Goal: Transaction & Acquisition: Purchase product/service

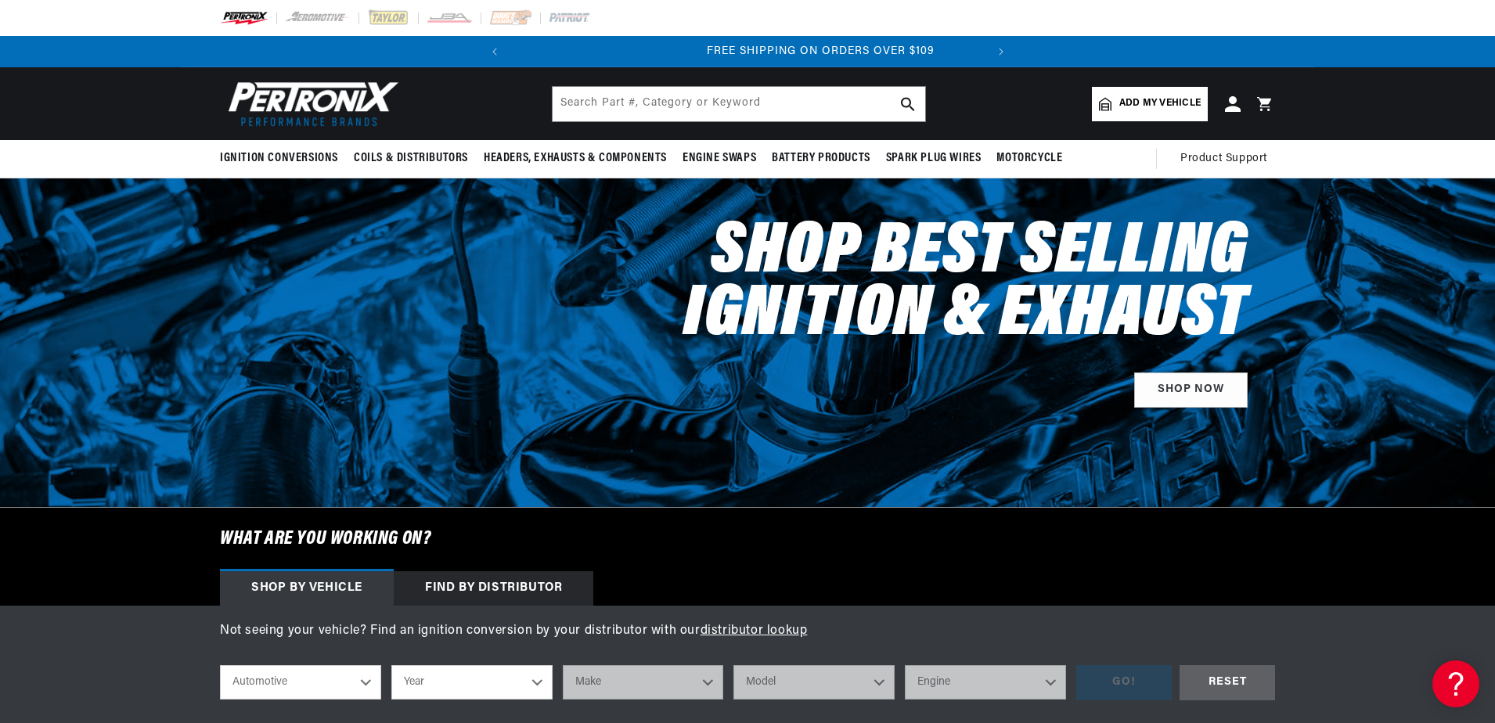
scroll to position [0, 474]
click at [664, 108] on input "text" at bounding box center [739, 104] width 373 height 34
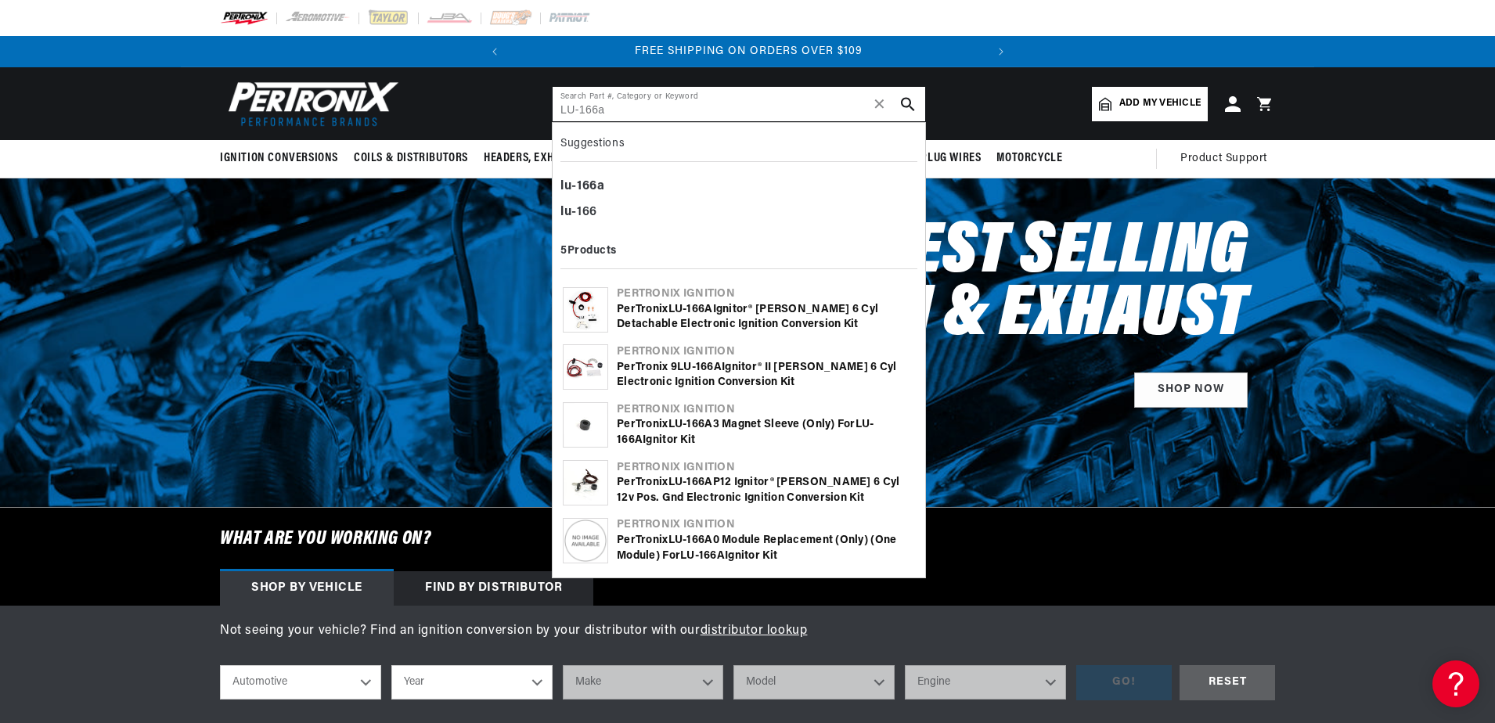
type input "LU-166a"
click at [713, 375] on div "PerTronix 9LU- 166A Ignitor® II [PERSON_NAME] 6 cyl Electronic Ignition Convers…" at bounding box center [766, 375] width 298 height 31
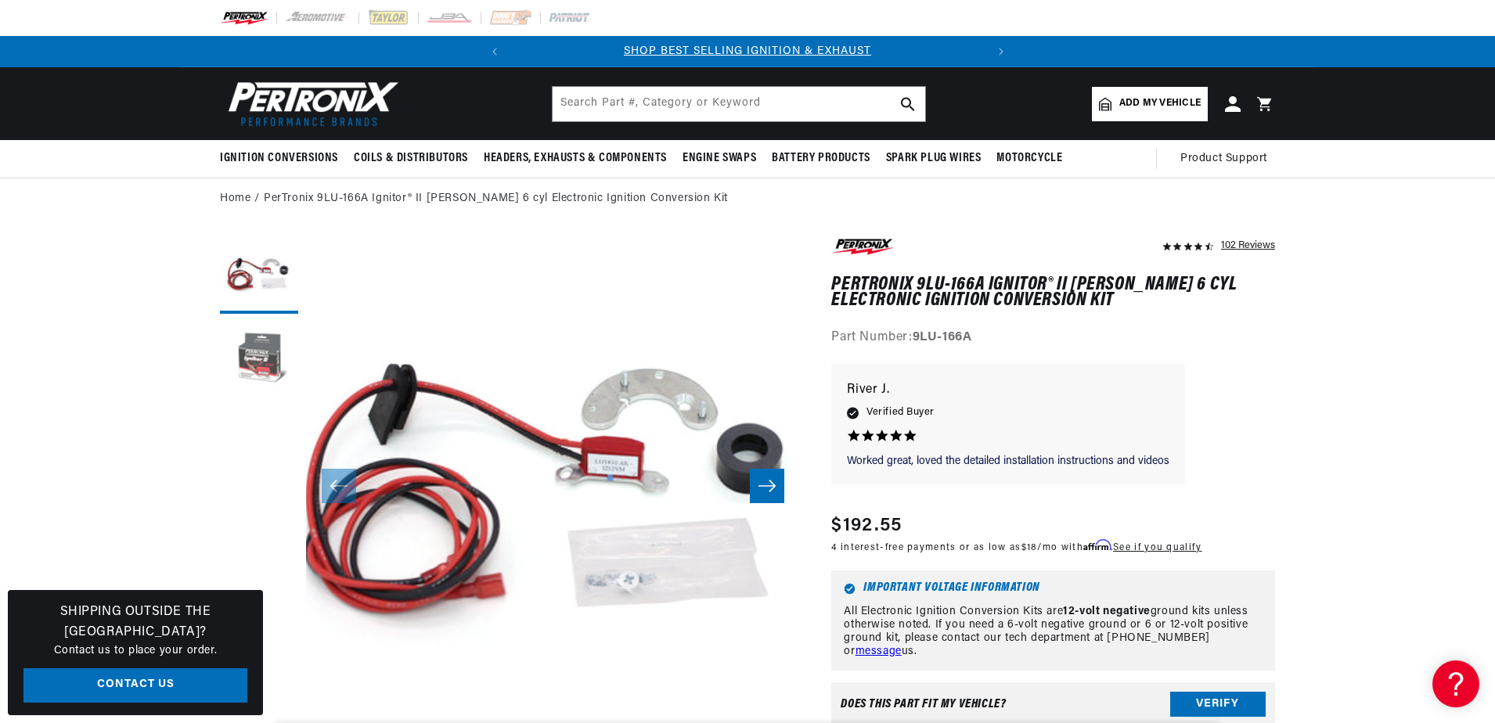
click at [272, 355] on button "Load image 2 in gallery view" at bounding box center [259, 361] width 78 height 78
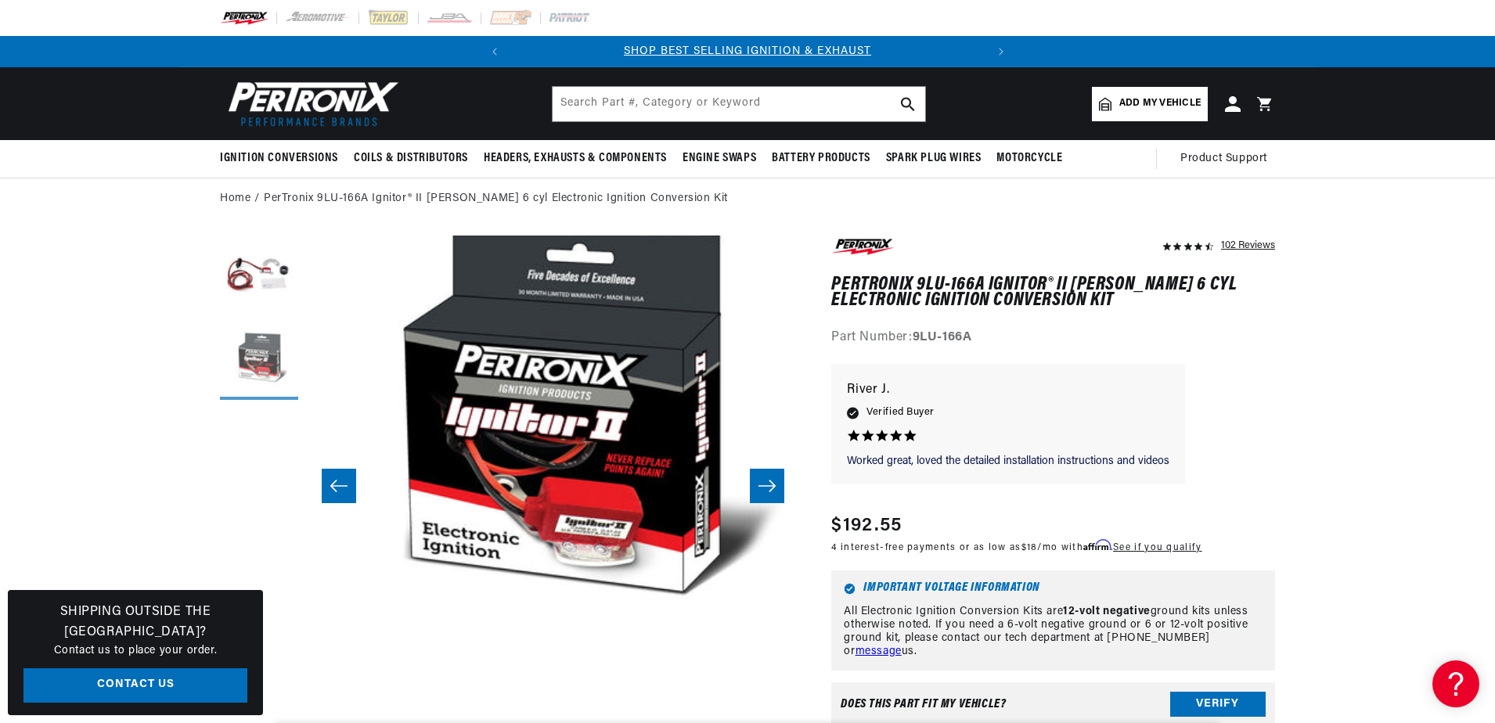
scroll to position [0, 494]
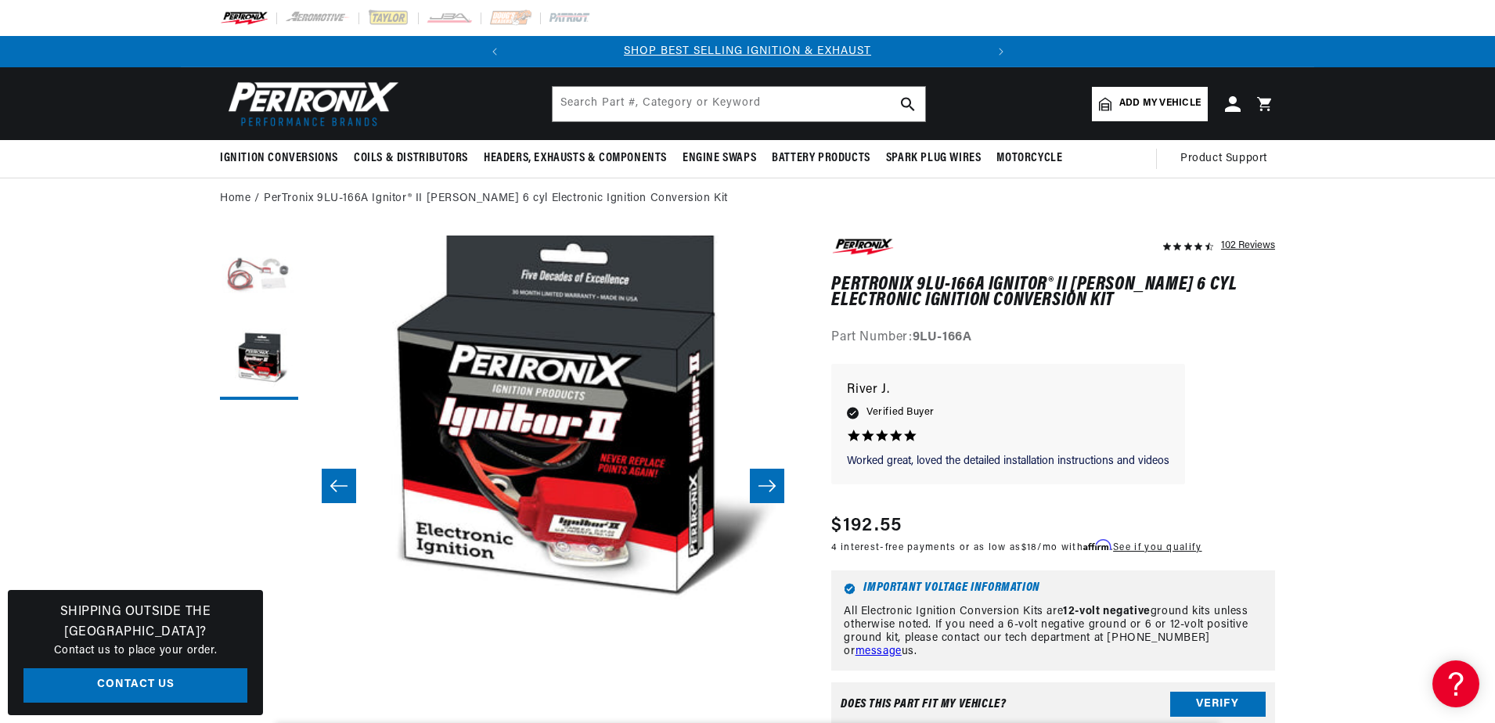
click at [243, 278] on button "Load image 1 in gallery view" at bounding box center [259, 275] width 78 height 78
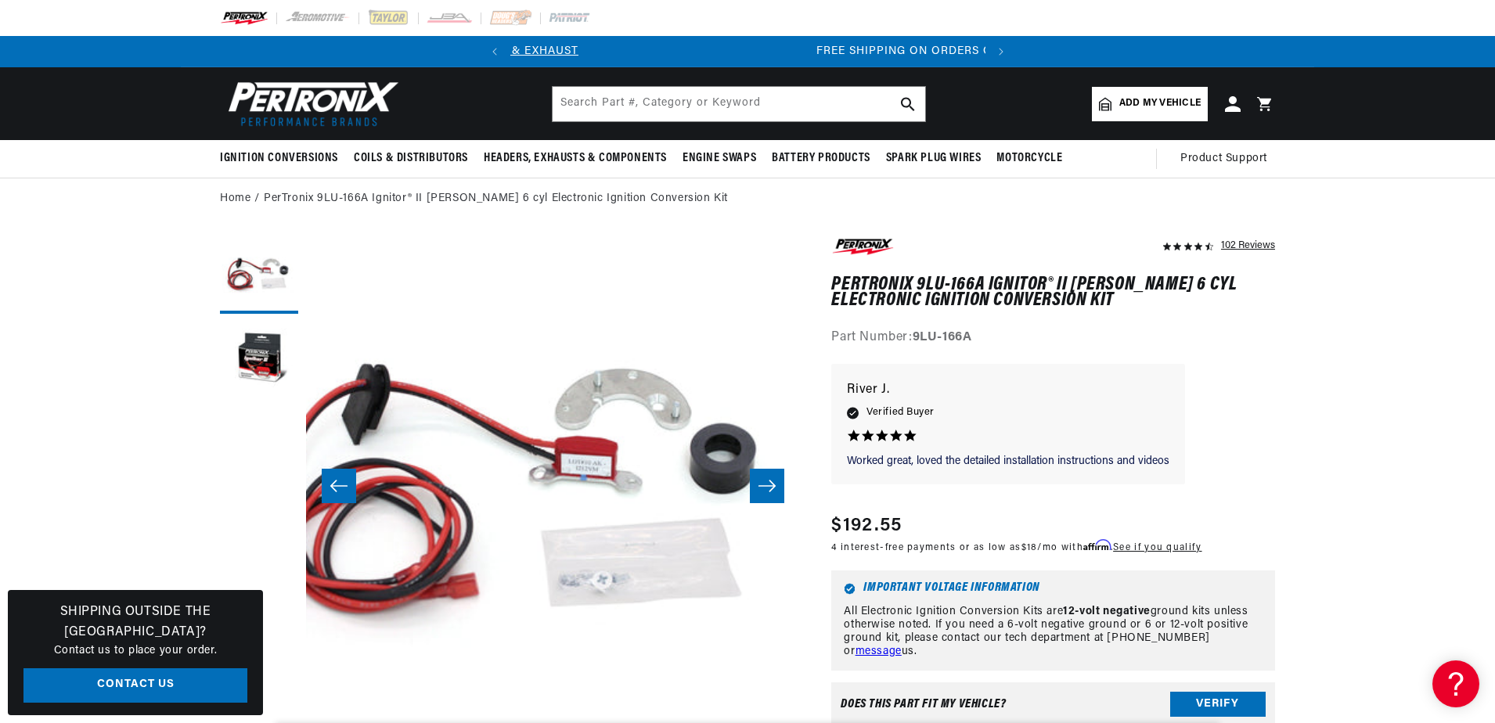
scroll to position [0, 0]
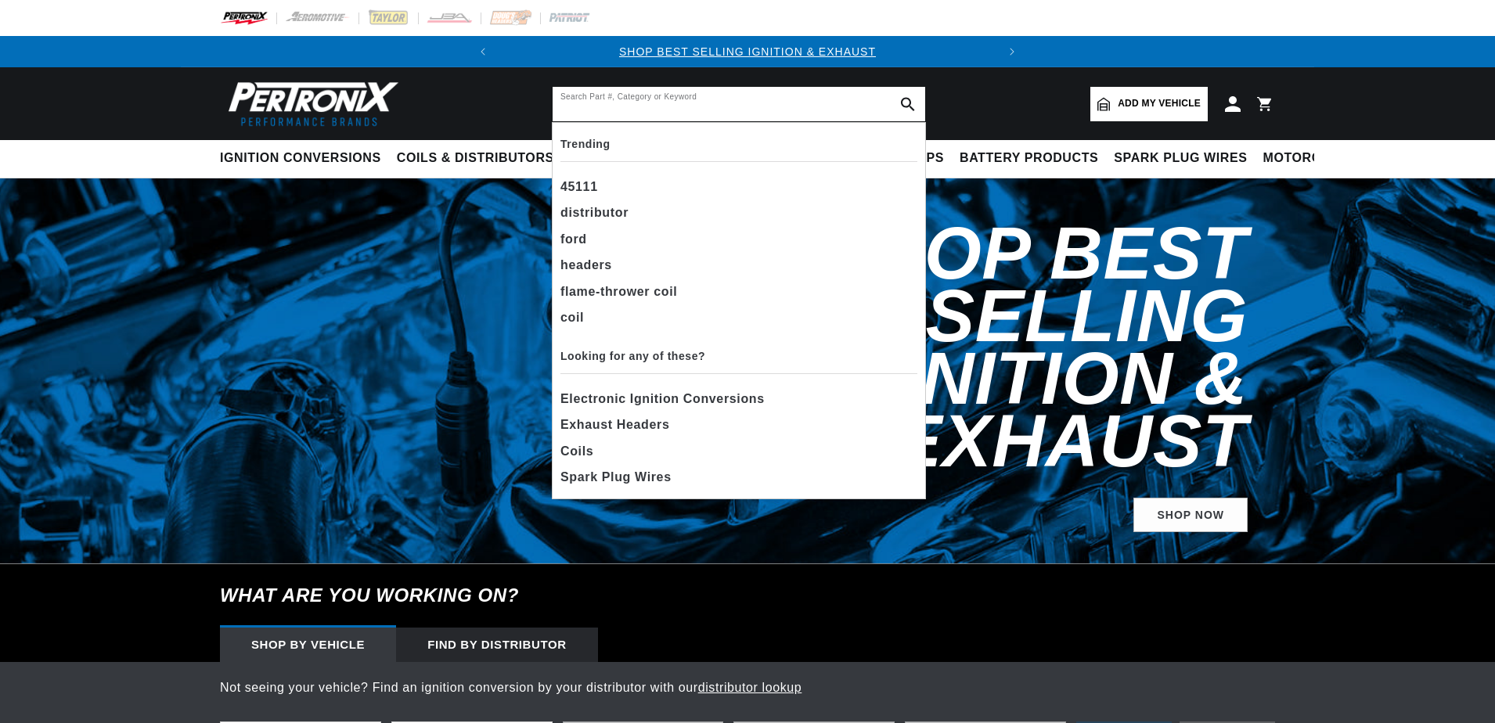
click at [637, 92] on input "text" at bounding box center [739, 104] width 373 height 34
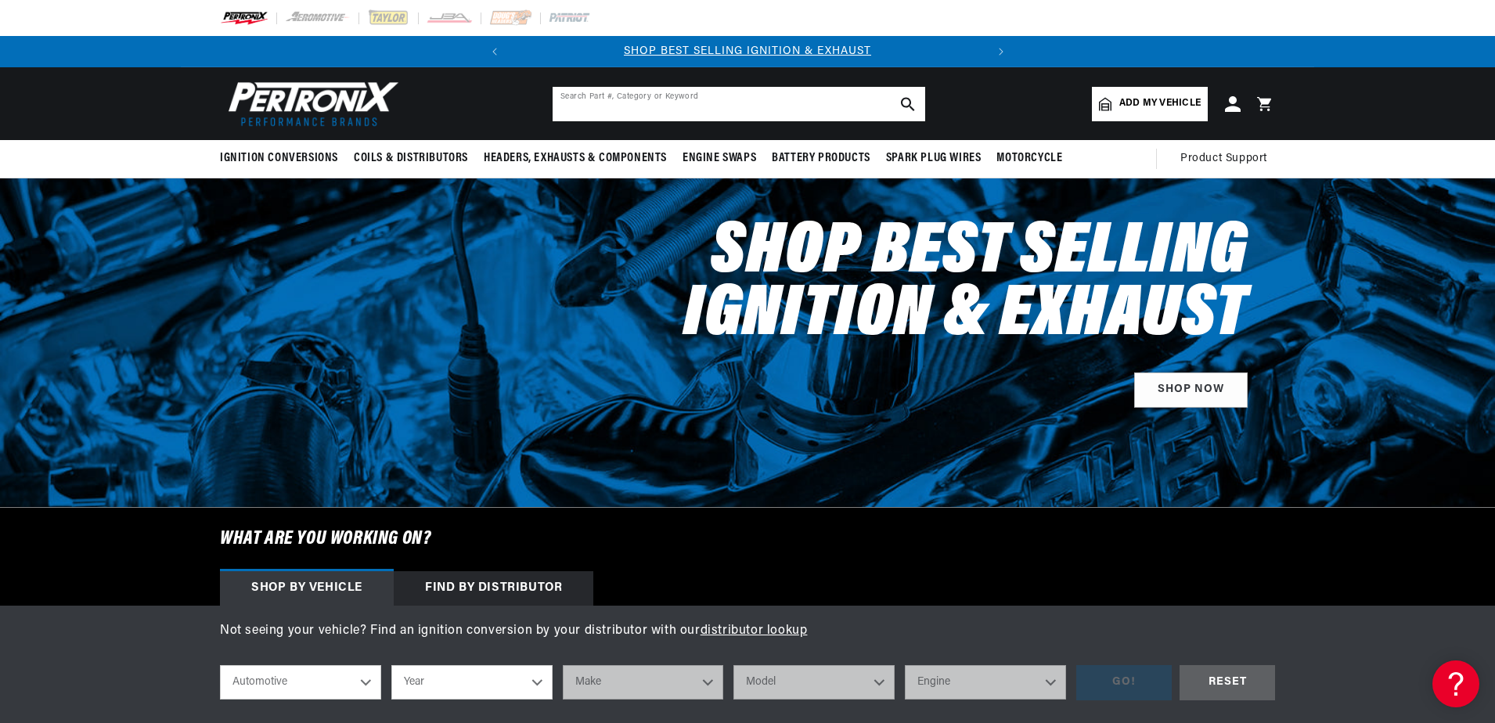
click at [632, 105] on input "text" at bounding box center [739, 104] width 373 height 34
click at [625, 105] on input "text" at bounding box center [739, 104] width 373 height 34
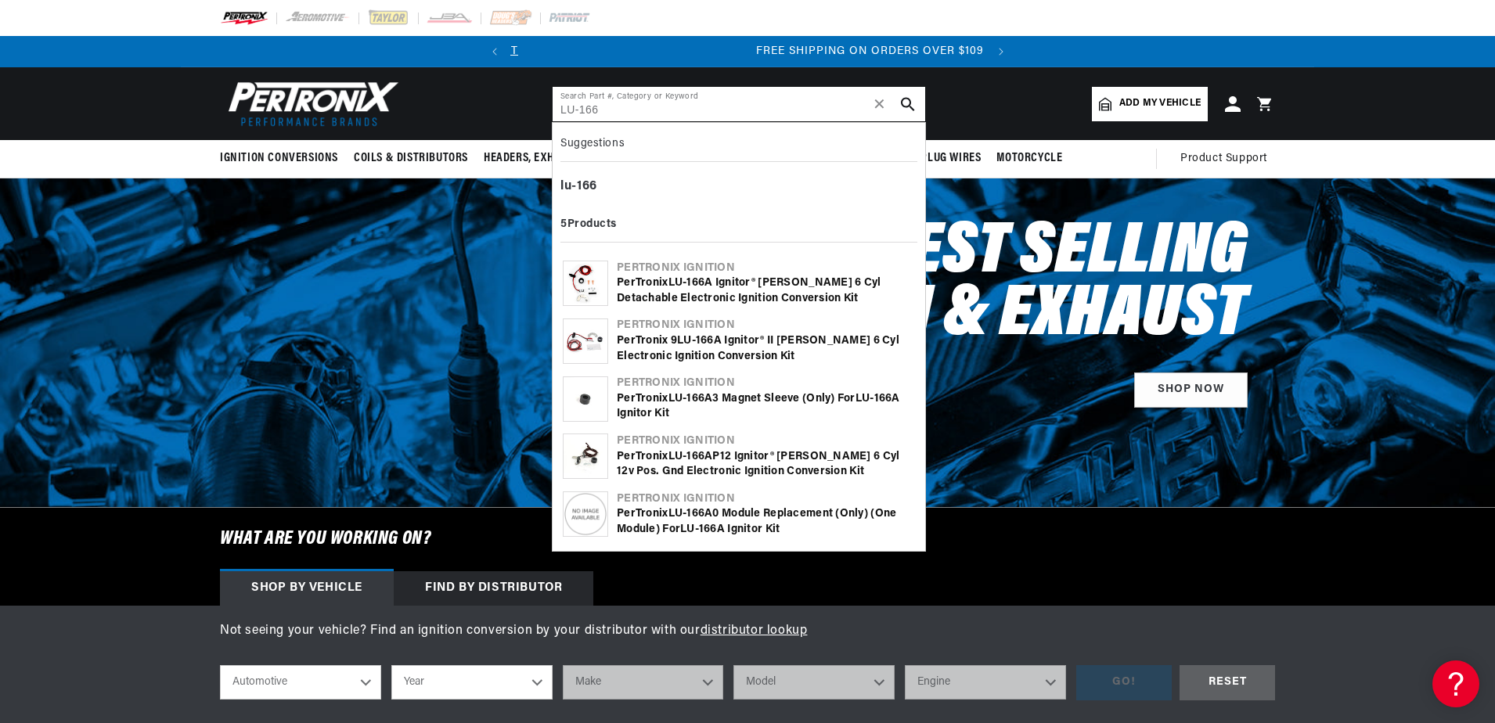
scroll to position [0, 474]
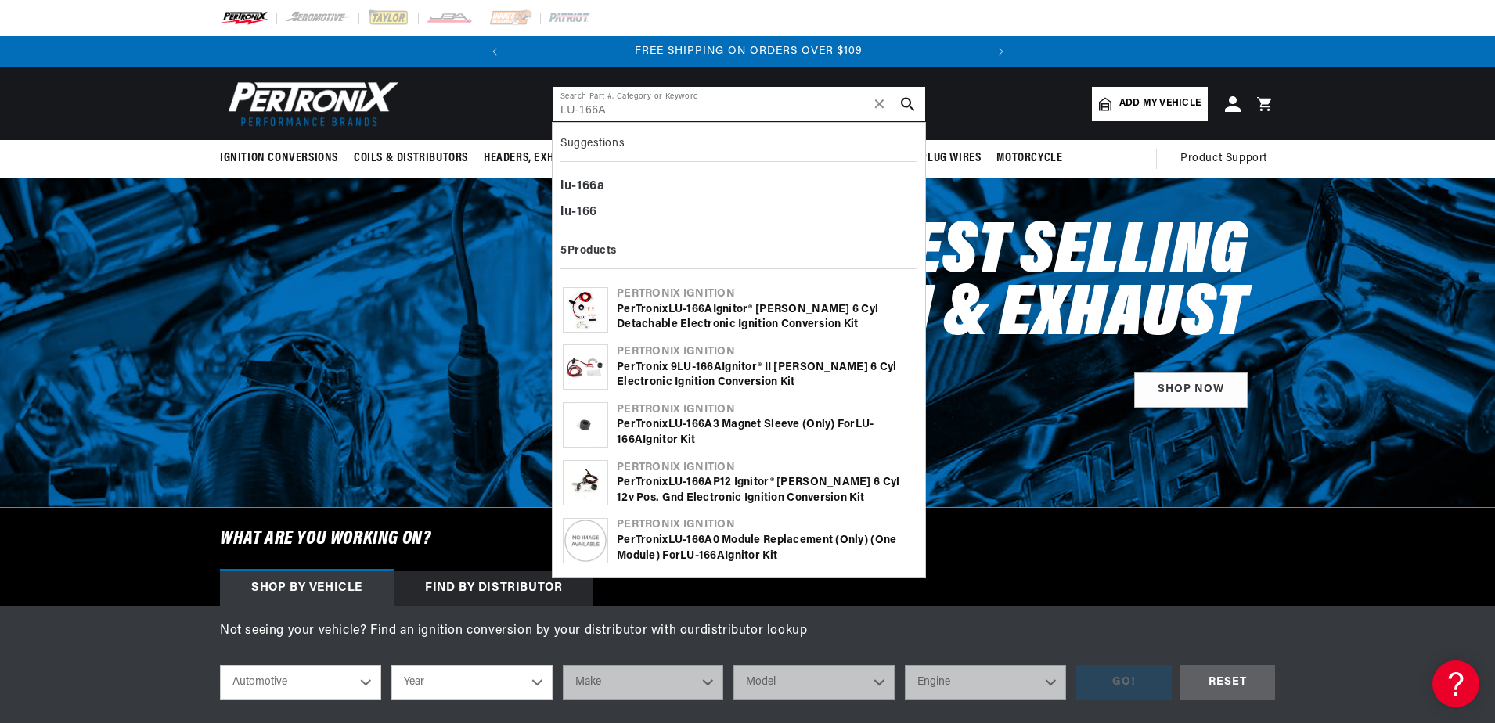
type input "LU-166A"
click at [905, 103] on icon "search button" at bounding box center [908, 104] width 14 height 14
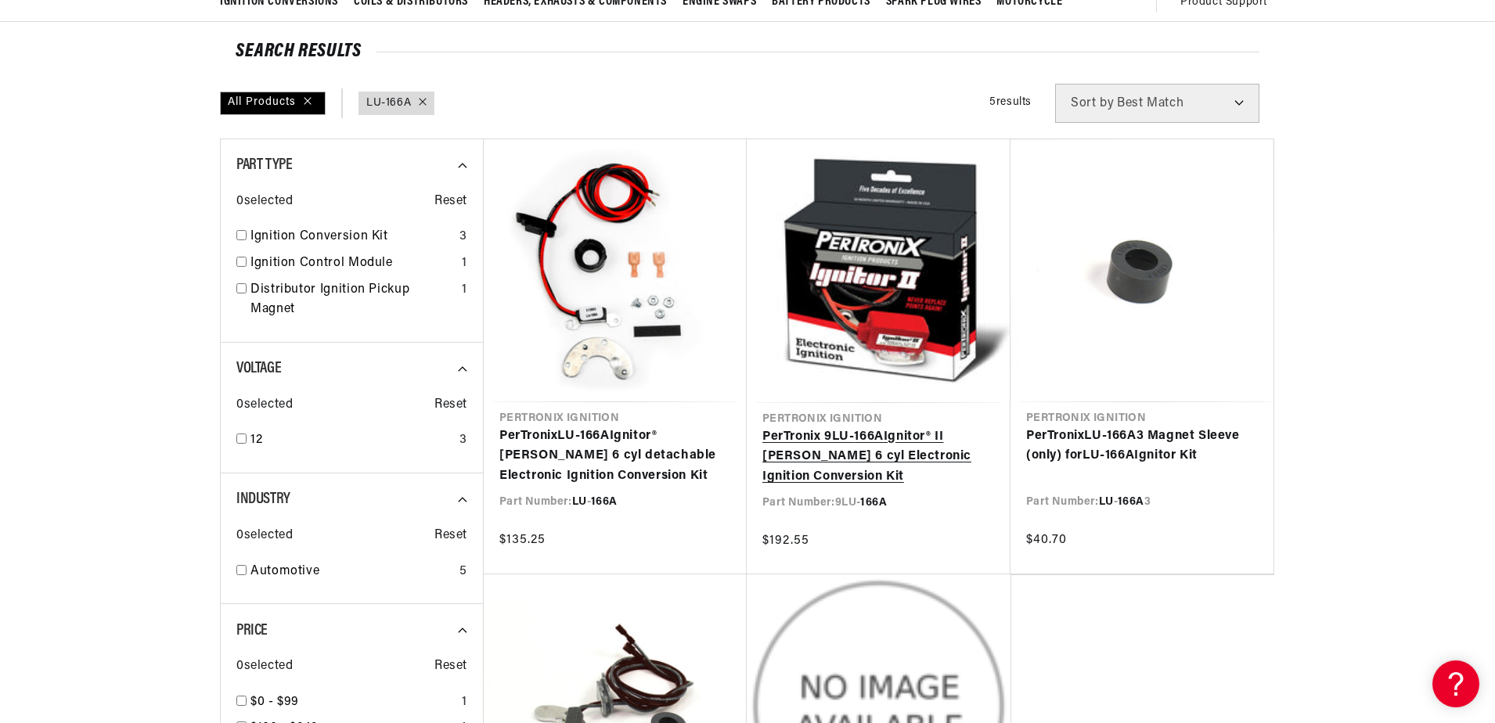
scroll to position [0, 474]
click at [825, 427] on link "PerTronix 9LU- 166A Ignitor® II [PERSON_NAME] 6 cyl Electronic Ignition Convers…" at bounding box center [878, 457] width 232 height 60
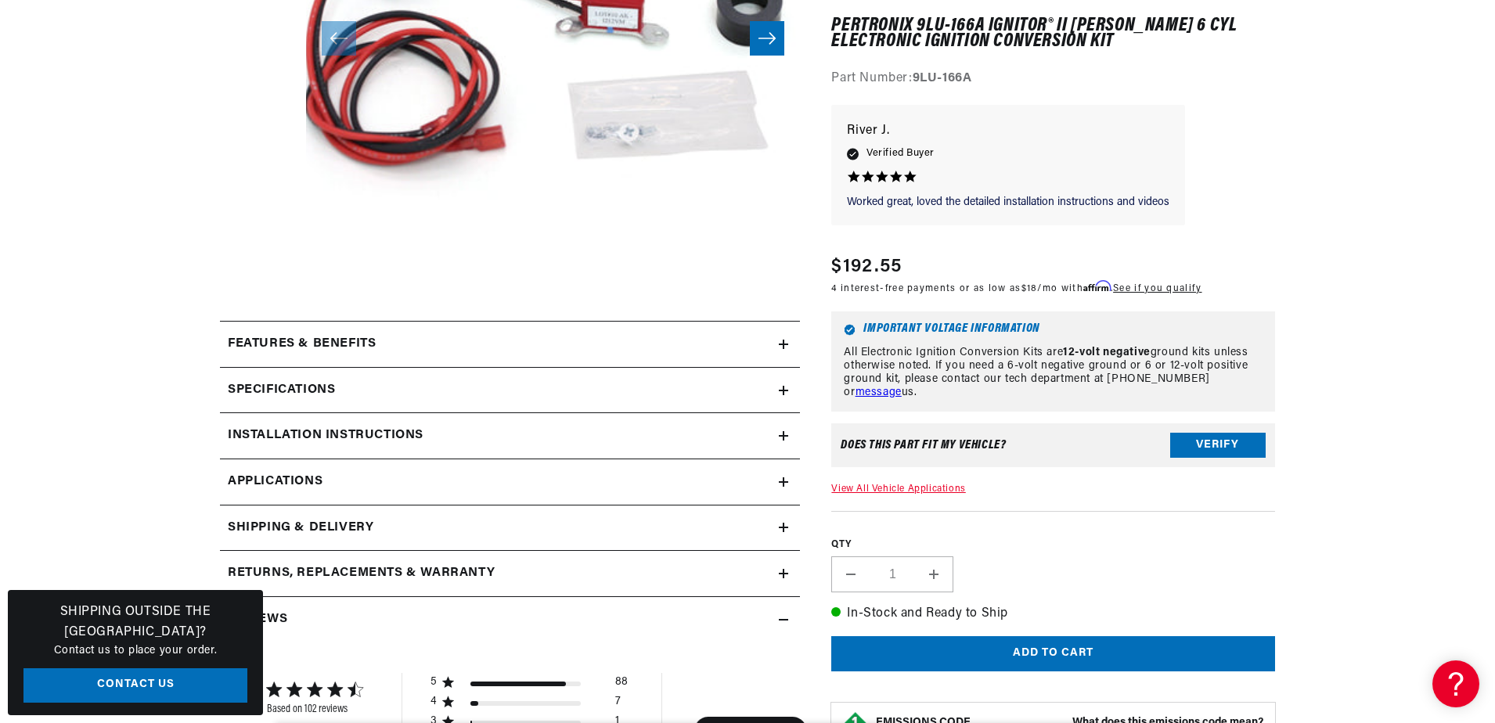
scroll to position [470, 0]
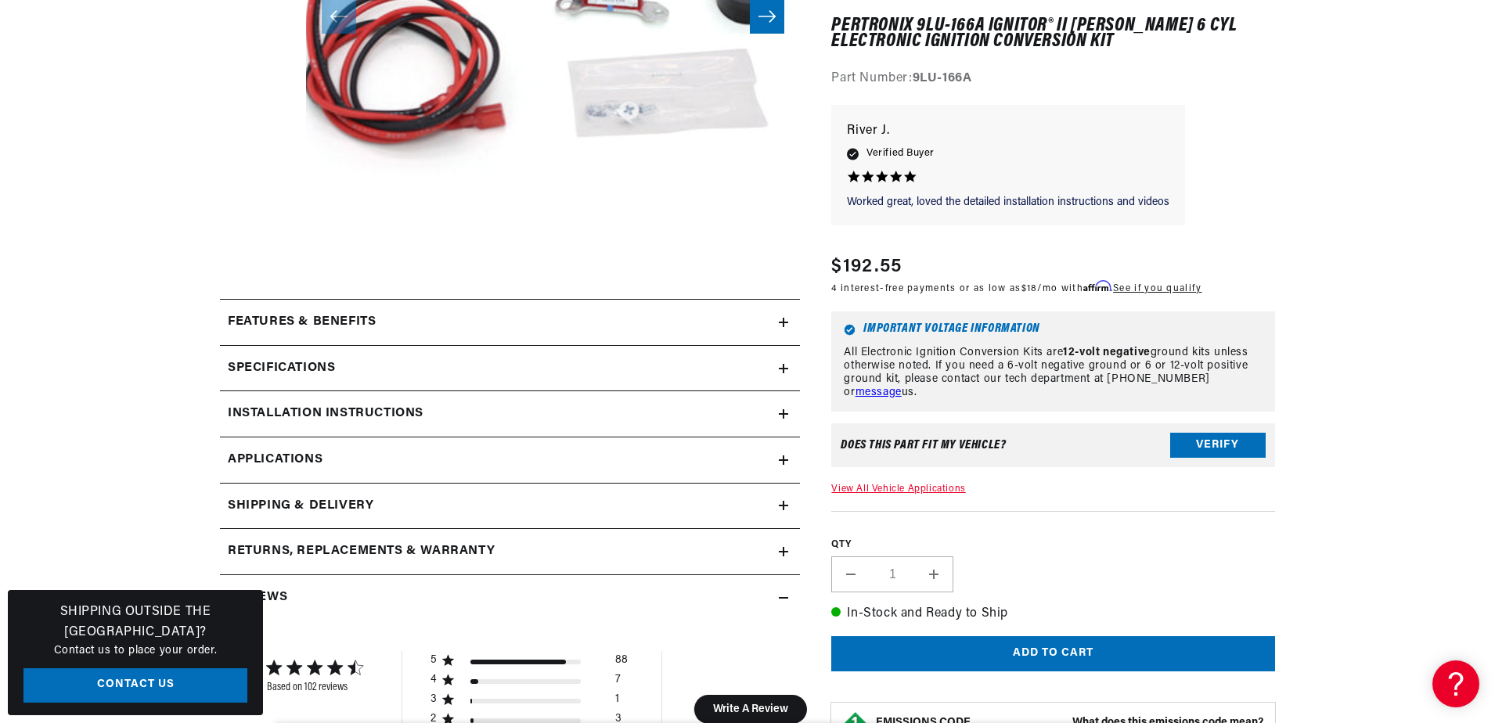
click at [781, 322] on icon at bounding box center [783, 322] width 9 height 0
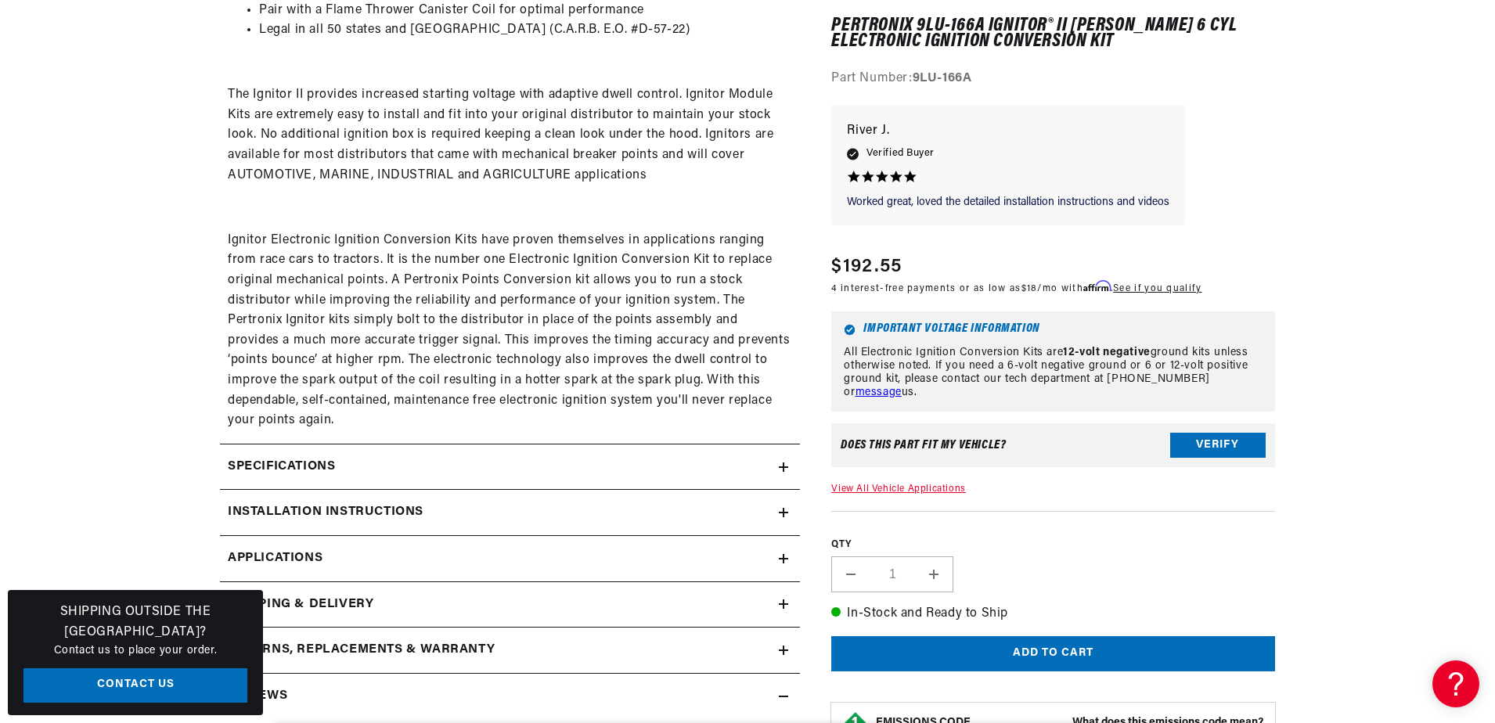
scroll to position [1096, 0]
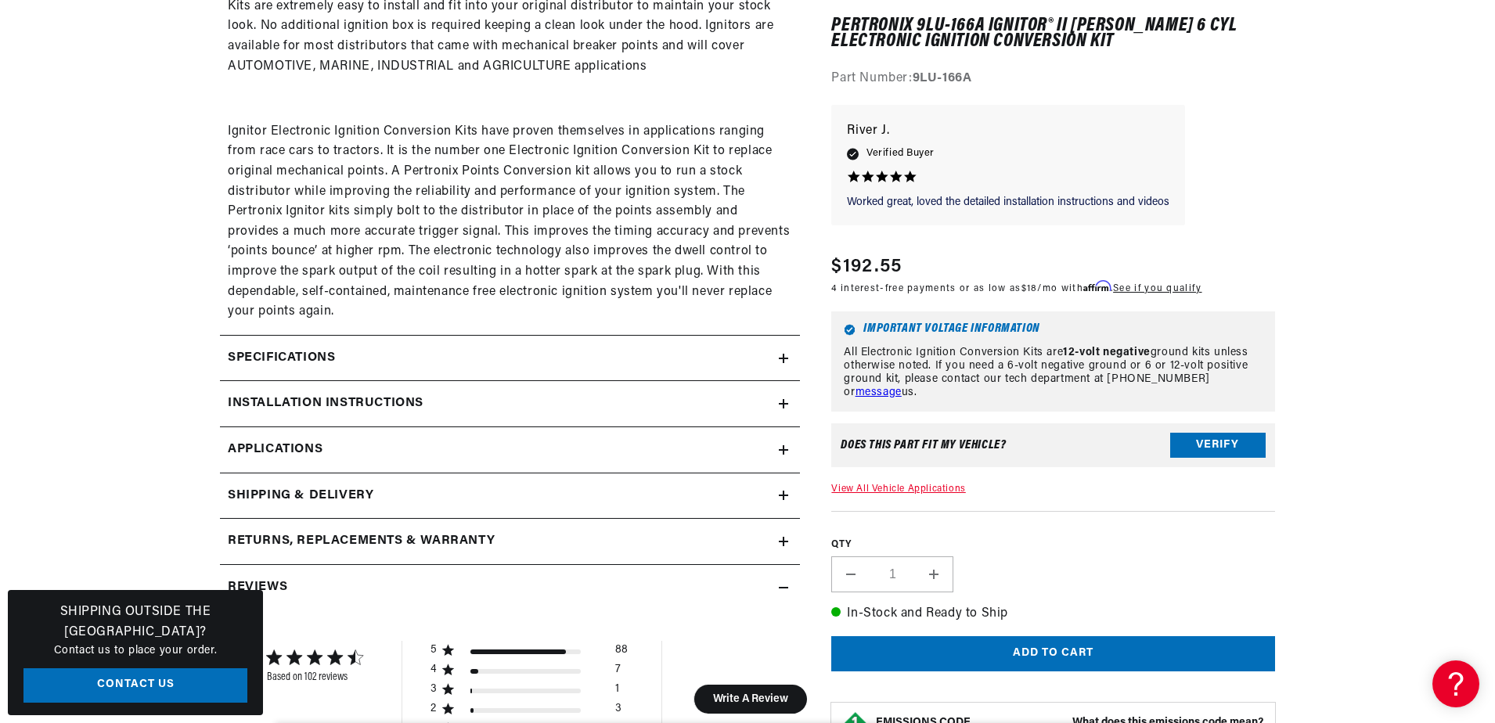
click at [785, 455] on link "Applications" at bounding box center [510, 450] width 580 height 46
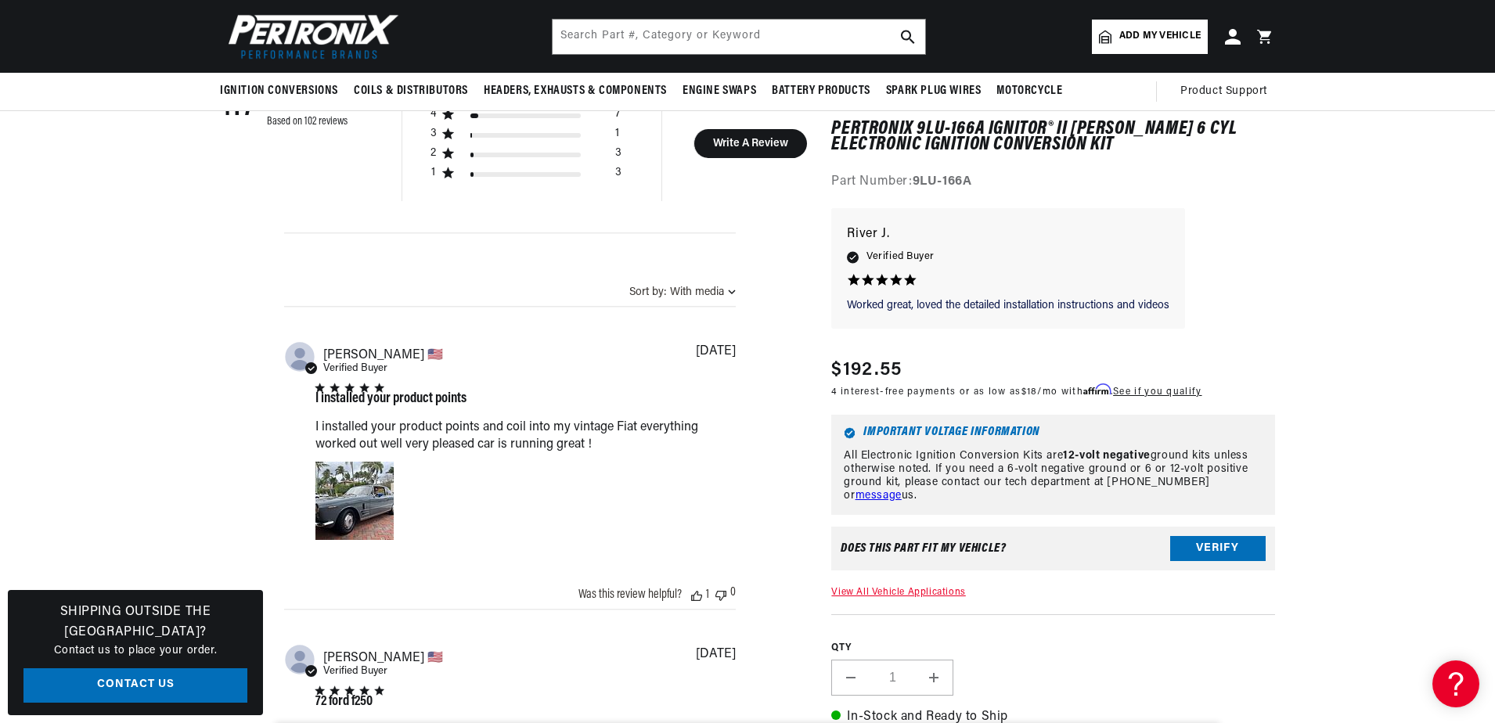
scroll to position [1496, 0]
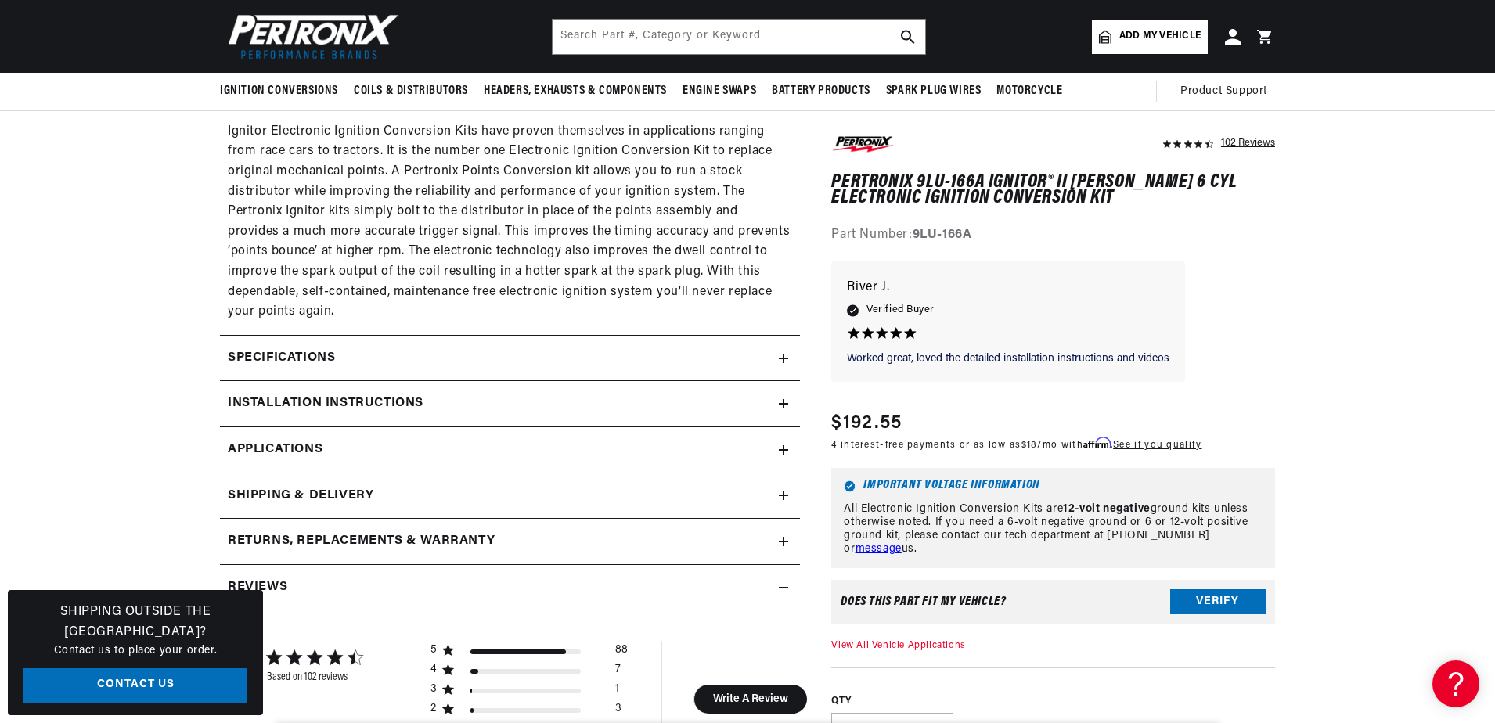
scroll to position [0, 474]
click at [782, 495] on icon at bounding box center [783, 495] width 9 height 0
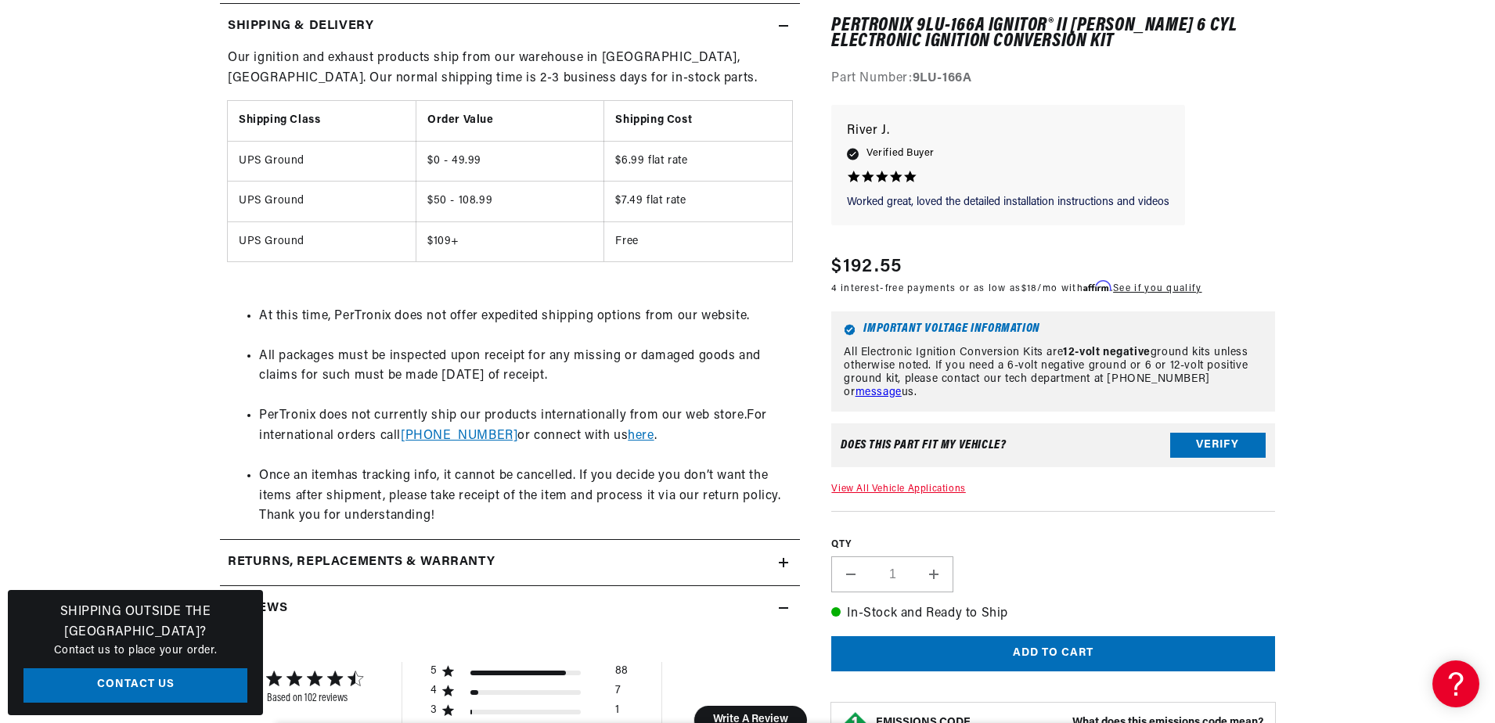
scroll to position [0, 0]
click at [628, 437] on span "here" at bounding box center [641, 436] width 26 height 13
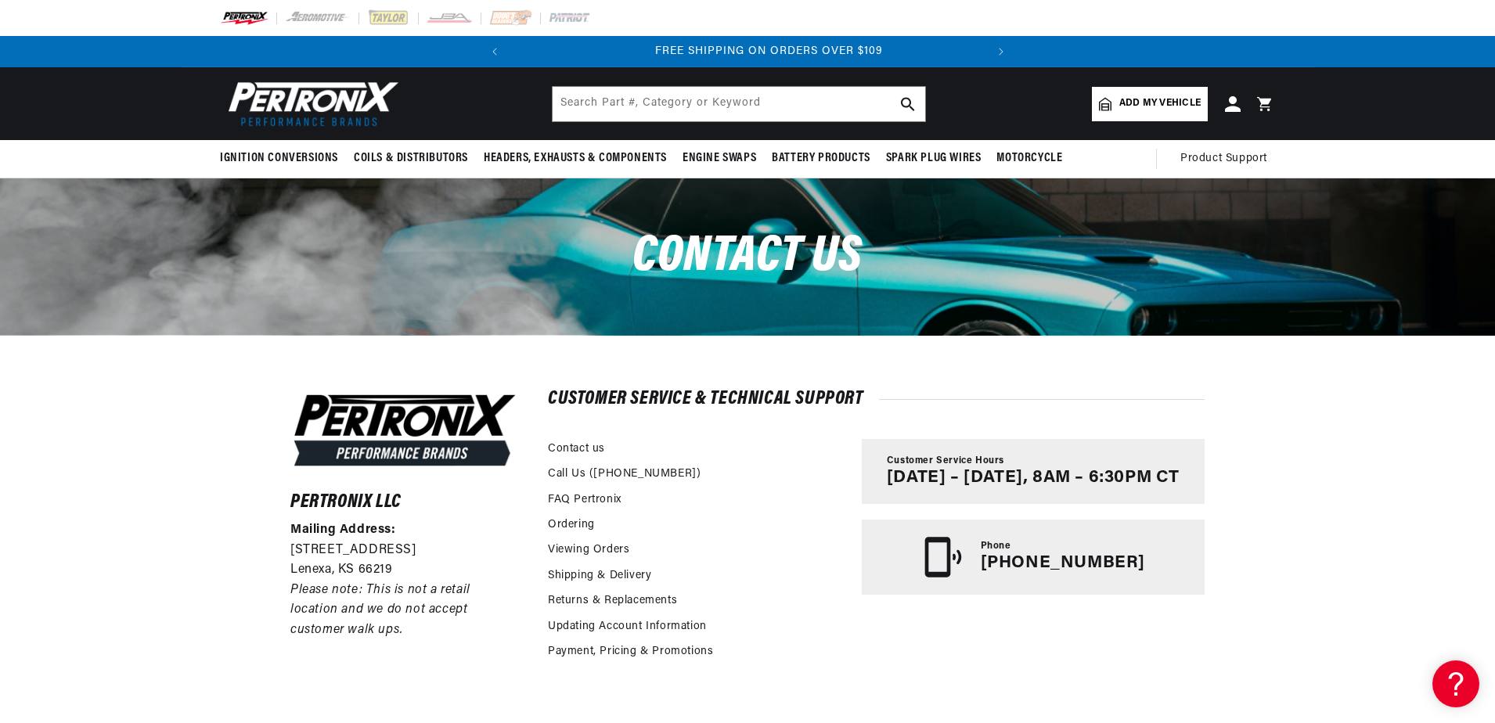
scroll to position [0, 474]
click at [611, 113] on input "text" at bounding box center [739, 104] width 373 height 34
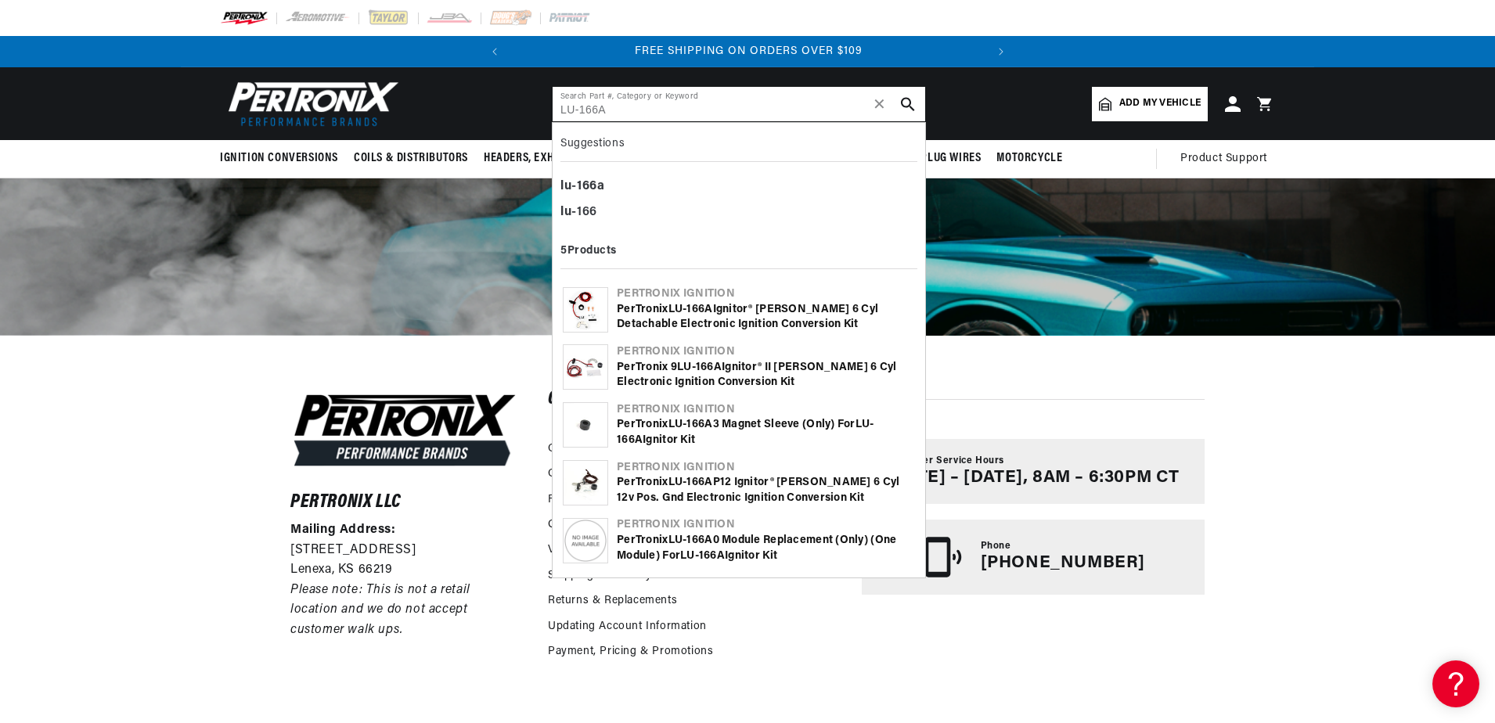
type input "LU-166A"
click at [907, 108] on icon "search button" at bounding box center [908, 104] width 14 height 14
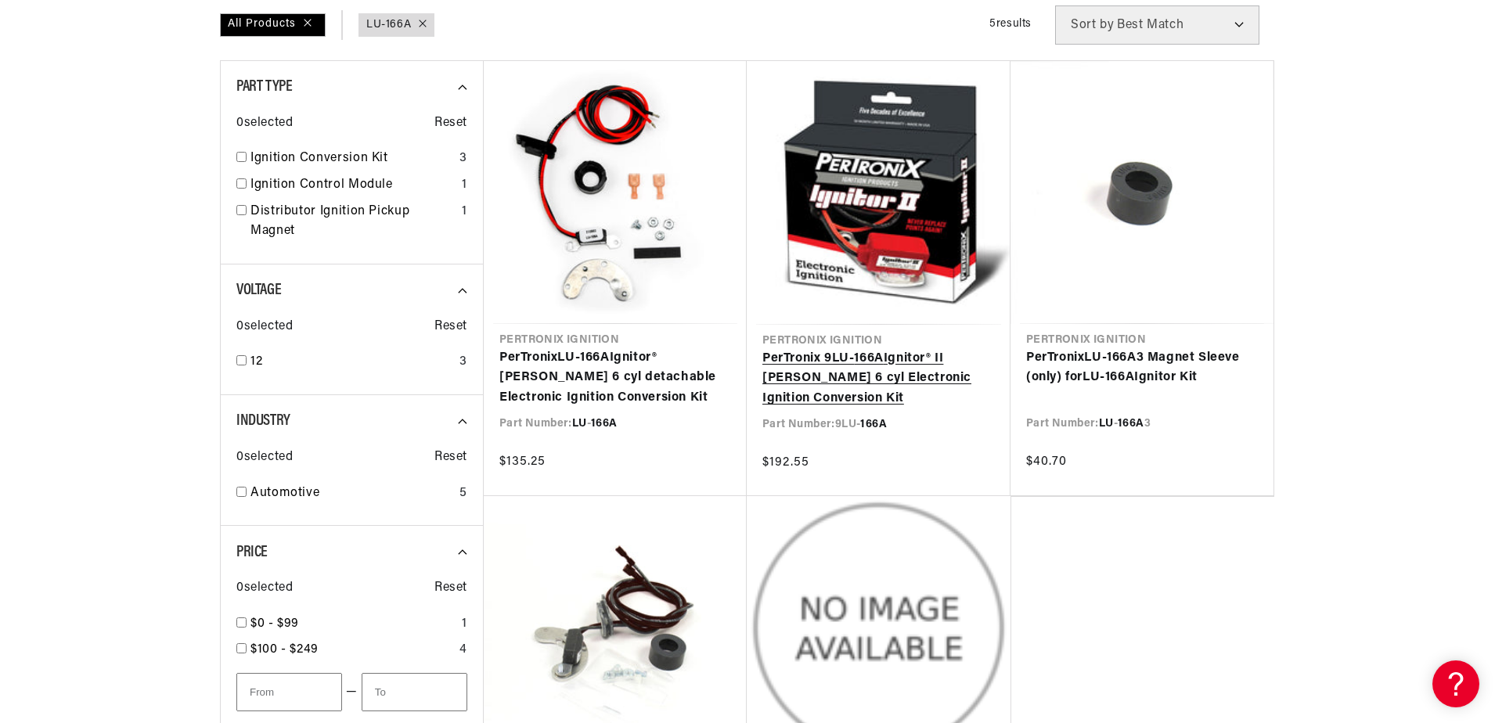
scroll to position [0, 474]
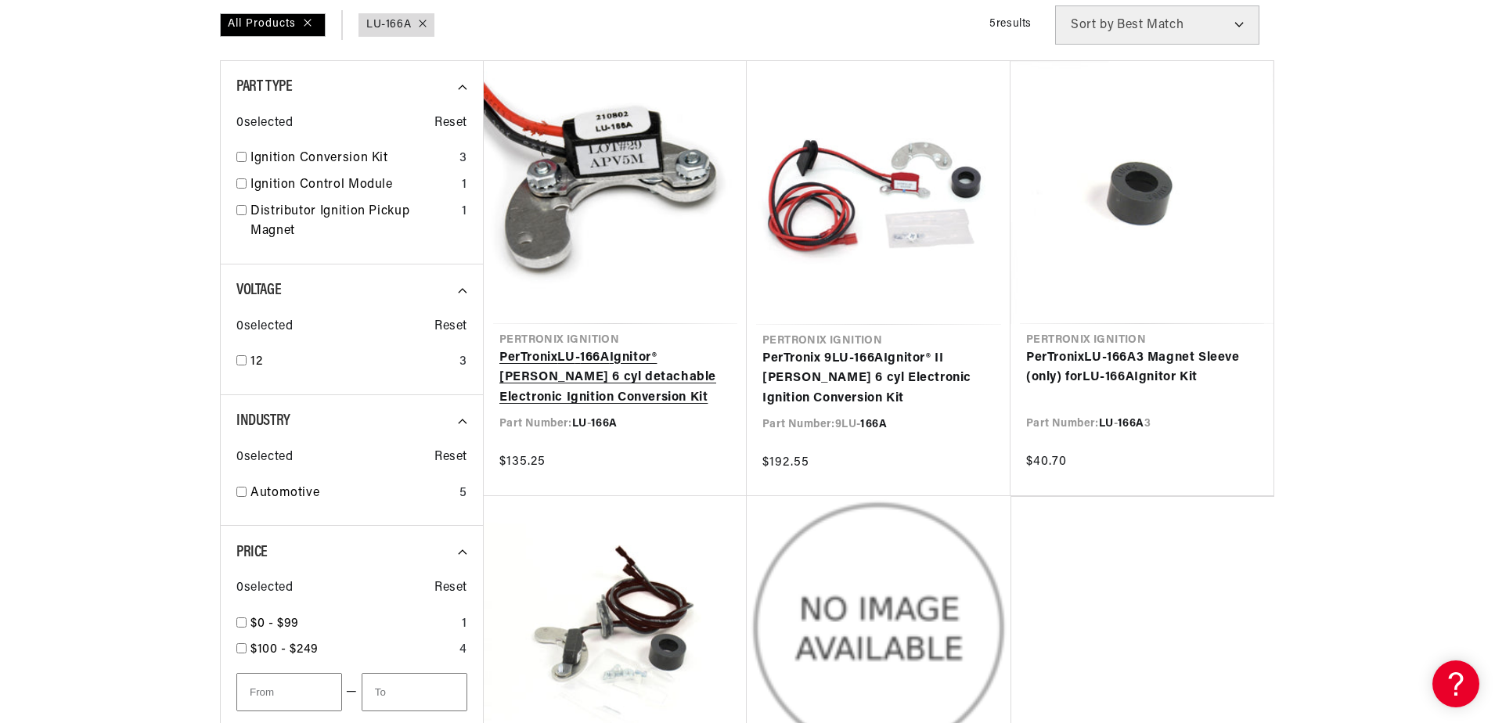
click at [596, 360] on link "PerTronix LU - 166A Ignitor® Lucas 6 cyl detachable Electronic Ignition Convers…" at bounding box center [615, 378] width 232 height 60
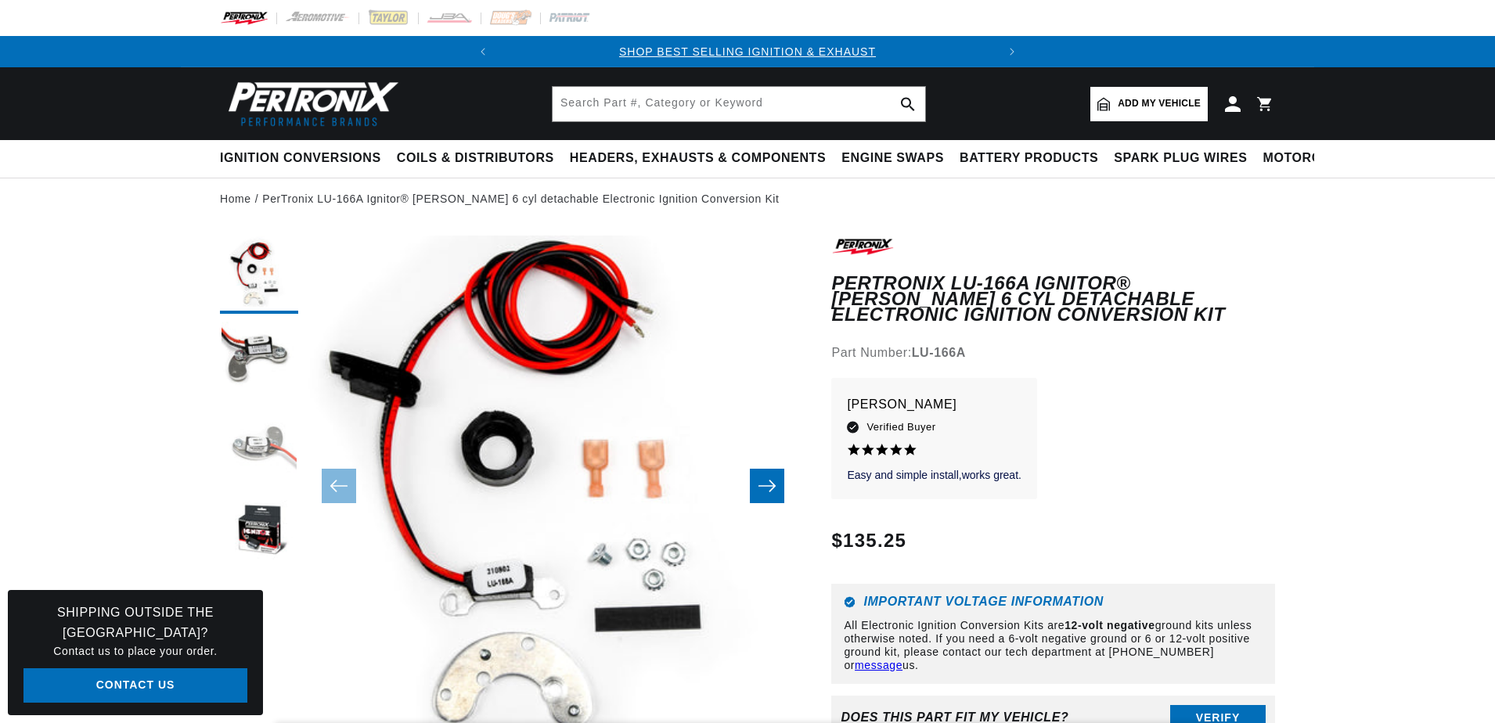
click at [261, 452] on button "Load image 3 in gallery view" at bounding box center [259, 447] width 78 height 78
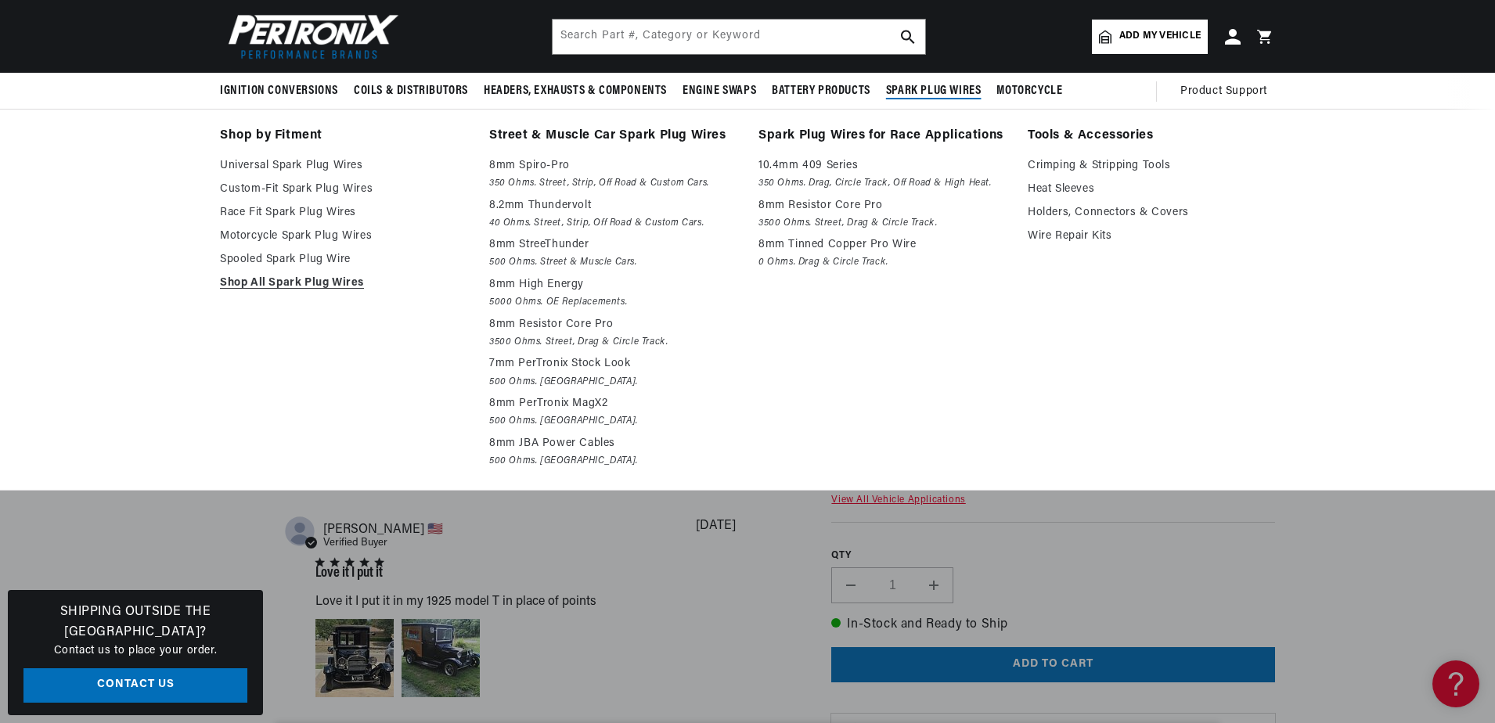
scroll to position [0, 474]
click at [1269, 311] on li "Tools & Accessories Crimping & Stripping Tools Heat Sleeves Holders, Connectors…" at bounding box center [1151, 299] width 247 height 348
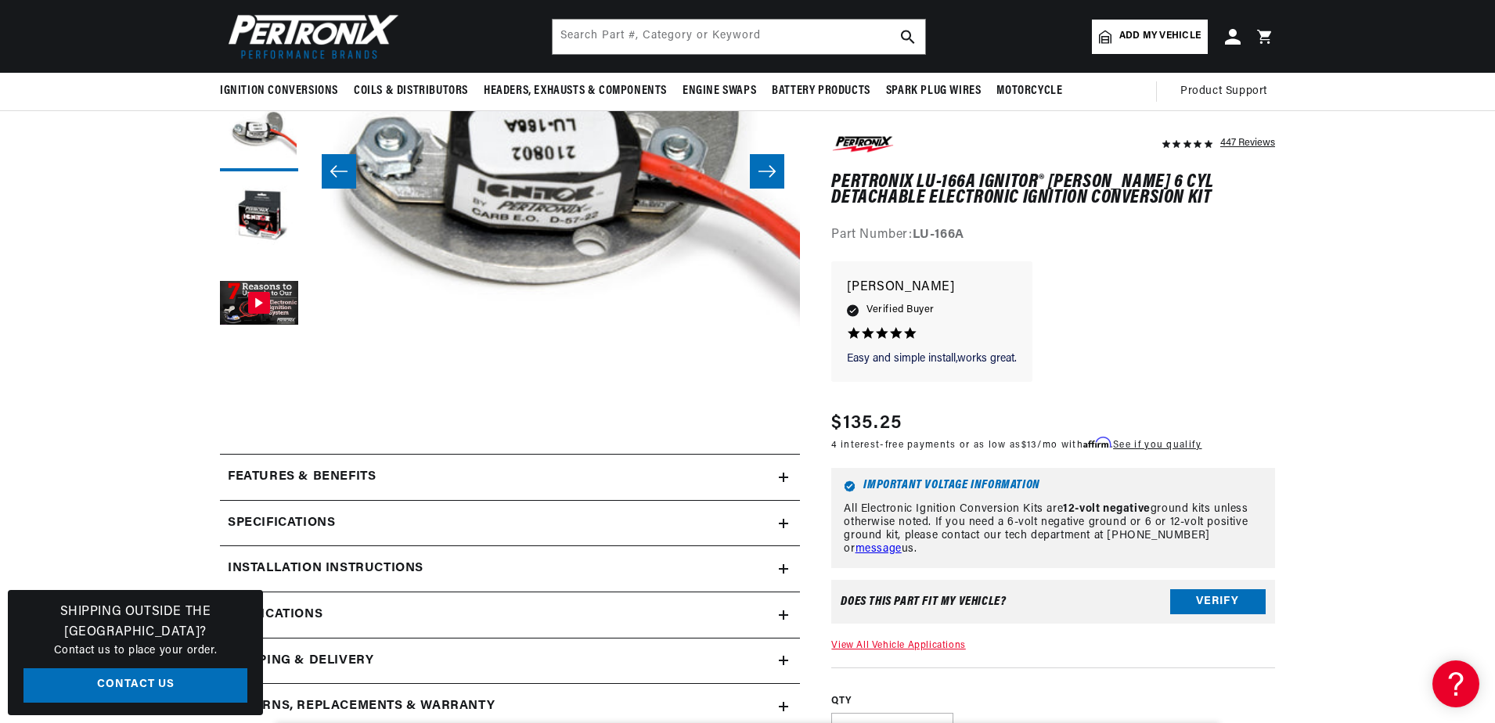
scroll to position [313, 0]
click at [782, 479] on icon at bounding box center [783, 479] width 9 height 0
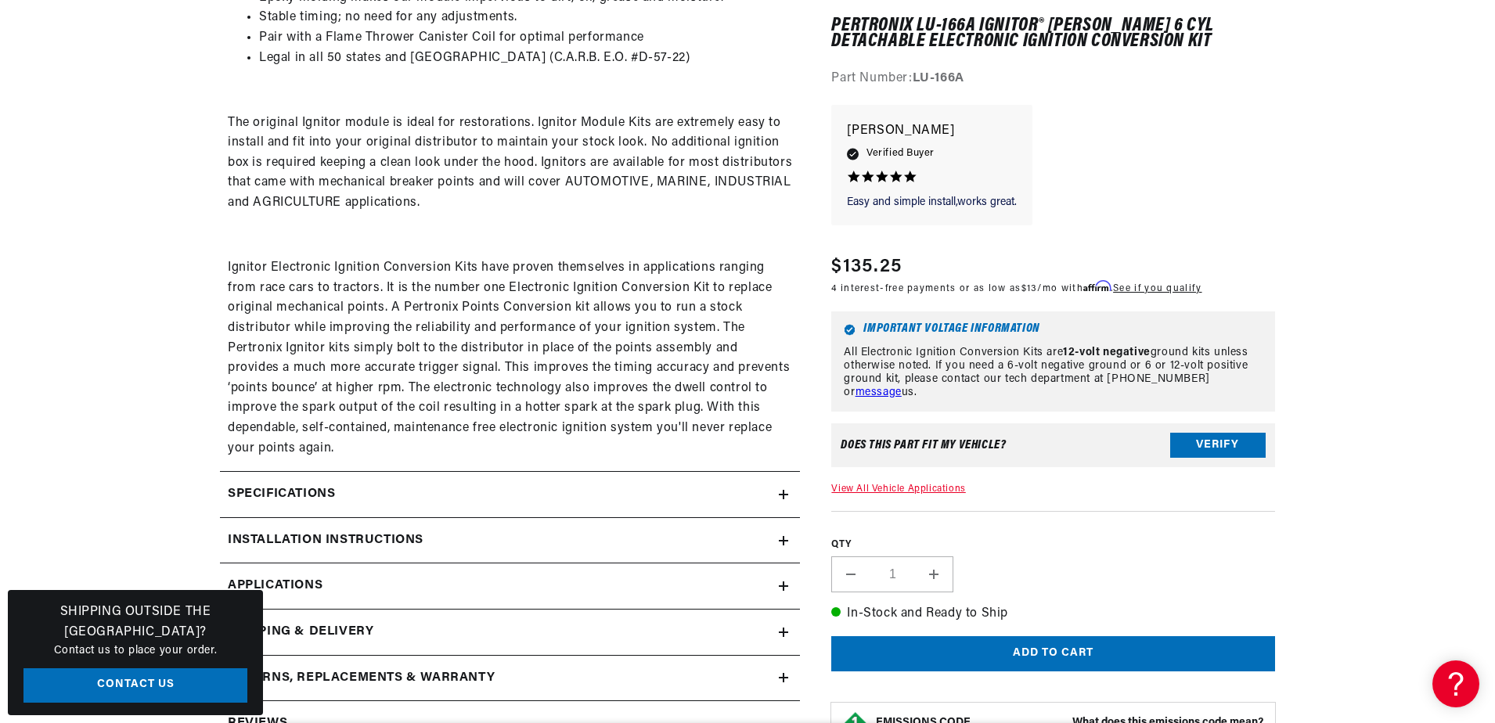
scroll to position [0, 0]
click at [784, 501] on summary "Specifications" at bounding box center [510, 494] width 580 height 45
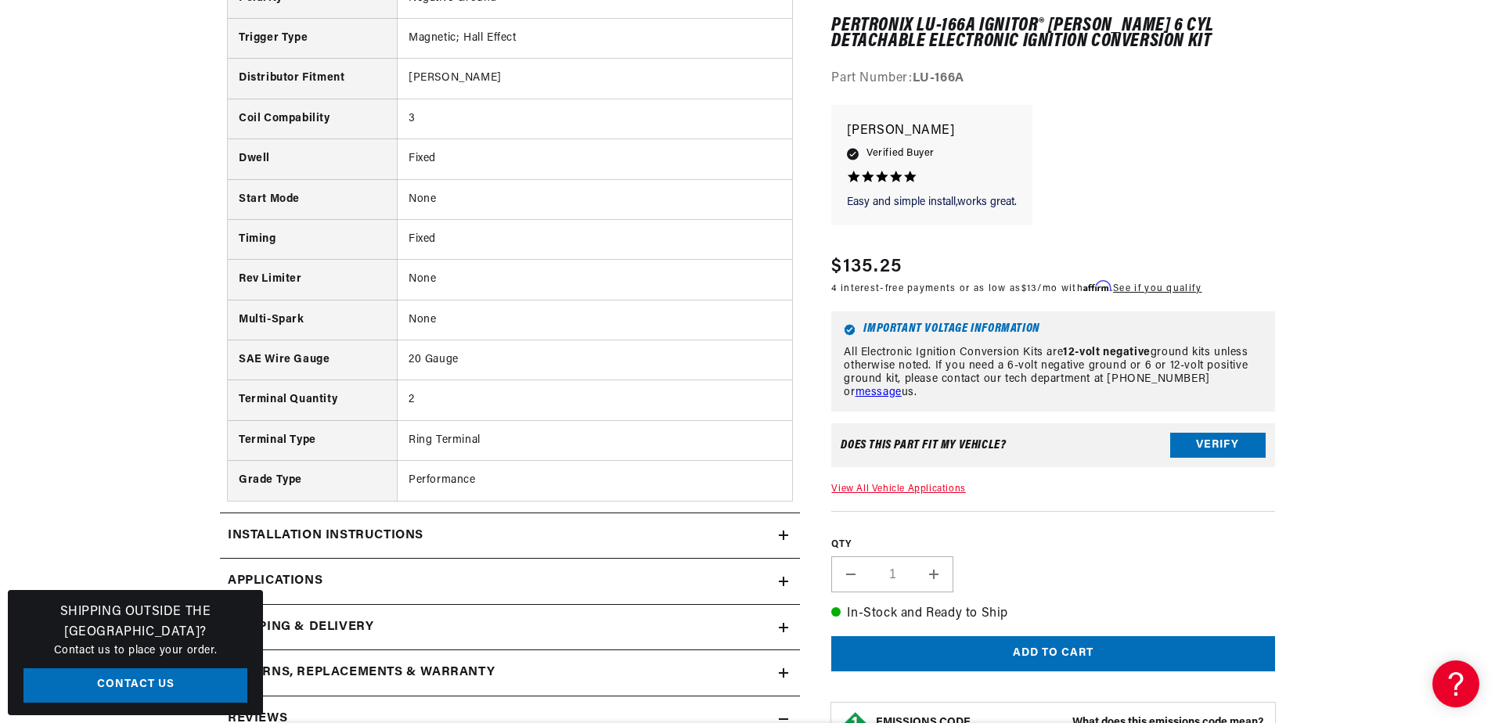
scroll to position [1643, 0]
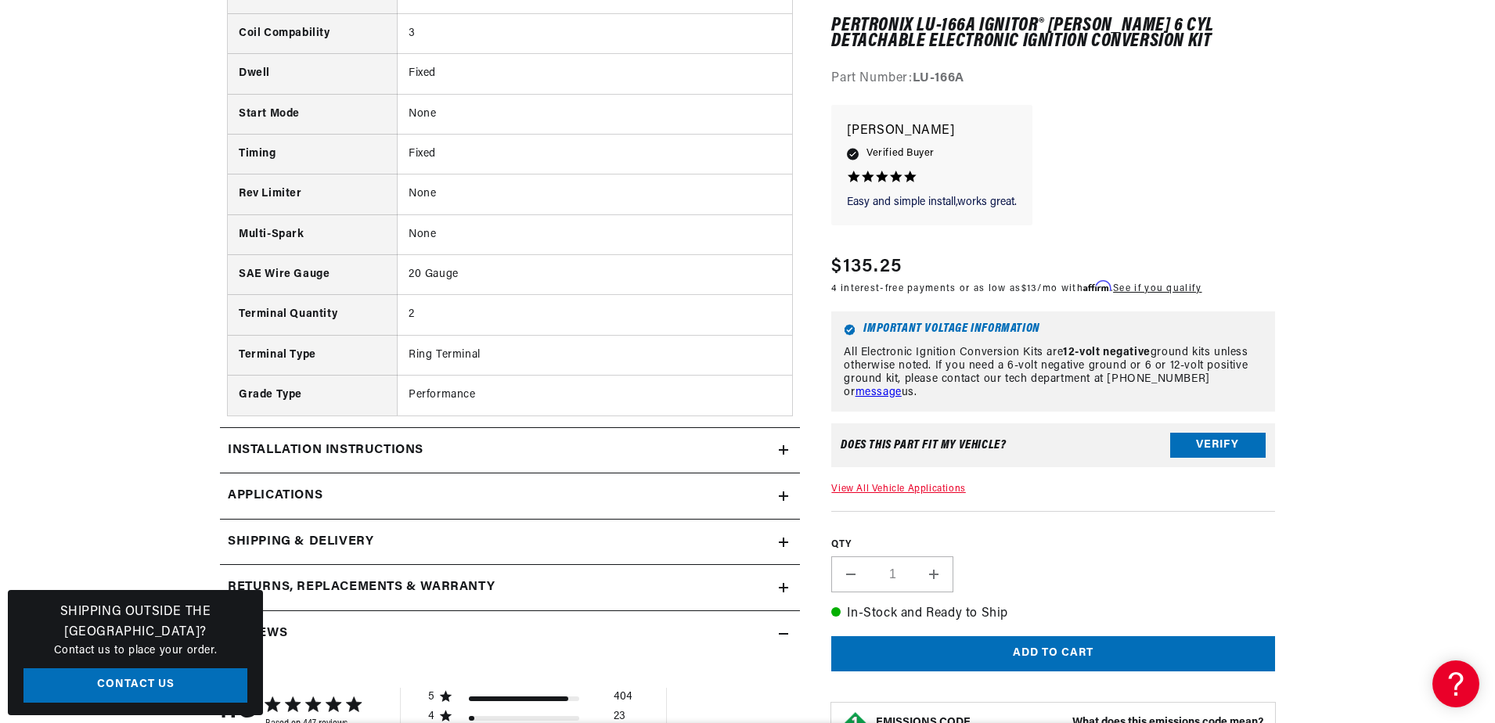
click at [780, 542] on icon at bounding box center [783, 542] width 9 height 0
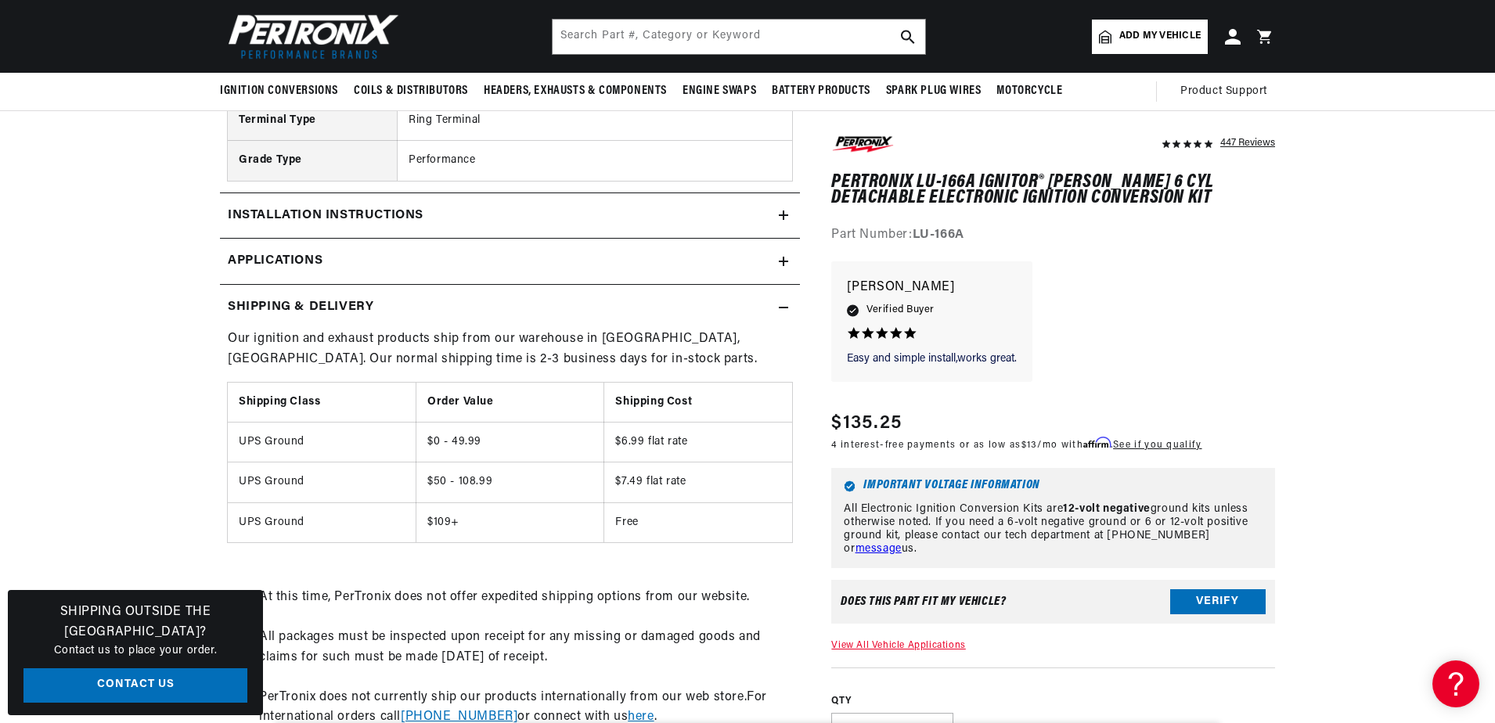
scroll to position [0, 474]
click at [1222, 606] on button "Verify" at bounding box center [1217, 602] width 95 height 25
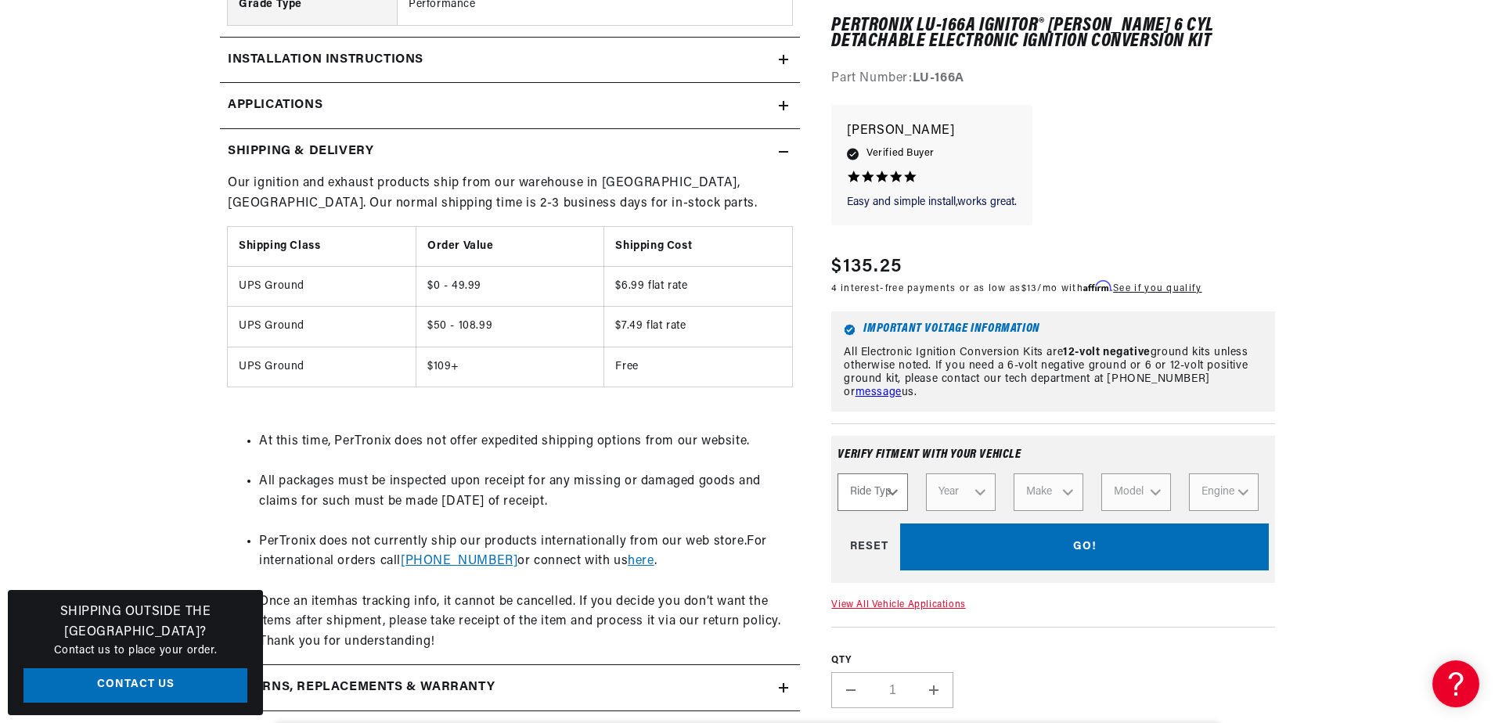
scroll to position [2035, 0]
click at [884, 489] on select "Ride Type Automotive Agricultural Industrial Marine Motorcycle" at bounding box center [872, 493] width 70 height 38
select select "Automotive"
click at [837, 474] on select "Ride Type Automotive Agricultural Industrial Marine Motorcycle" at bounding box center [872, 493] width 70 height 38
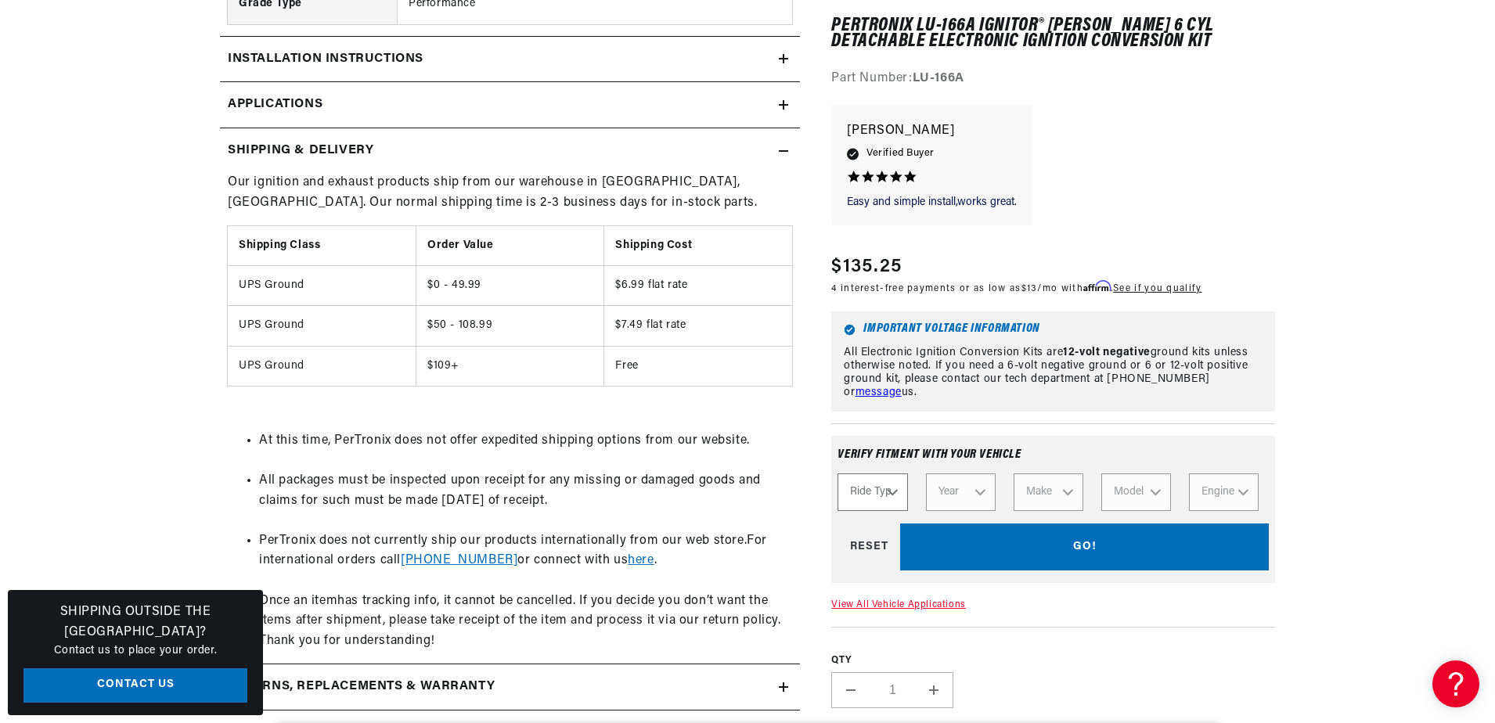
select select "Automotive"
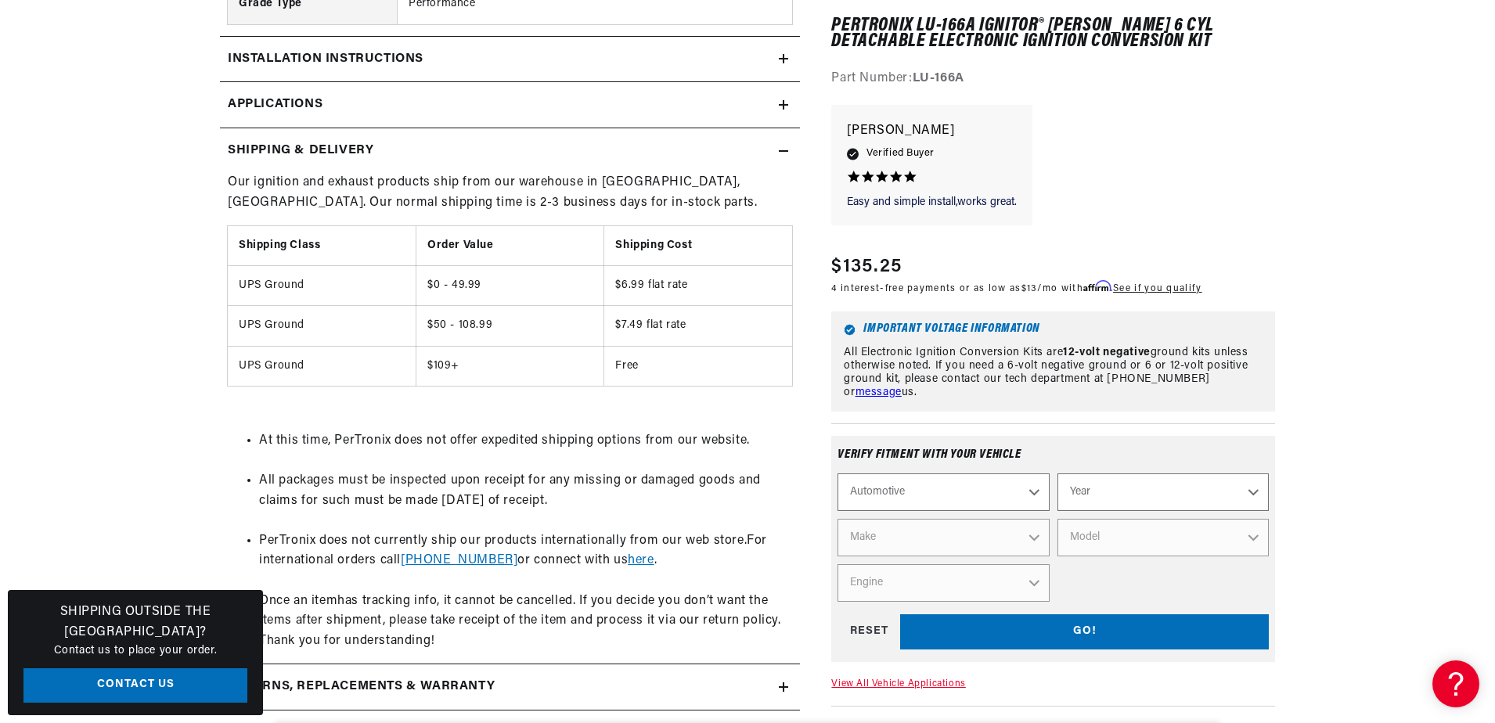
click at [936, 491] on select "Automotive Agricultural Industrial Marine Motorcycle" at bounding box center [942, 493] width 211 height 38
click at [837, 474] on select "Automotive Agricultural Industrial Marine Motorcycle" at bounding box center [942, 493] width 211 height 38
click at [1118, 497] on select "Year 2024 2023 2022 2021 2020 2019 2018 2017 2016 2015 2014 2013 2012 2011 2010…" at bounding box center [1162, 493] width 211 height 38
select select "1975"
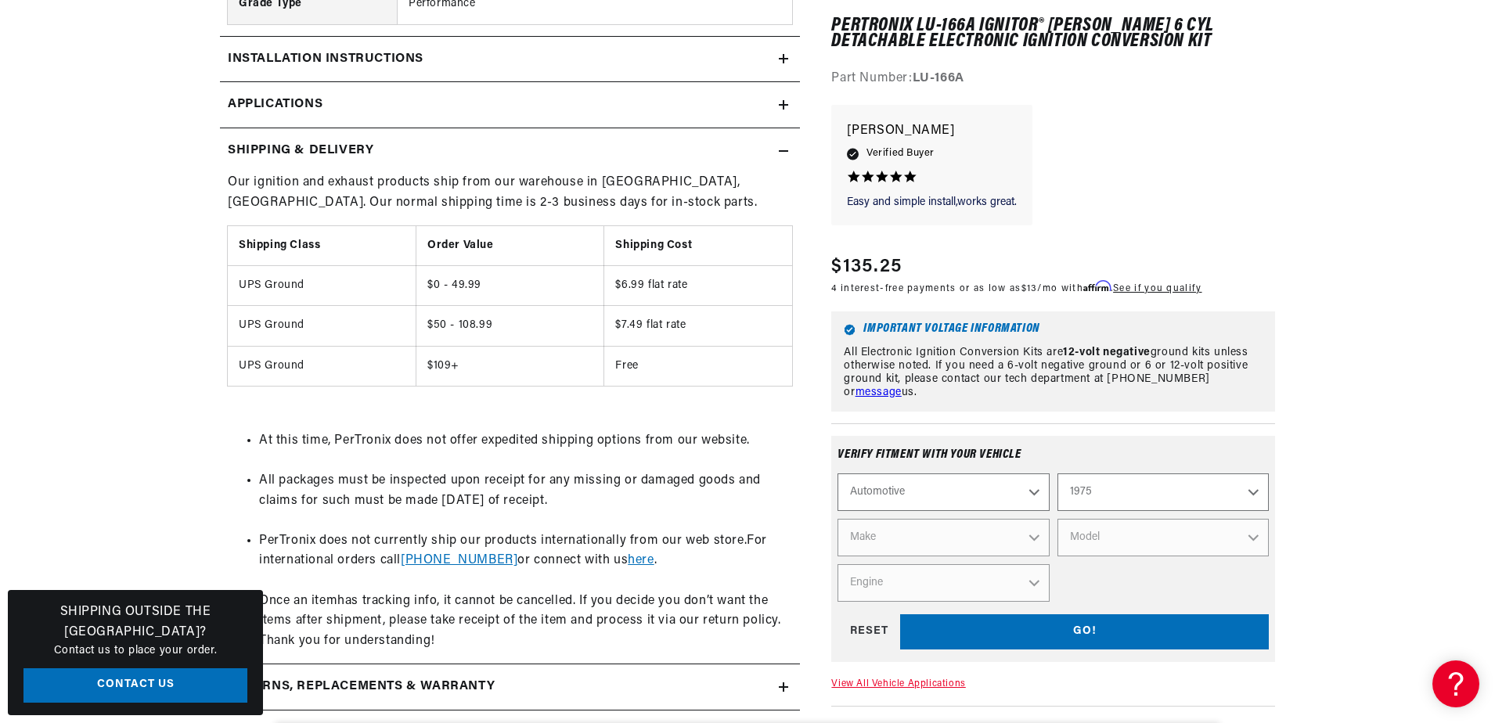
click at [1057, 474] on select "Year 2024 2023 2022 2021 2020 2019 2018 2017 2016 2015 2014 2013 2012 2011 2010…" at bounding box center [1162, 493] width 211 height 38
select select "1975"
click at [934, 534] on select "Make Alfa Romeo American Motors Audi Austin BMW Buick Cadillac Checker Chevrole…" at bounding box center [942, 539] width 211 height 38
select select "Triumph"
click at [837, 520] on select "Make Alfa Romeo American Motors Audi Austin BMW Buick Cadillac Checker Chevrole…" at bounding box center [942, 539] width 211 height 38
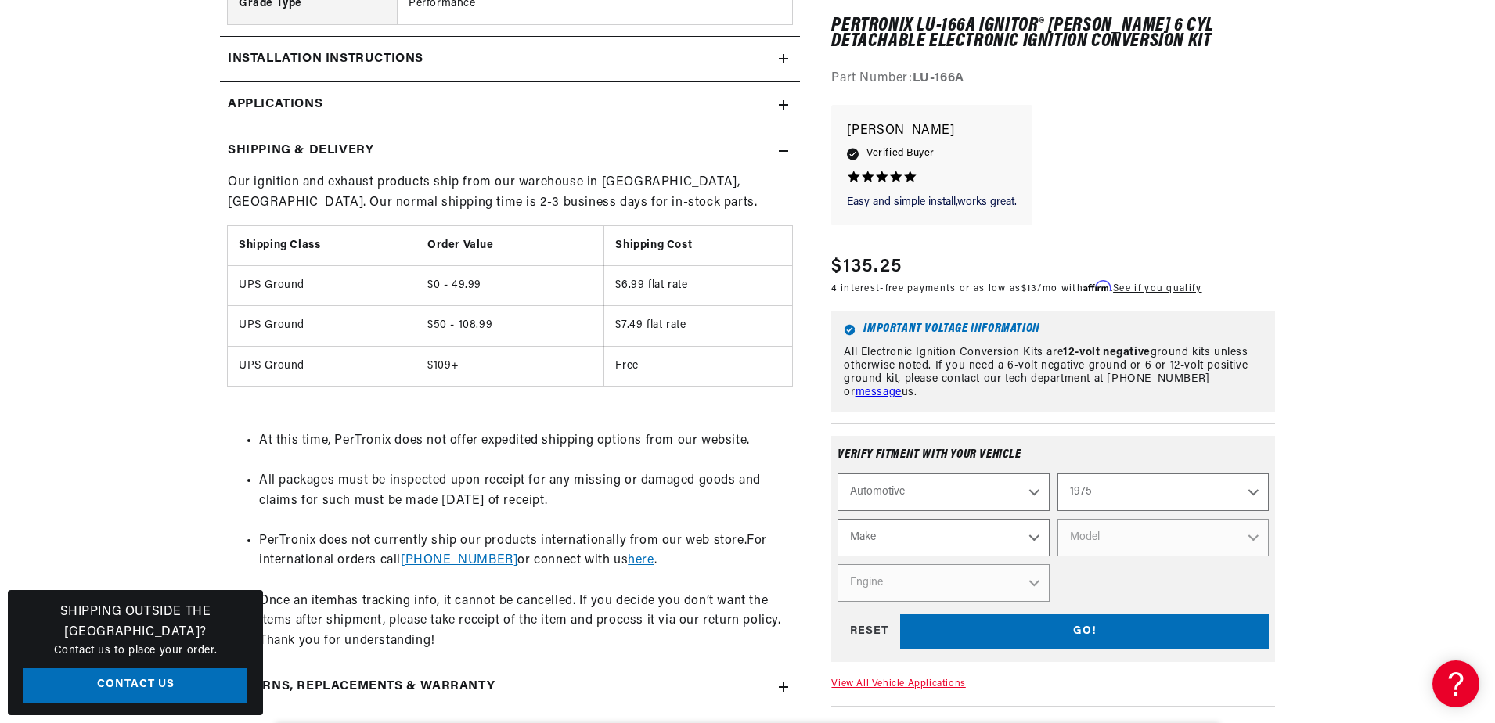
select select "Triumph"
click at [1115, 540] on select "Model Spitfire TR6 TR7" at bounding box center [1162, 539] width 211 height 38
select select "TR6"
click at [1057, 520] on select "Model Spitfire TR6 TR7" at bounding box center [1162, 539] width 211 height 38
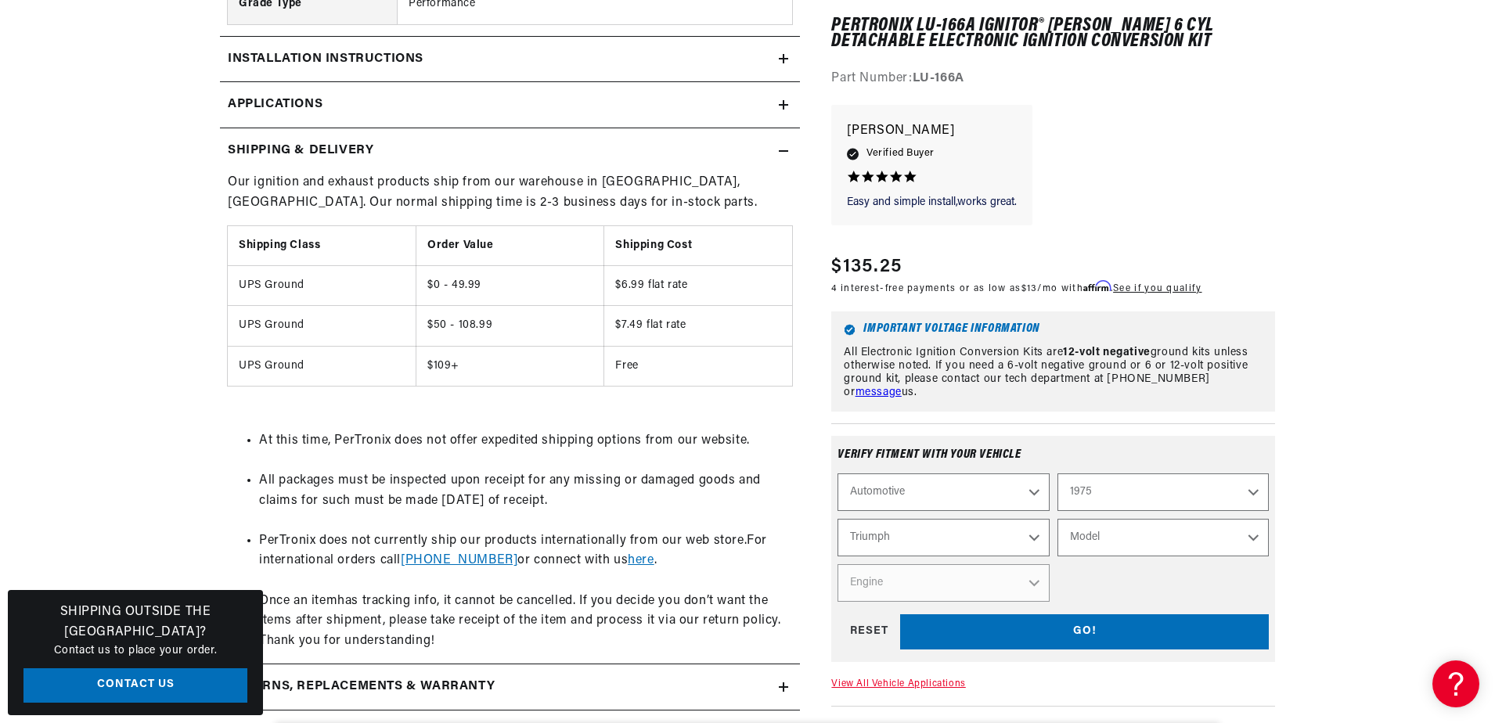
select select "TR6"
click at [898, 589] on select "Engine 2.5L" at bounding box center [942, 584] width 211 height 38
select select "2.5L"
click at [837, 565] on select "Engine 2.5L" at bounding box center [942, 584] width 211 height 38
select select "Engine"
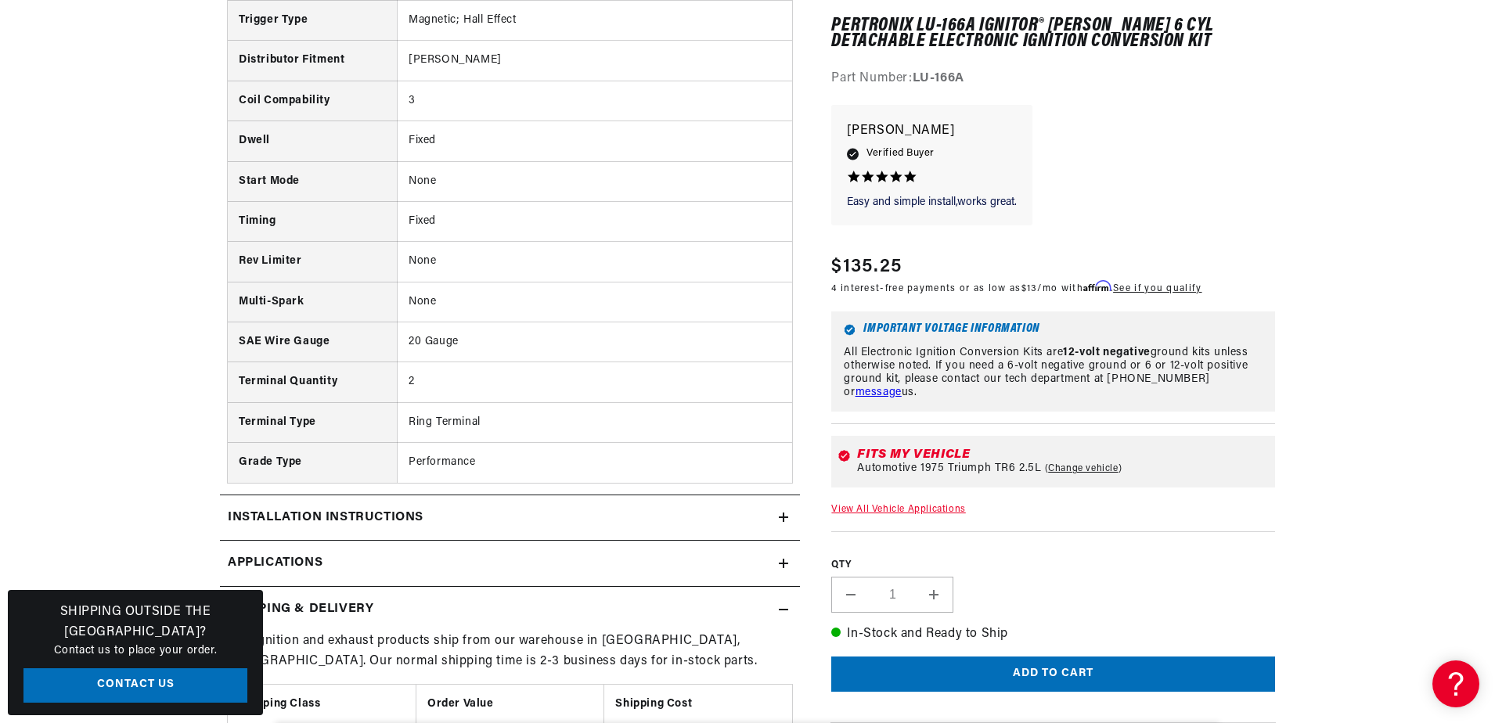
scroll to position [1722, 0]
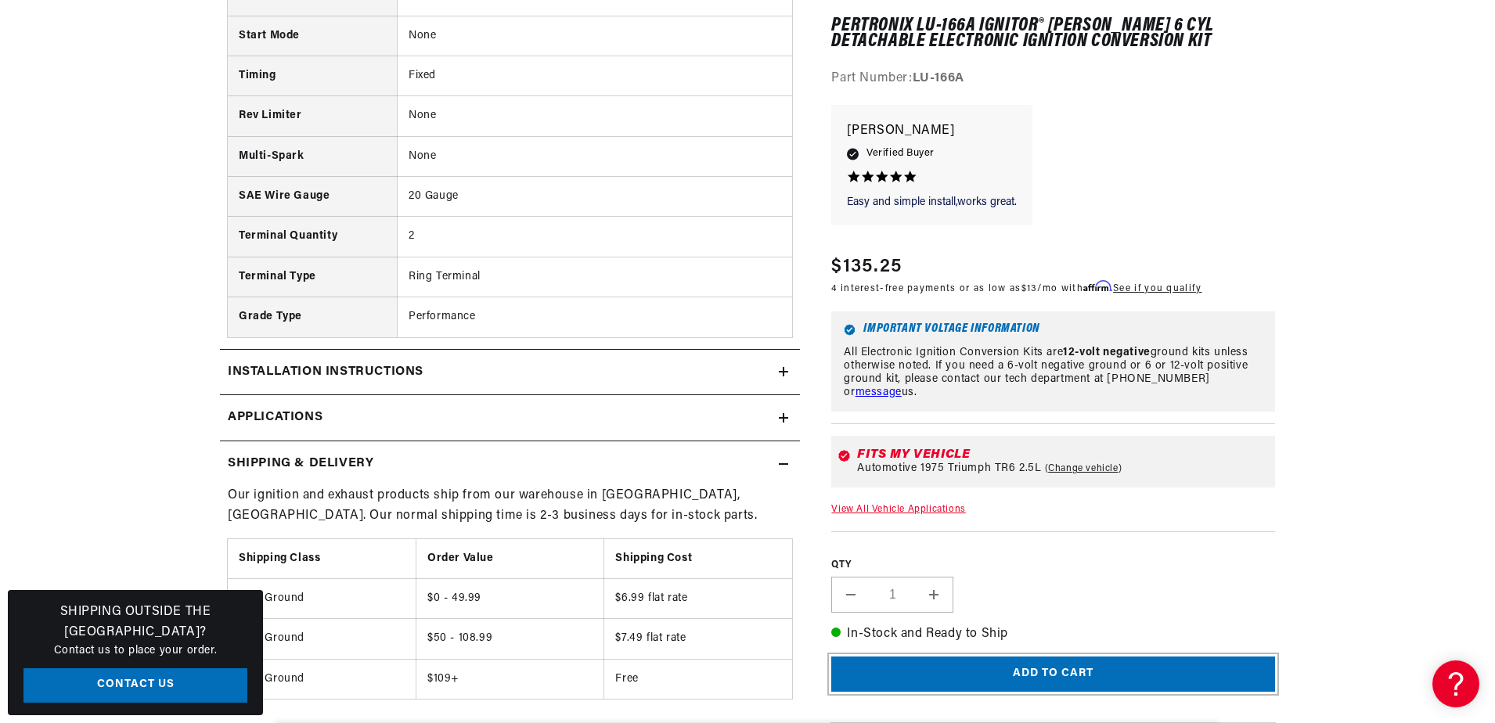
click at [1069, 674] on button "Add to cart" at bounding box center [1053, 674] width 444 height 35
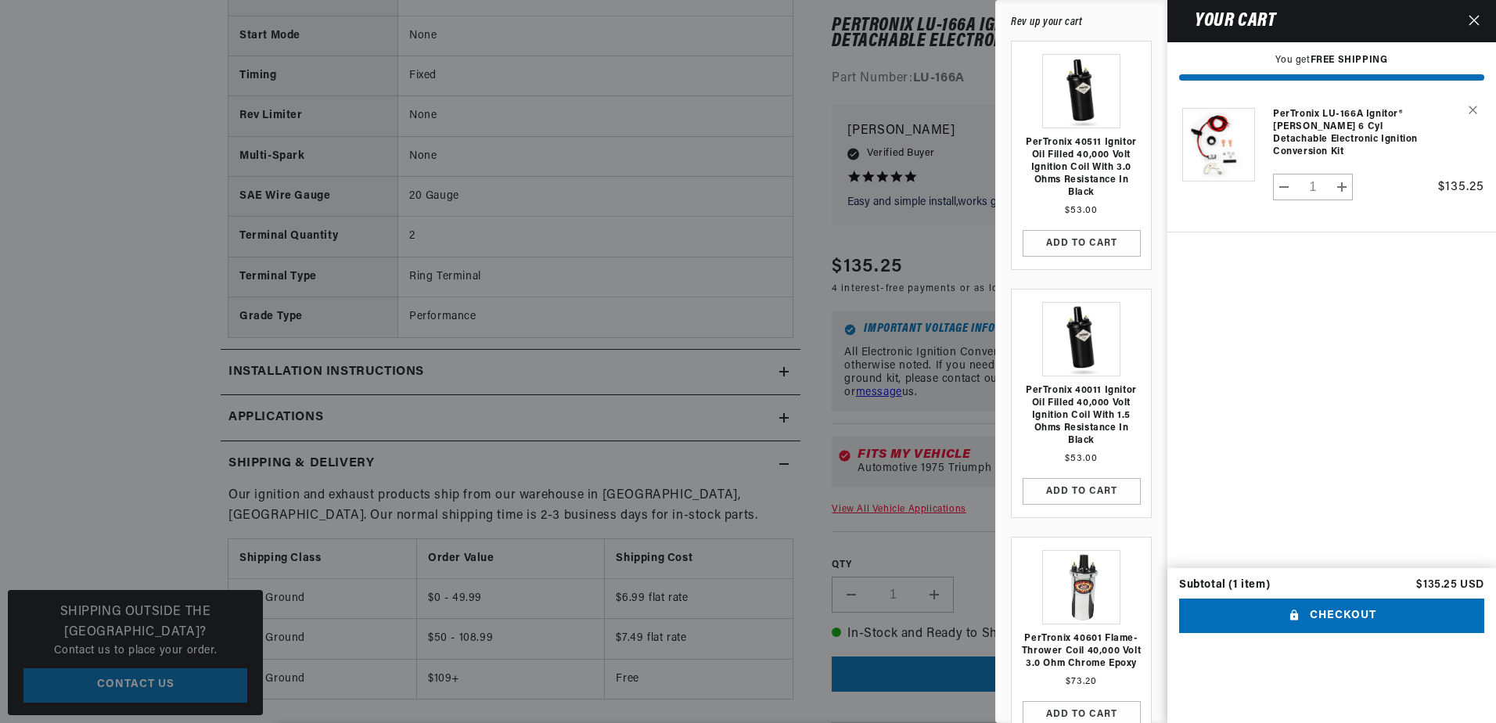
scroll to position [0, 0]
click at [1082, 578] on link "Your cart" at bounding box center [1081, 587] width 78 height 74
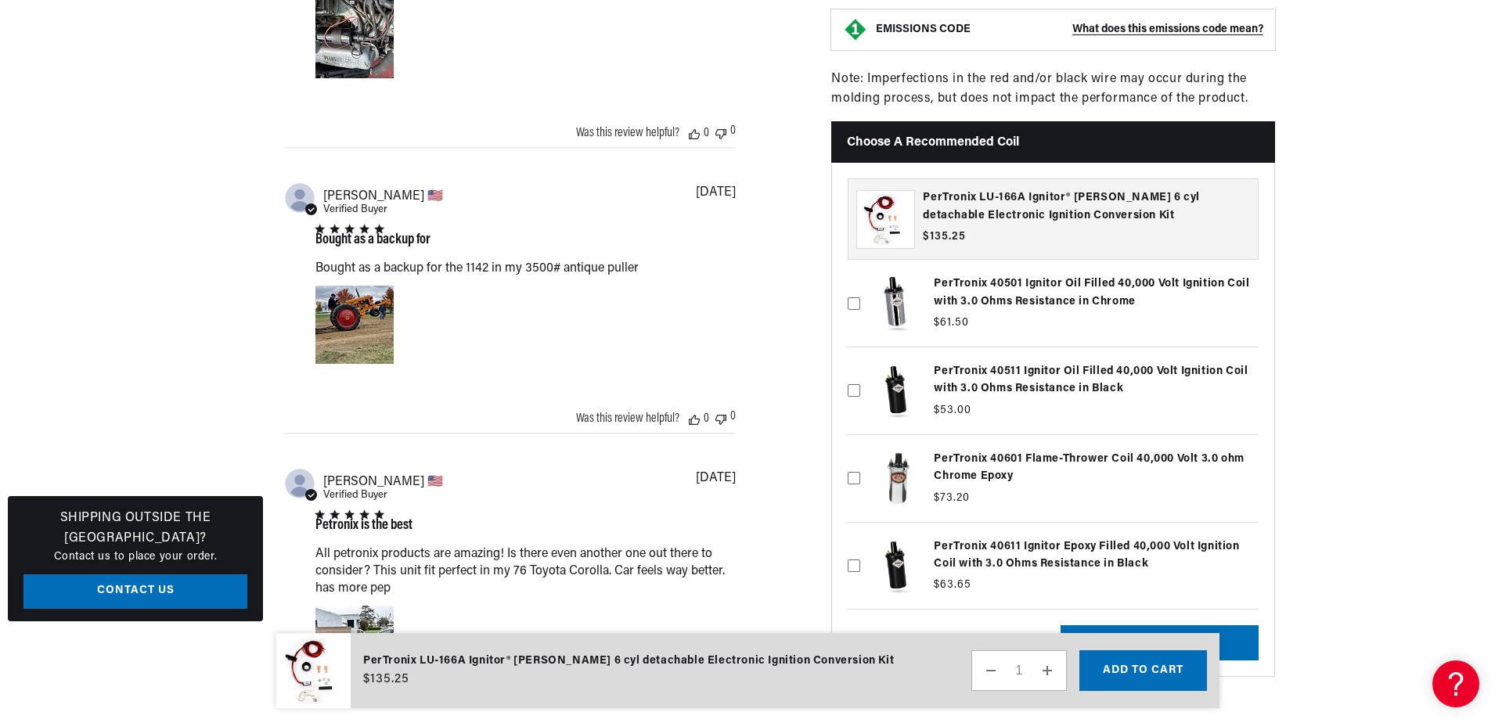
click at [853, 297] on icon at bounding box center [854, 303] width 13 height 13
click at [853, 284] on input "checkbox" at bounding box center [854, 278] width 13 height 13
click at [849, 297] on icon at bounding box center [854, 303] width 13 height 13
click at [849, 284] on input "checkbox" at bounding box center [854, 278] width 13 height 13
checkbox input "false"
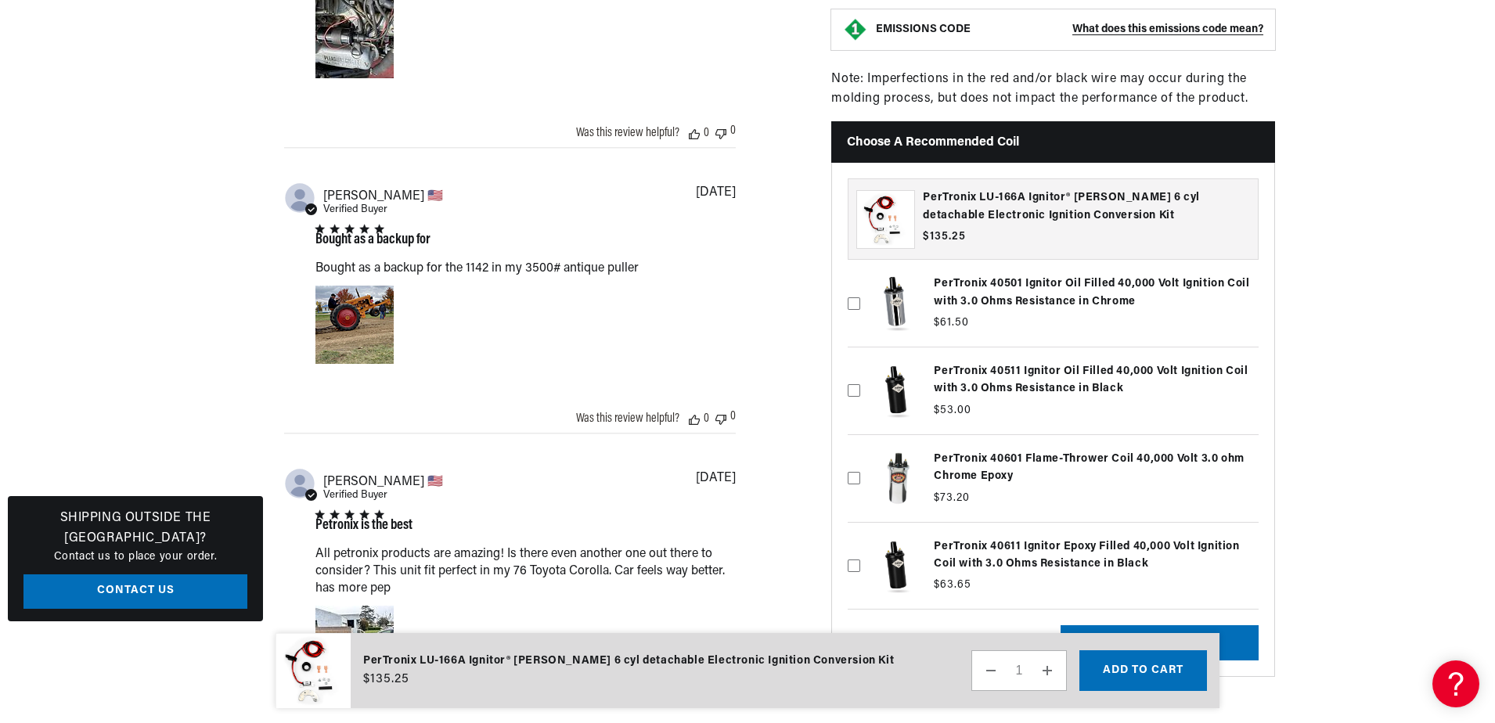
scroll to position [0, 474]
click at [1026, 449] on label at bounding box center [1053, 478] width 411 height 79
click at [860, 449] on input "checkbox" at bounding box center [854, 453] width 13 height 13
click at [1026, 449] on label at bounding box center [1053, 478] width 411 height 79
click at [860, 449] on input "checkbox" at bounding box center [854, 453] width 13 height 13
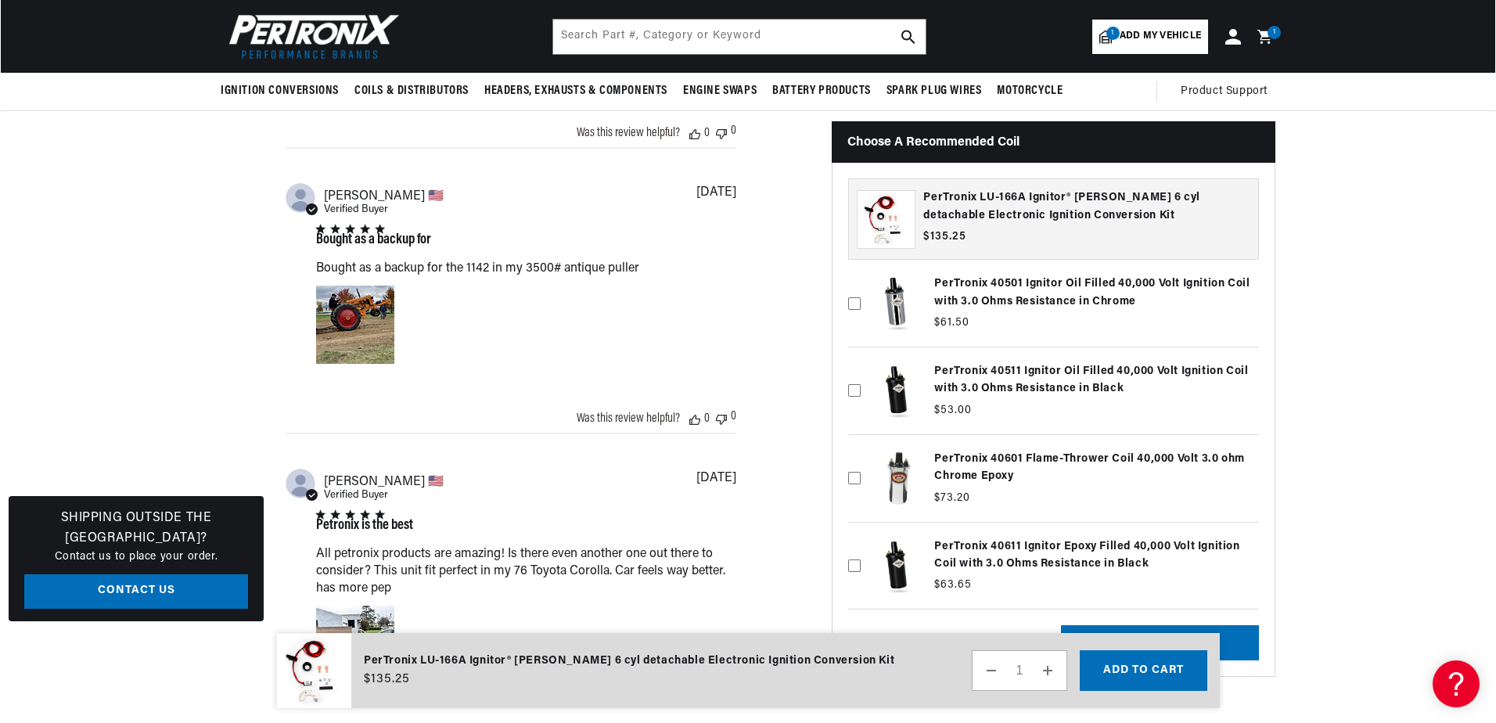
scroll to position [0, 0]
click at [855, 472] on icon at bounding box center [854, 478] width 13 height 13
click at [855, 459] on input "checkbox" at bounding box center [854, 453] width 13 height 13
checkbox input "true"
click at [1157, 676] on button "Add to cart" at bounding box center [1143, 670] width 128 height 41
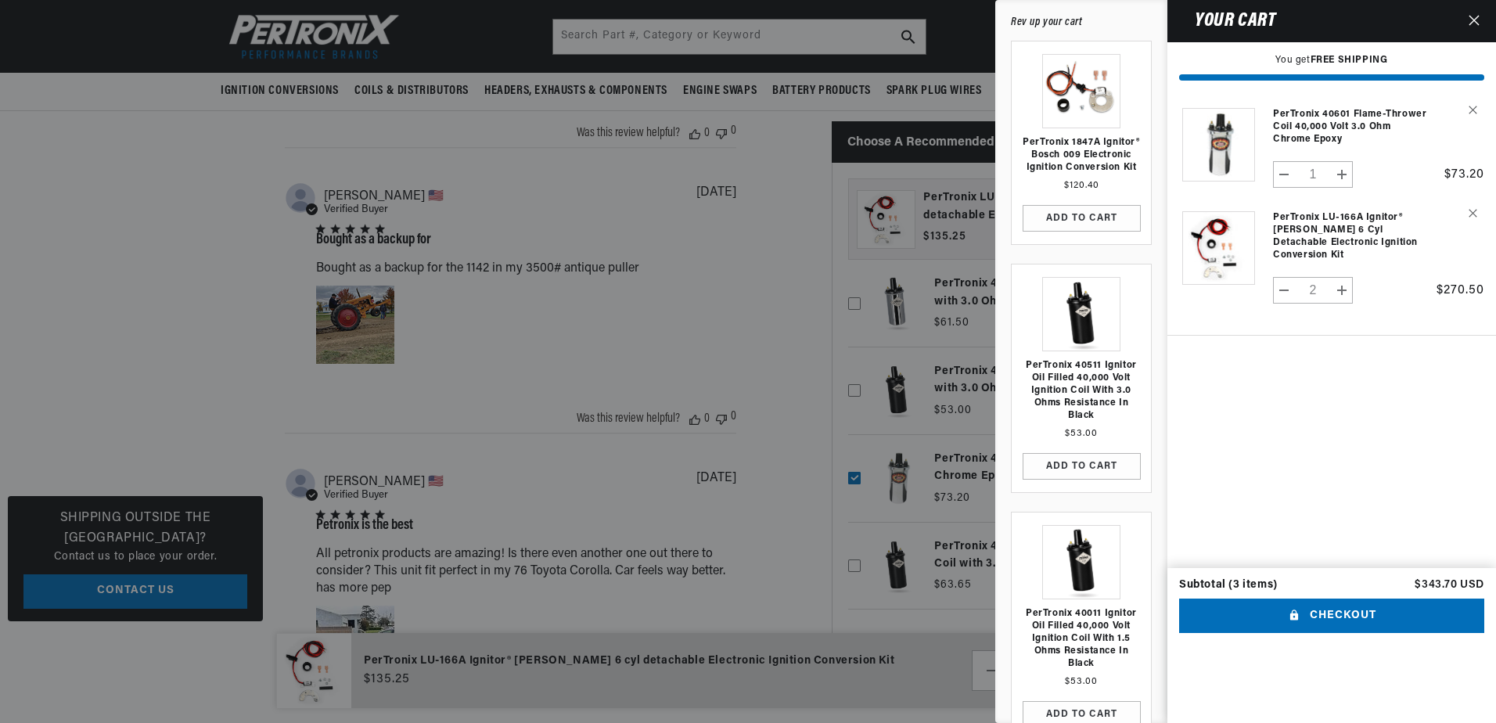
click at [1281, 178] on button "Decrease quantity for PerTronix 40601 Flame-Thrower Coil 40,000 Volt 3.0 ohm Ch…" at bounding box center [1284, 174] width 21 height 27
type input "0"
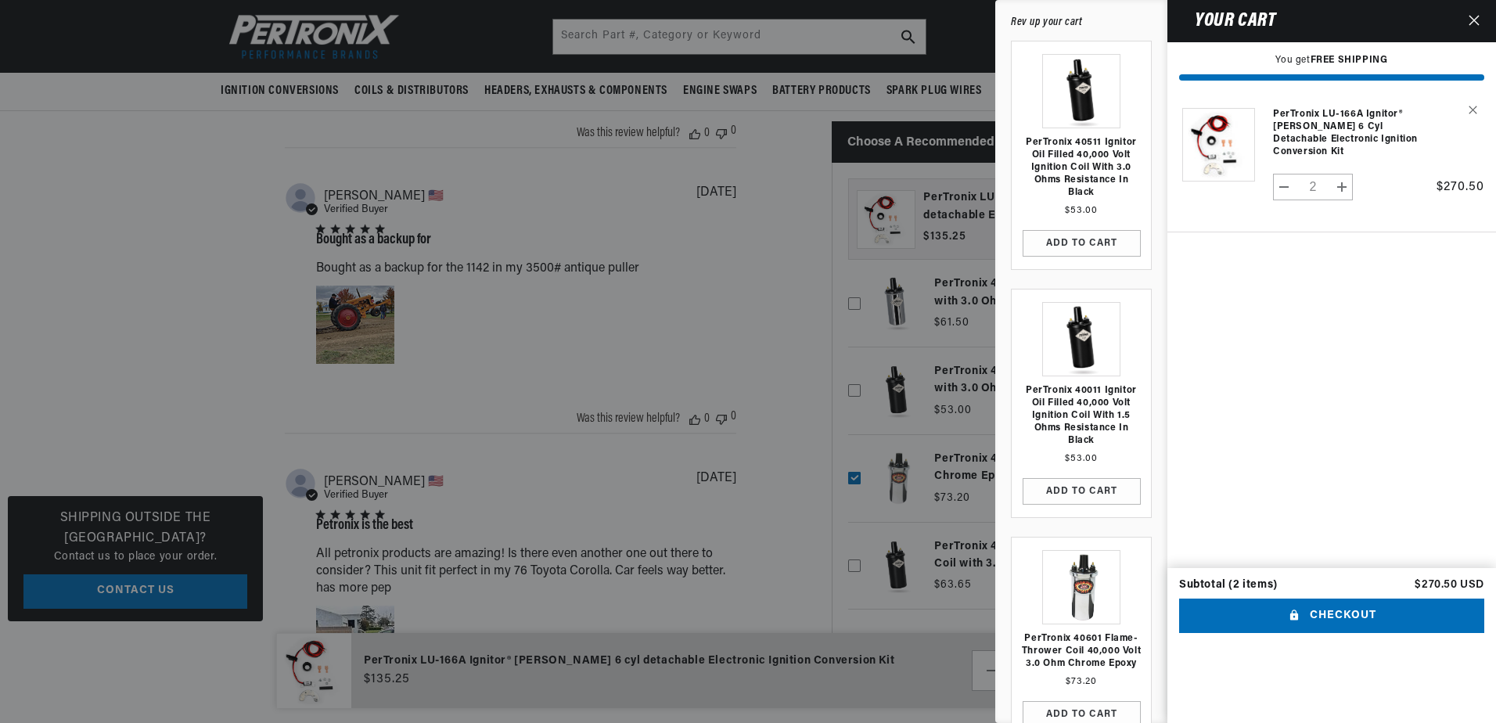
click at [1283, 189] on button "Decrease quantity for PerTronix LU-166A Ignitor® [PERSON_NAME] 6 cyl detachable…" at bounding box center [1284, 187] width 21 height 27
type input "1"
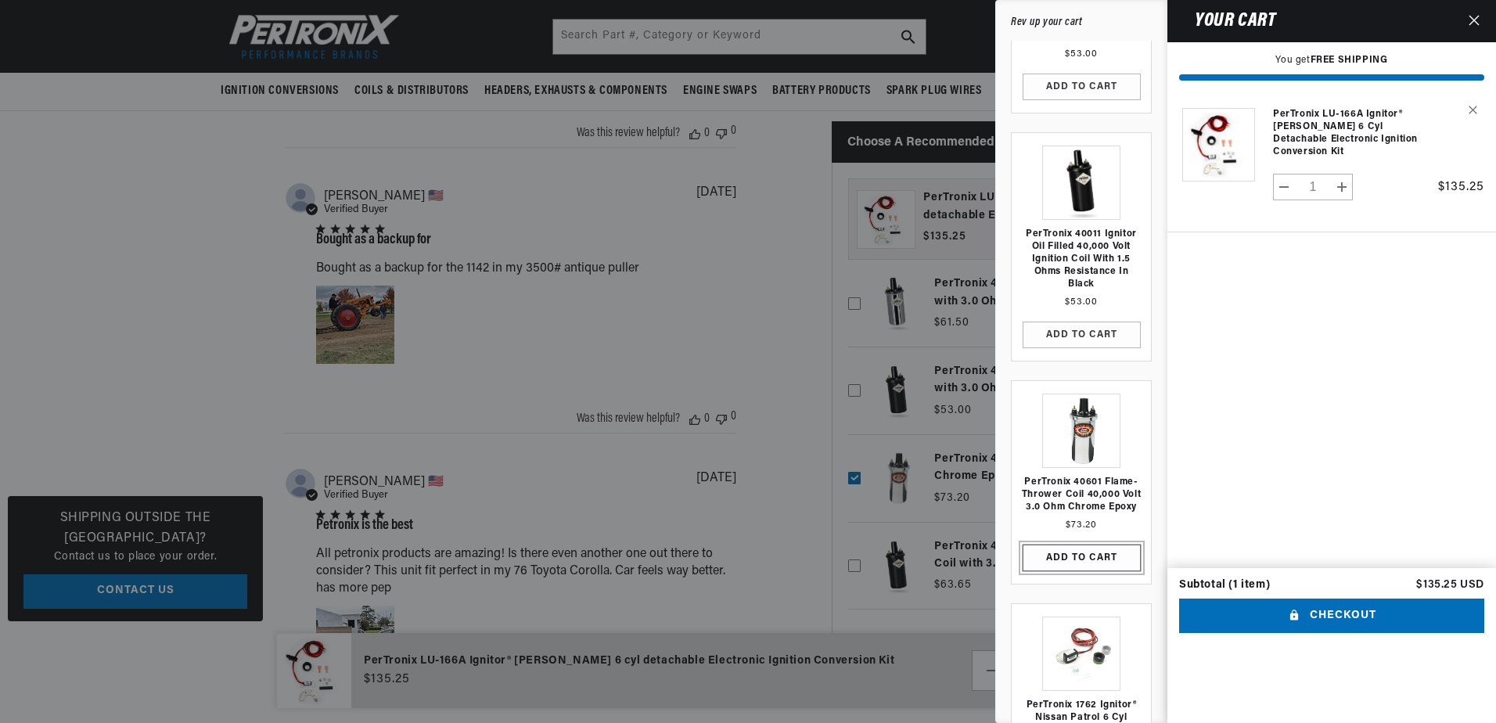
click at [1089, 563] on button "ADD TO CART" at bounding box center [1082, 558] width 118 height 27
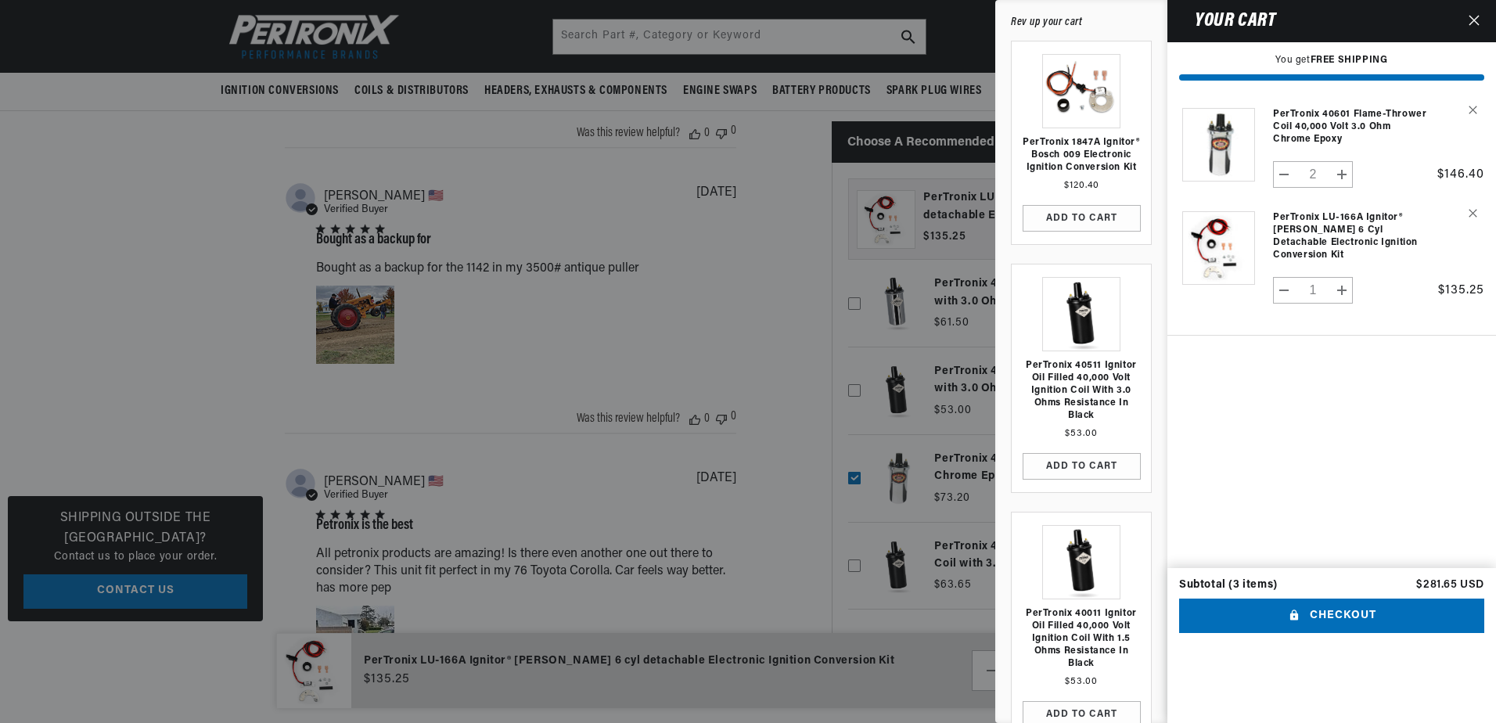
scroll to position [0, 0]
click at [1279, 173] on button "Decrease quantity for PerTronix 40601 Flame-Thrower Coil 40,000 Volt 3.0 ohm Ch…" at bounding box center [1284, 174] width 21 height 27
type input "1"
click at [747, 329] on div at bounding box center [748, 361] width 1496 height 723
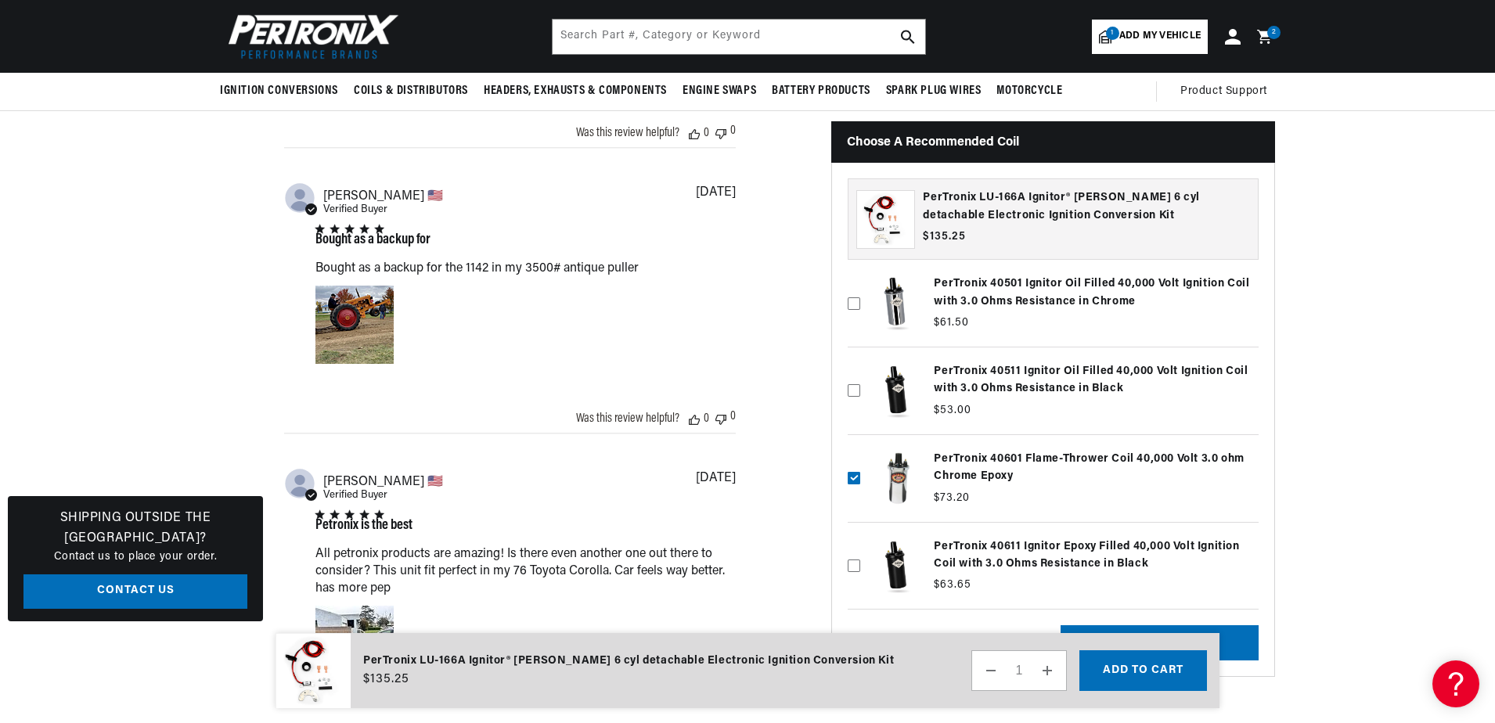
scroll to position [0, 474]
click at [859, 472] on icon at bounding box center [854, 478] width 13 height 13
click at [859, 459] on input "checkbox" at bounding box center [854, 453] width 13 height 13
checkbox input "false"
click at [632, 45] on input "text" at bounding box center [739, 37] width 373 height 34
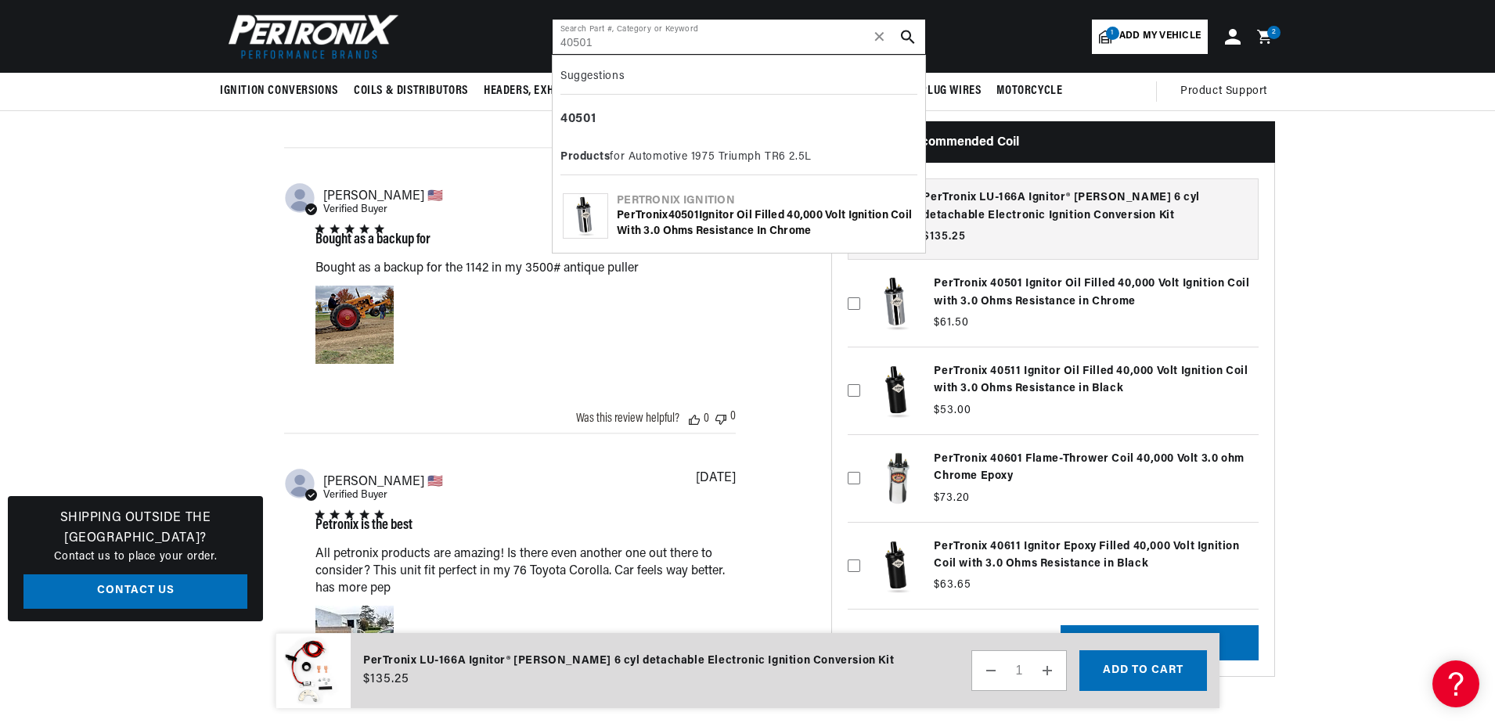
type input "40501"
click at [672, 220] on b "40501" at bounding box center [683, 216] width 31 height 12
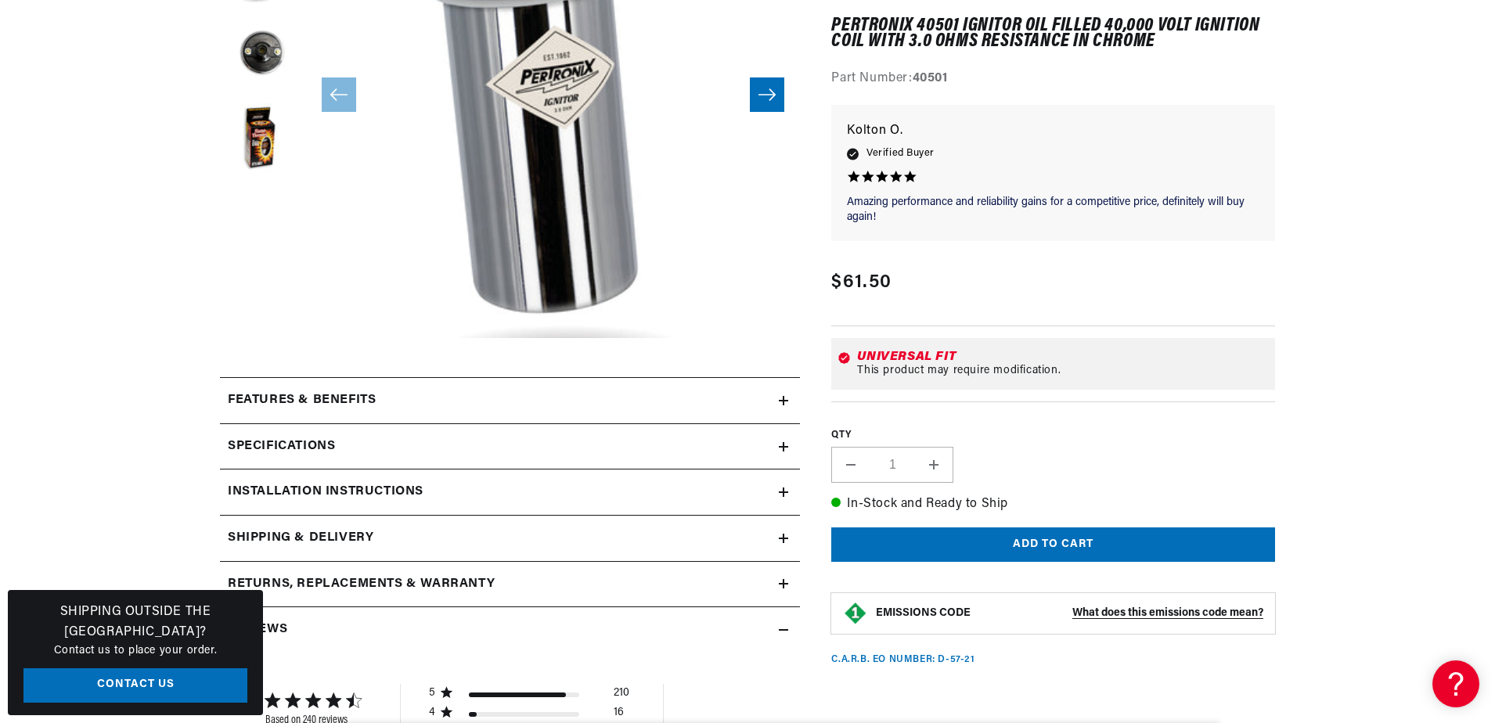
click at [782, 404] on icon at bounding box center [783, 400] width 9 height 9
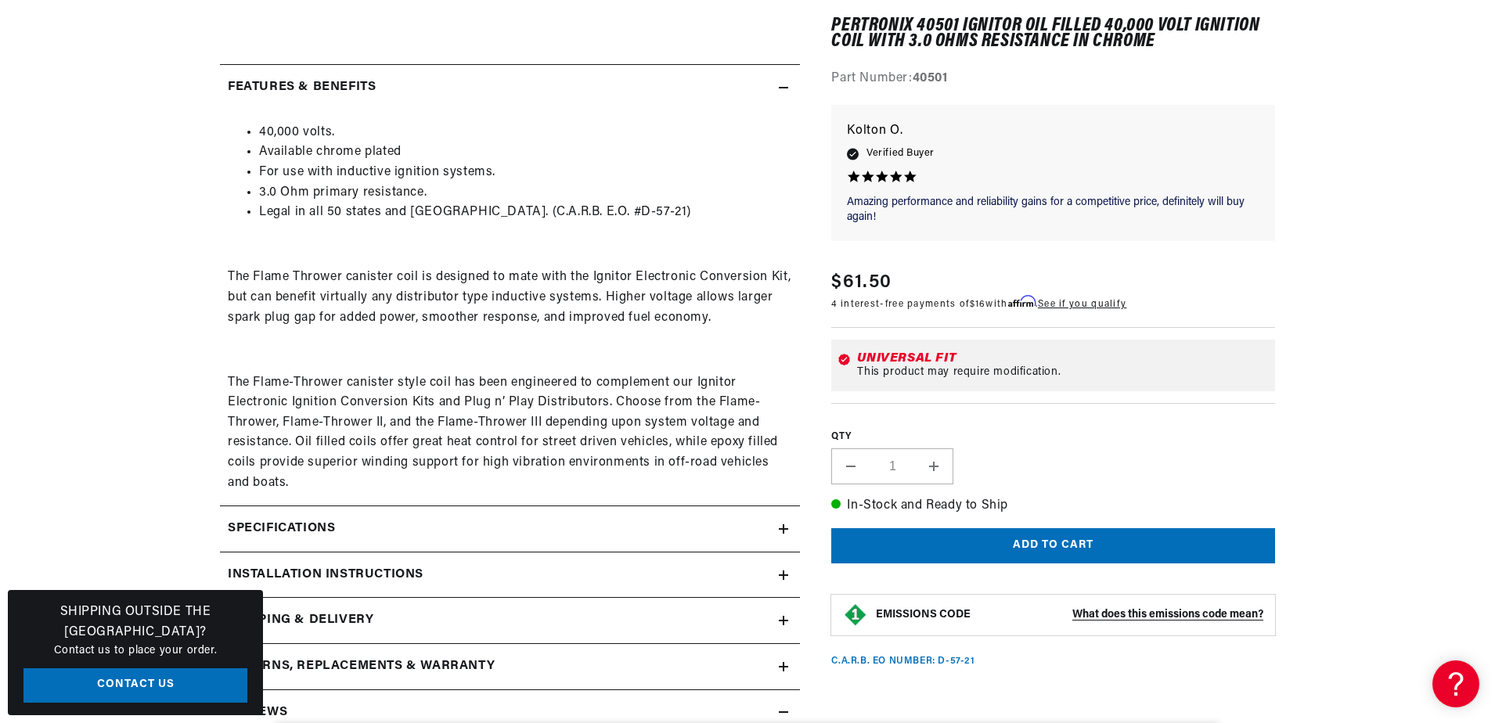
click at [787, 528] on icon at bounding box center [783, 528] width 9 height 9
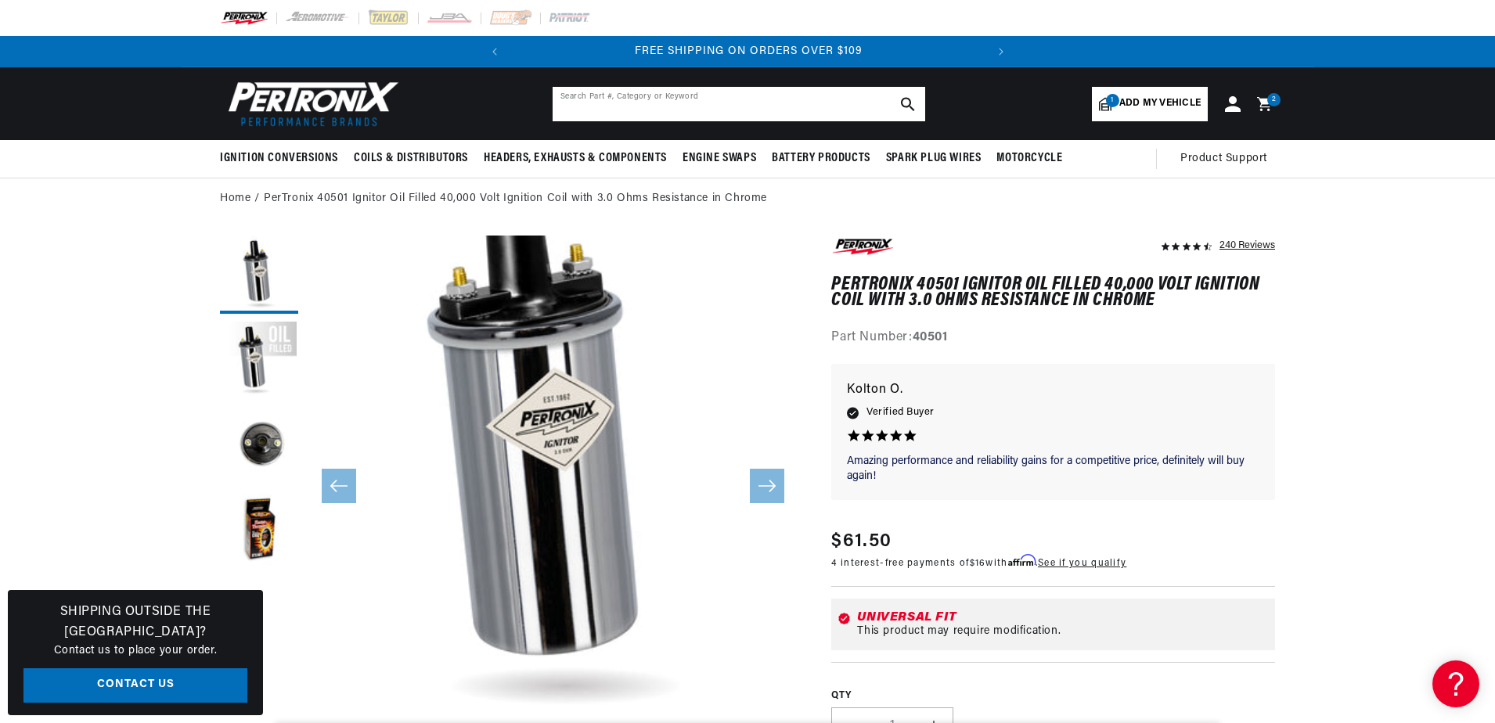
click at [660, 109] on input "text" at bounding box center [739, 104] width 373 height 34
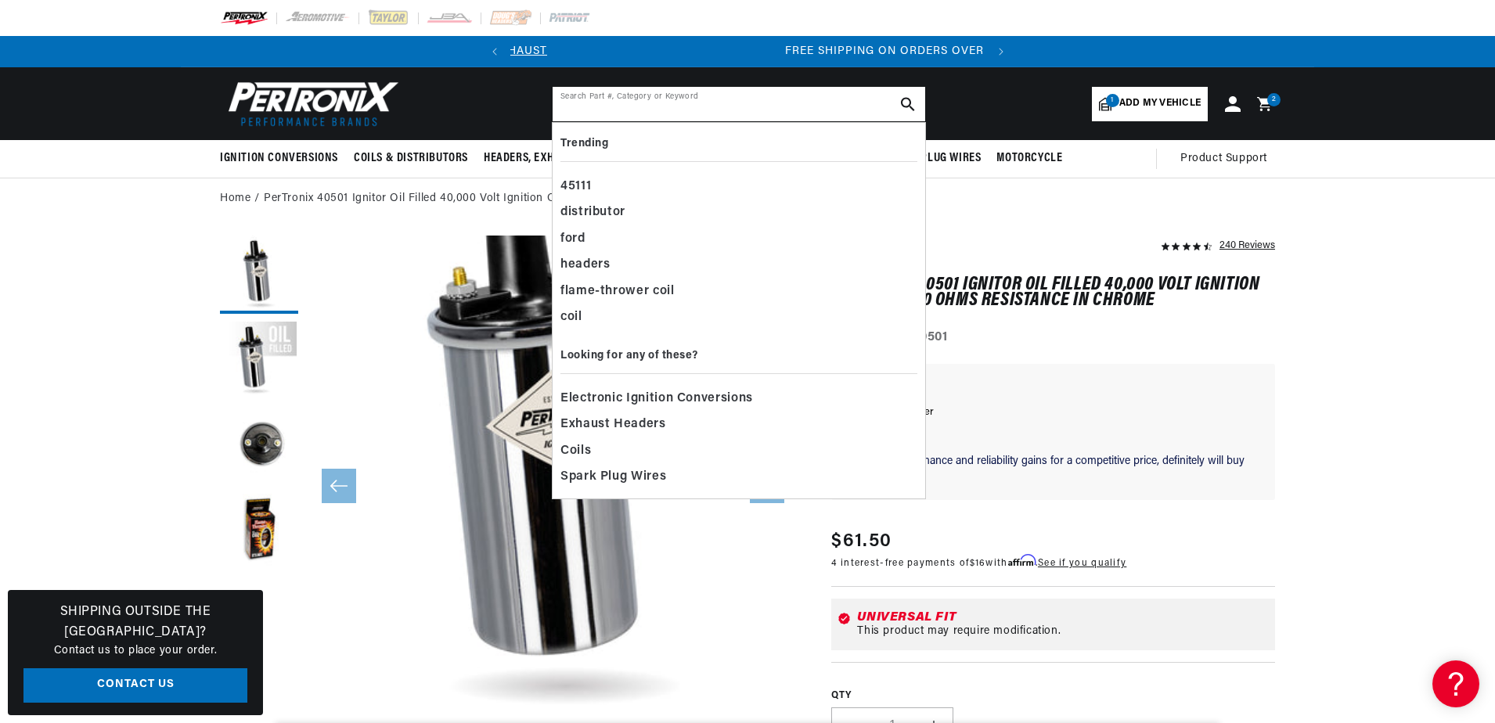
scroll to position [0, 474]
click at [581, 318] on div "coil" at bounding box center [738, 317] width 357 height 27
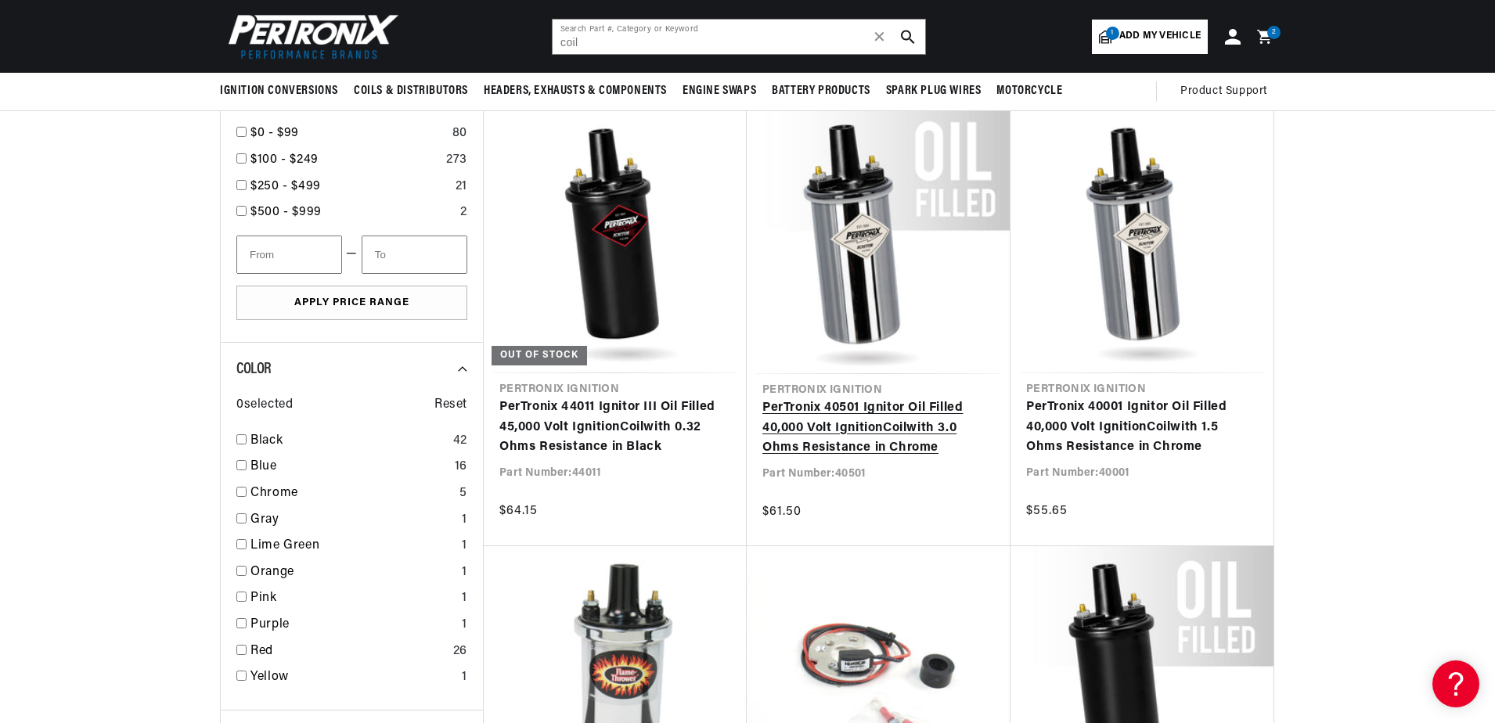
scroll to position [1878, 0]
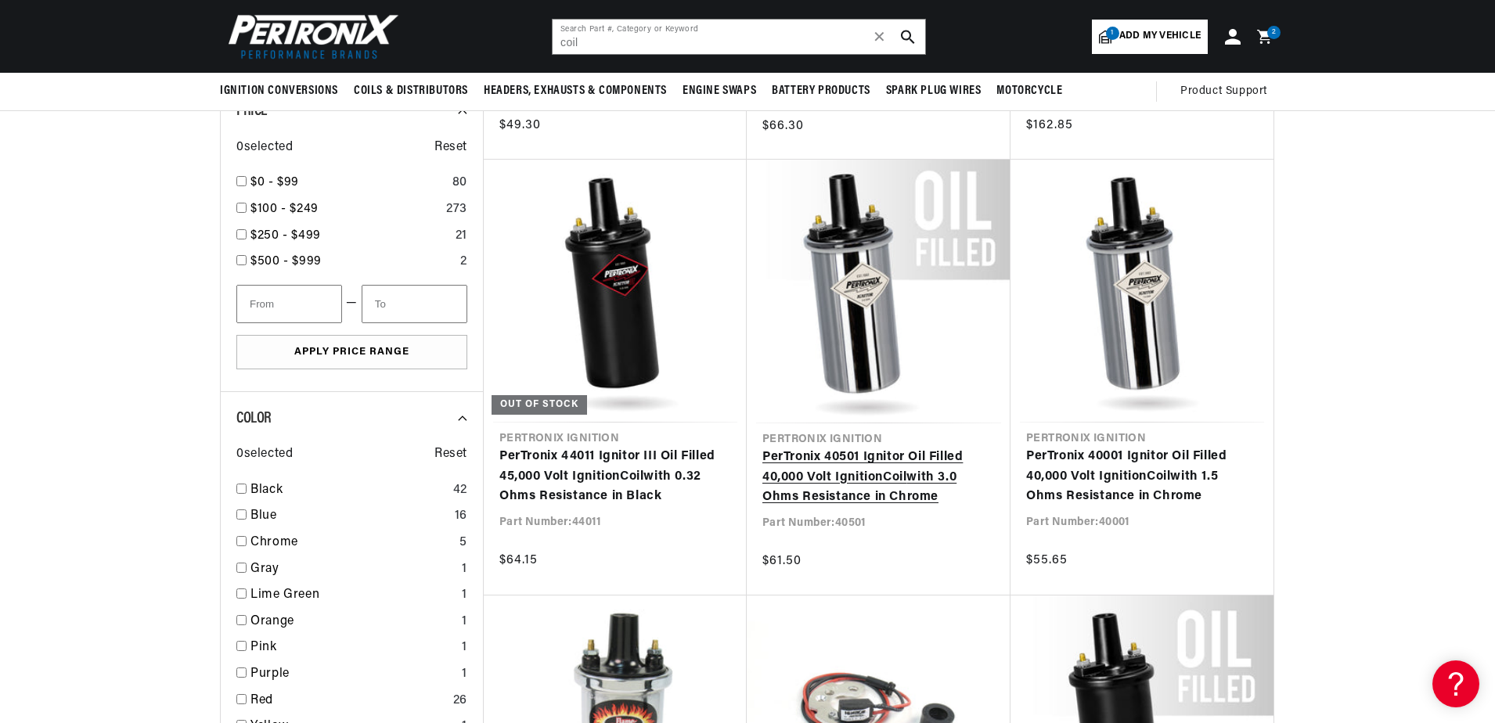
click at [852, 465] on link "PerTronix 40501 Ignitor Oil Filled 40,000 Volt Ignition Coil with 3.0 Ohms Resi…" at bounding box center [878, 478] width 232 height 60
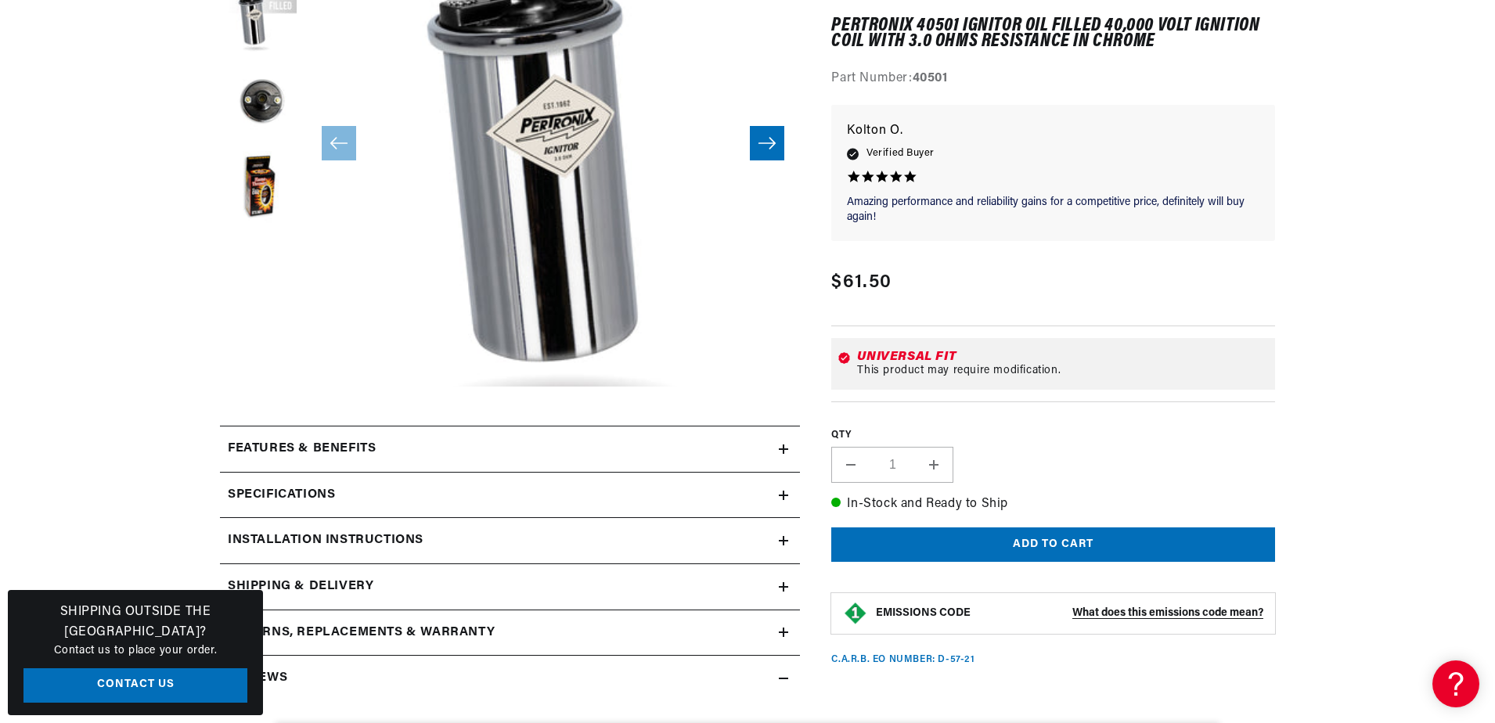
scroll to position [391, 0]
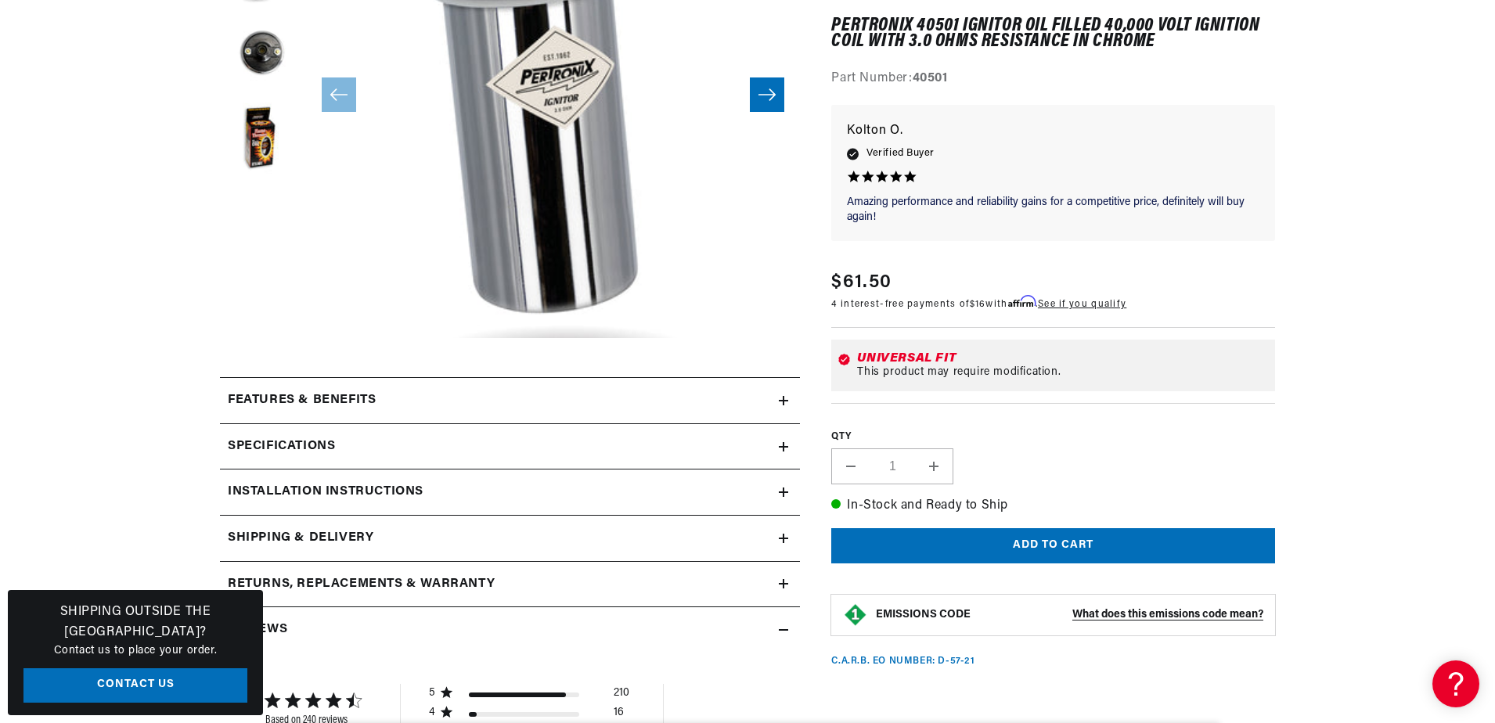
click at [779, 401] on icon at bounding box center [783, 400] width 9 height 9
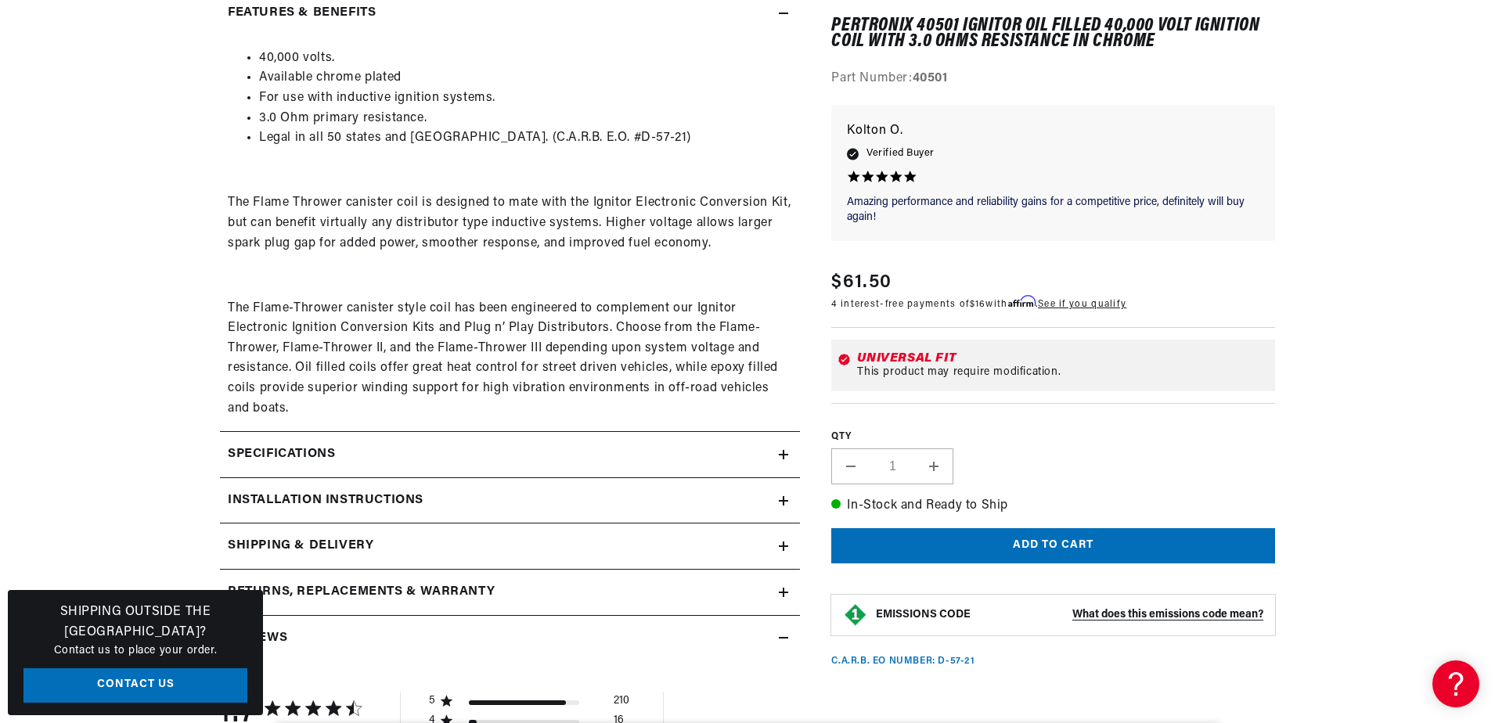
scroll to position [783, 0]
click at [782, 446] on summary "Specifications" at bounding box center [510, 450] width 580 height 45
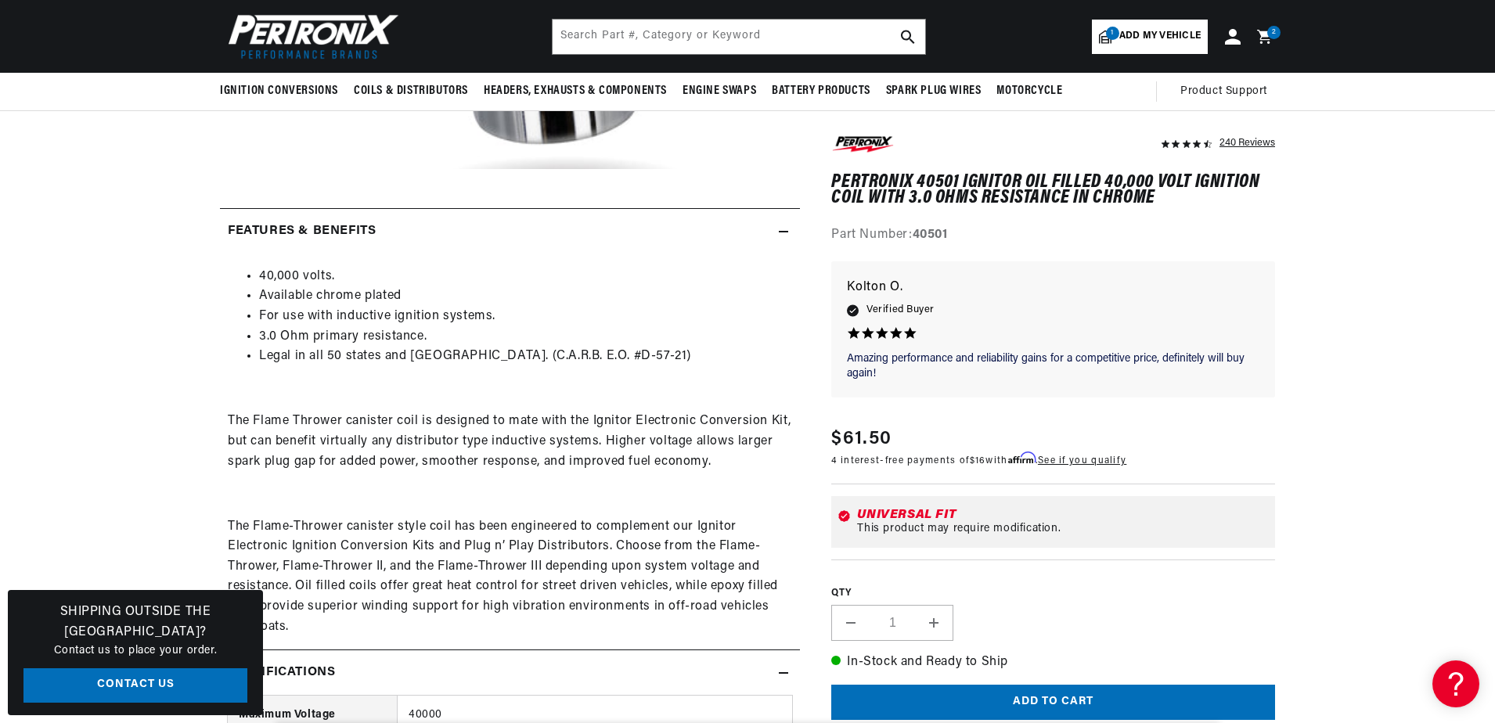
scroll to position [391, 0]
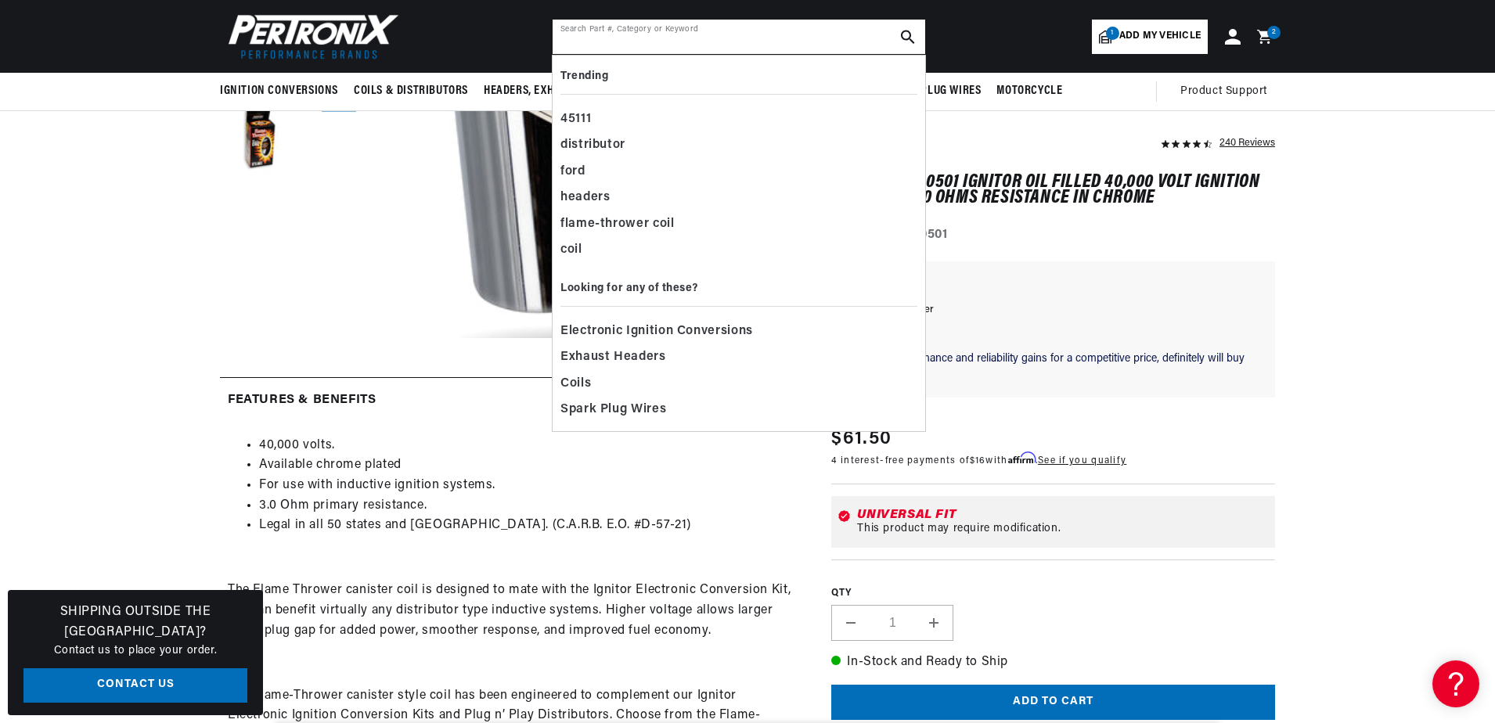
click at [714, 38] on input "text" at bounding box center [739, 37] width 373 height 34
click at [571, 254] on div "coil" at bounding box center [738, 250] width 357 height 27
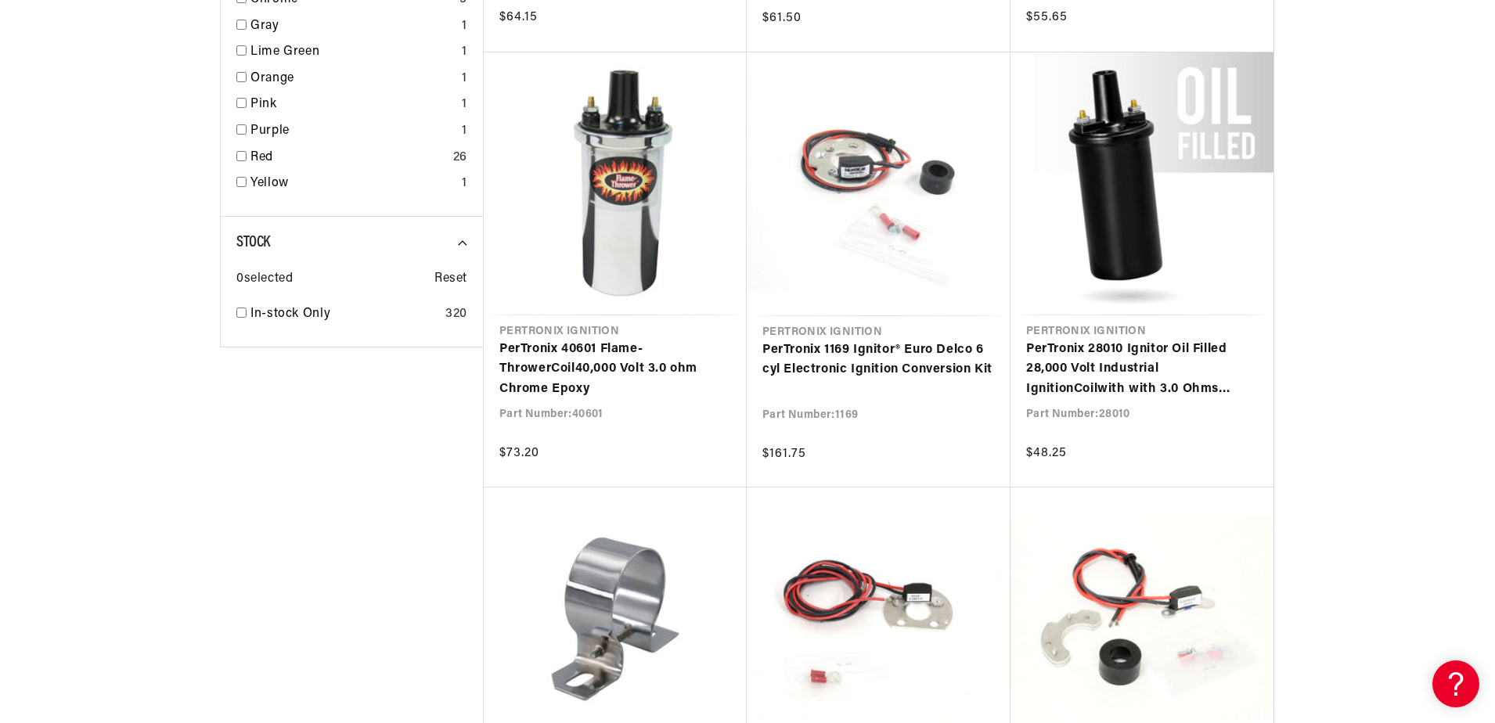
scroll to position [2504, 0]
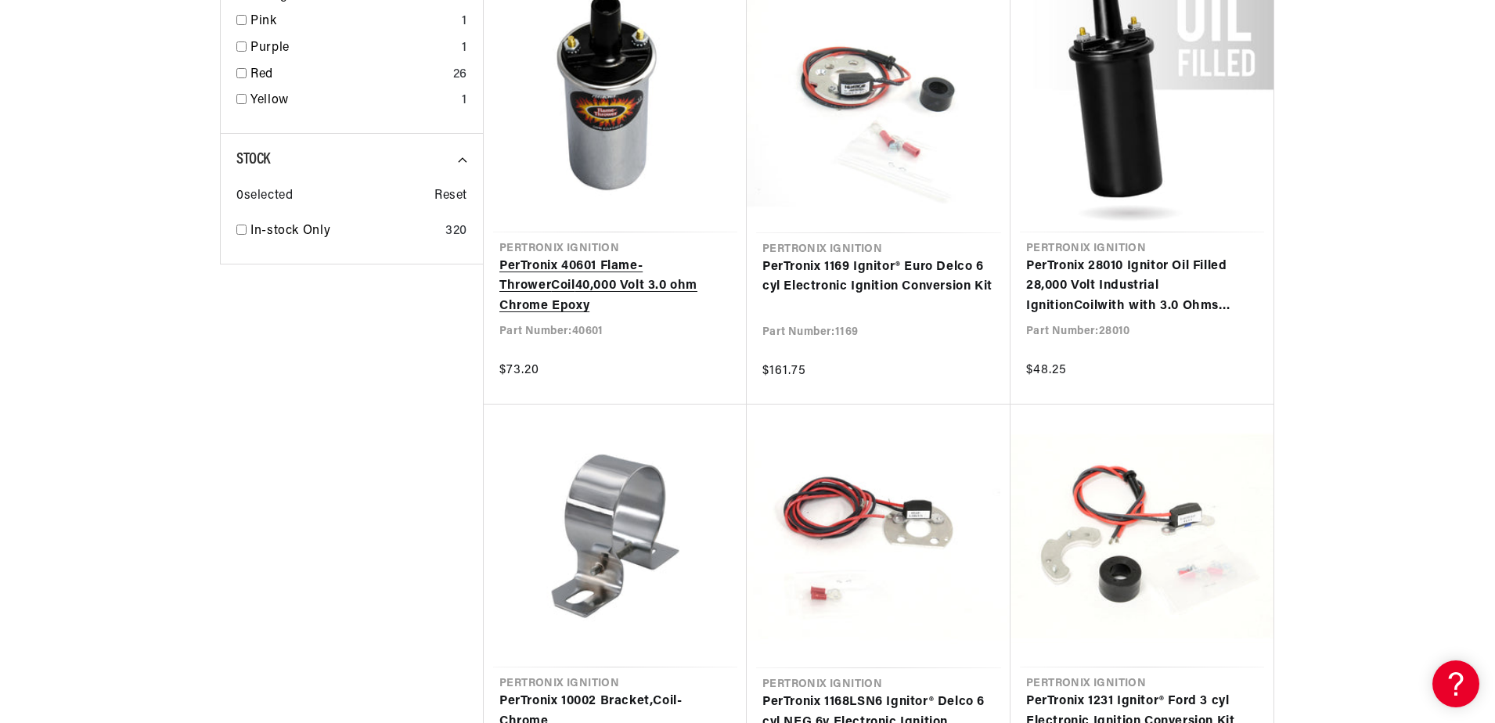
click at [610, 267] on link "PerTronix 40601 Flame-Thrower Coil 40,000 Volt 3.0 ohm Chrome Epoxy" at bounding box center [615, 287] width 232 height 60
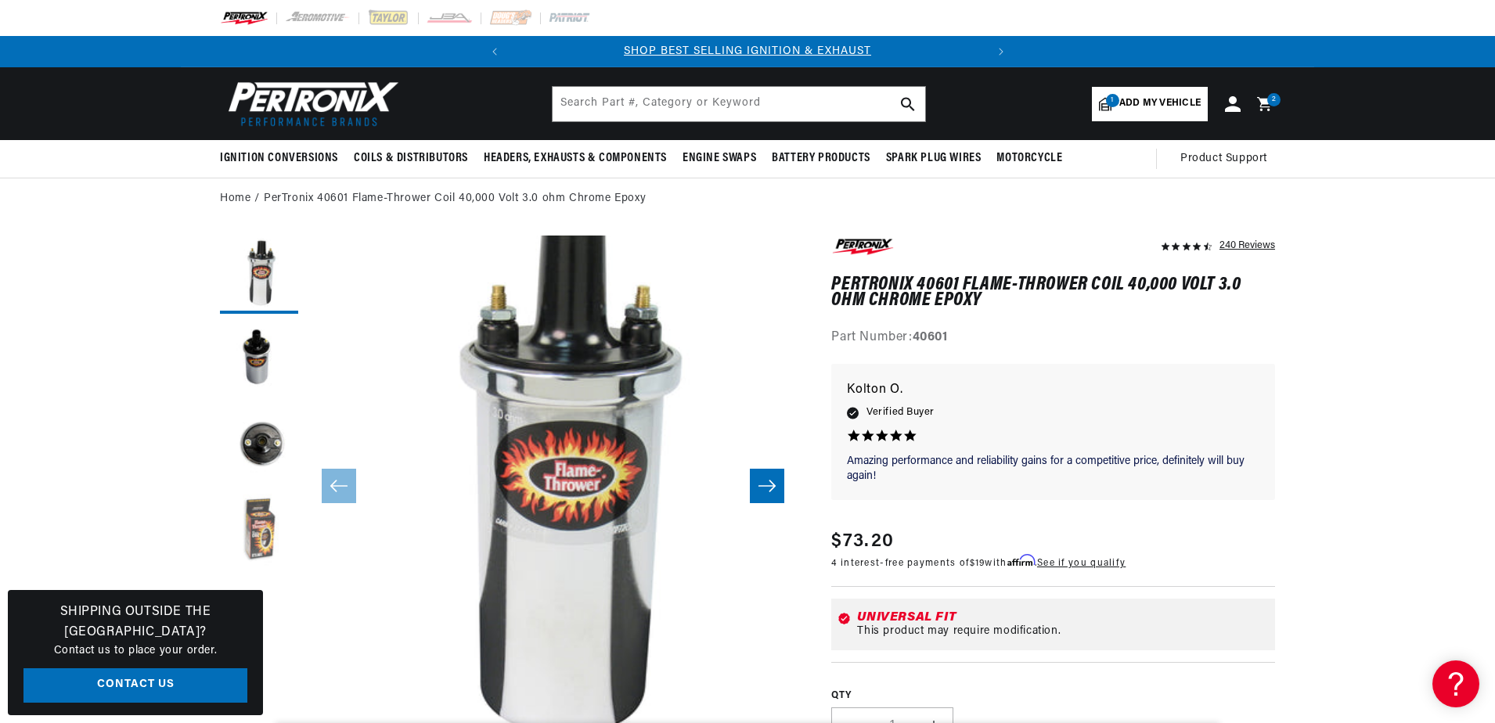
click at [261, 535] on button "Load image 4 in gallery view" at bounding box center [259, 533] width 78 height 78
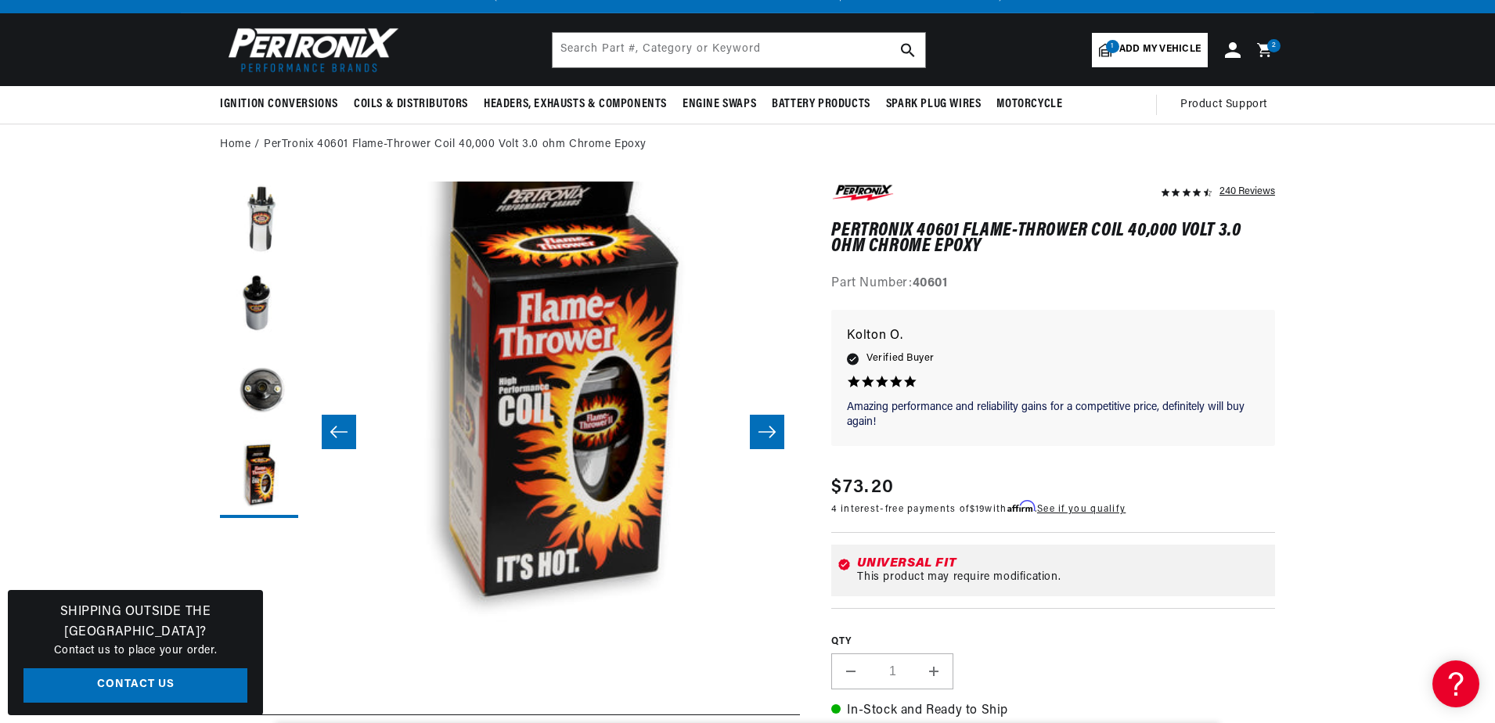
scroll to position [313, 0]
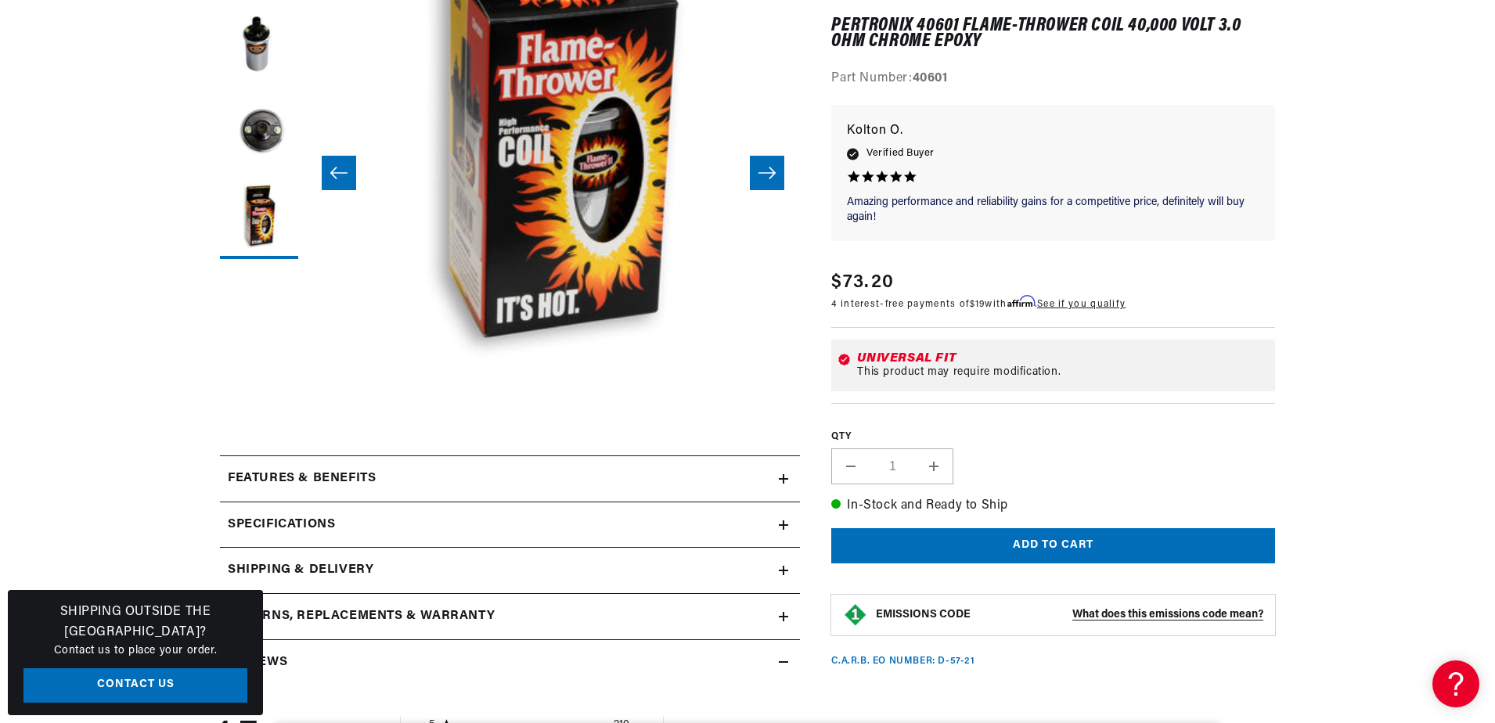
click at [783, 479] on icon at bounding box center [783, 479] width 9 height 0
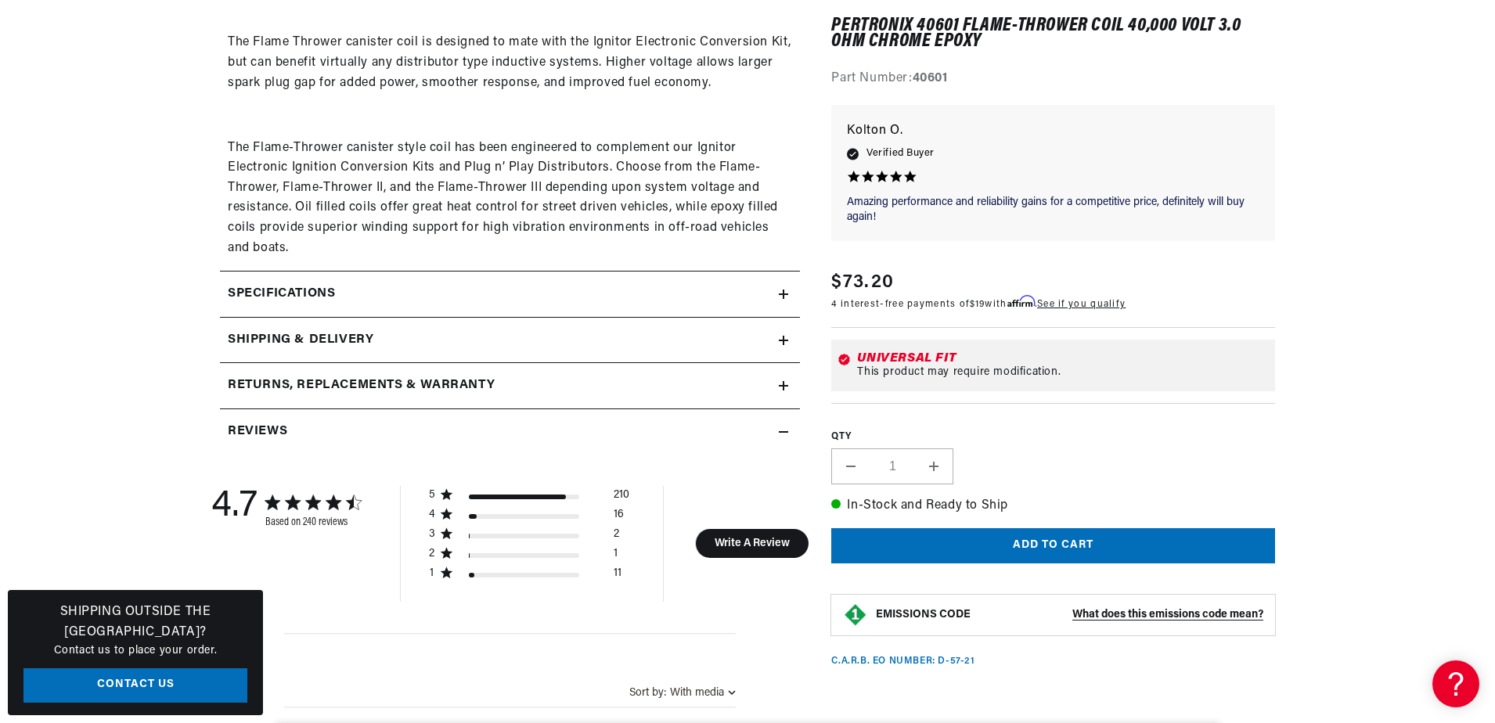
scroll to position [0, 474]
click at [785, 297] on icon at bounding box center [783, 294] width 9 height 9
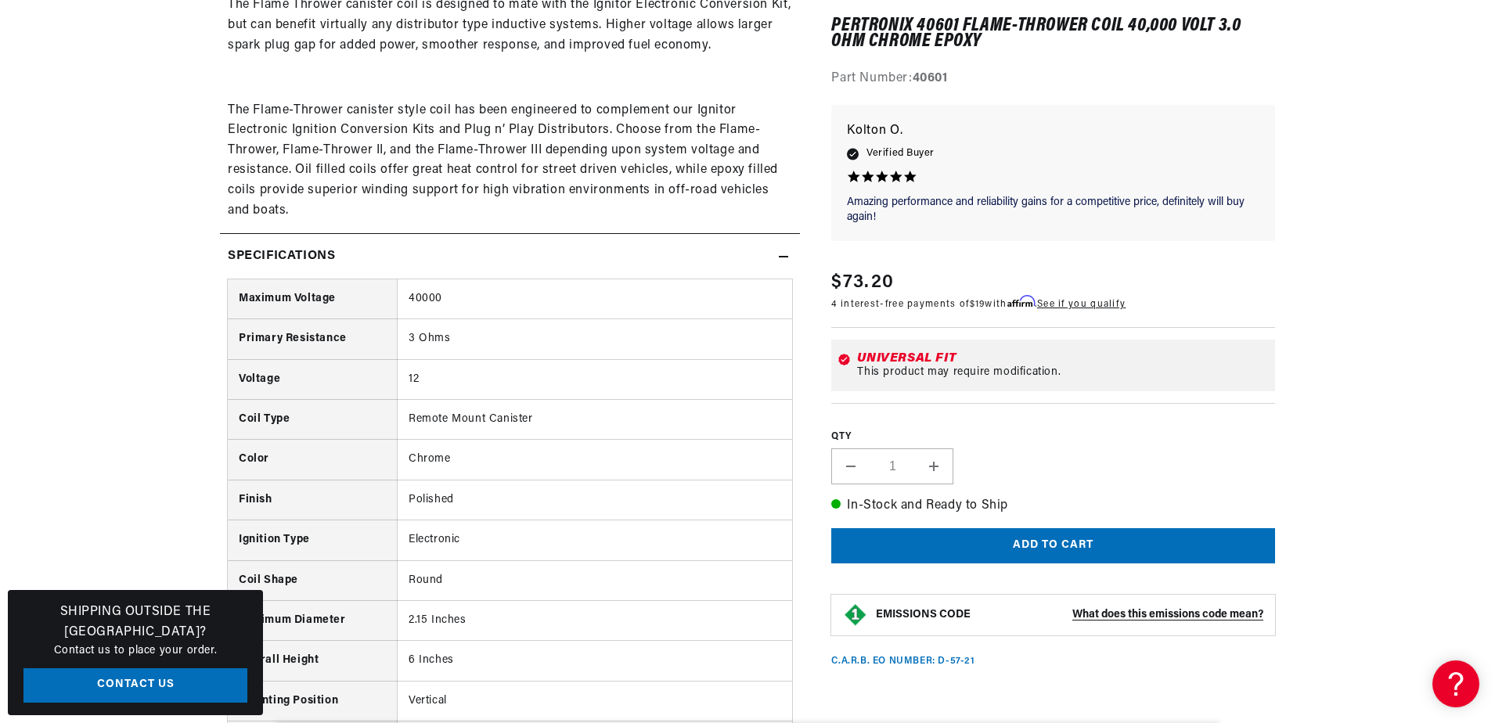
scroll to position [0, 0]
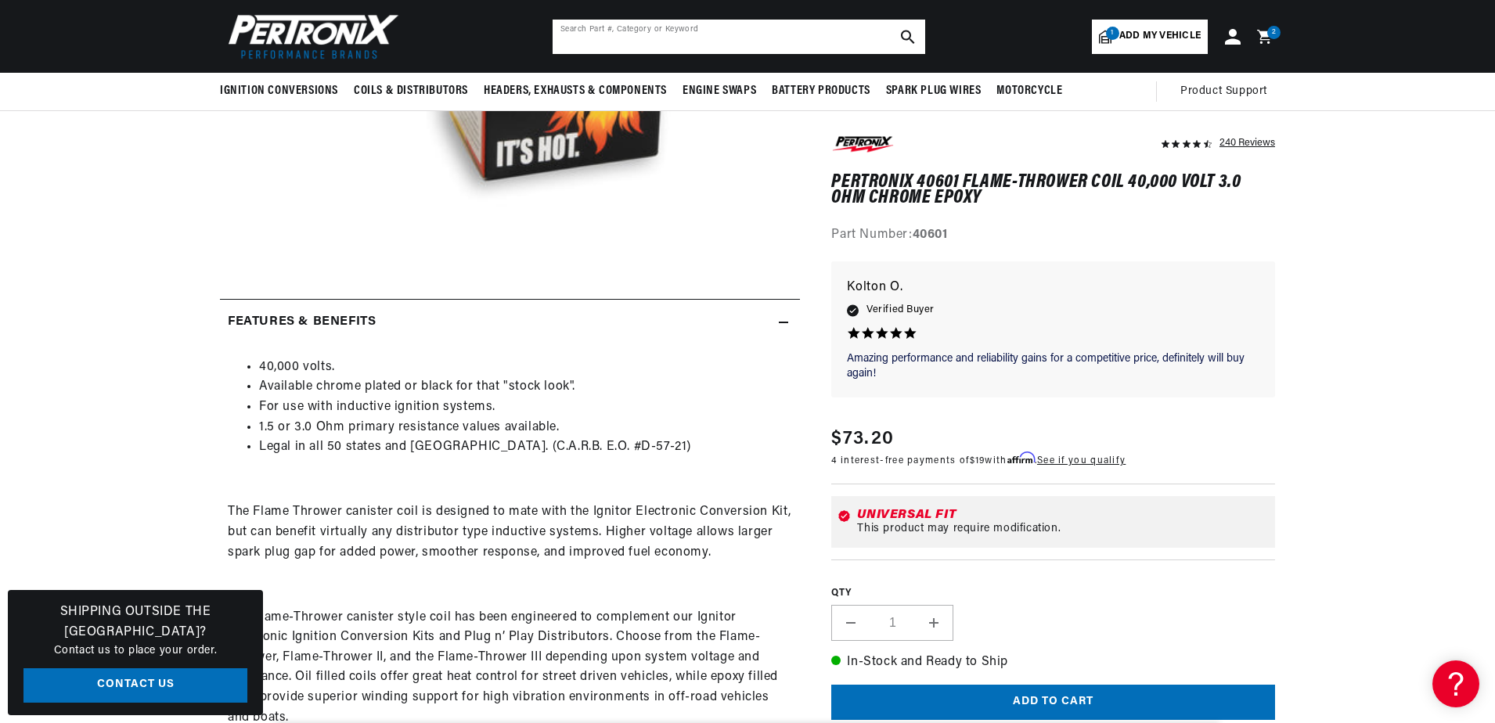
click at [743, 38] on input "text" at bounding box center [739, 37] width 373 height 34
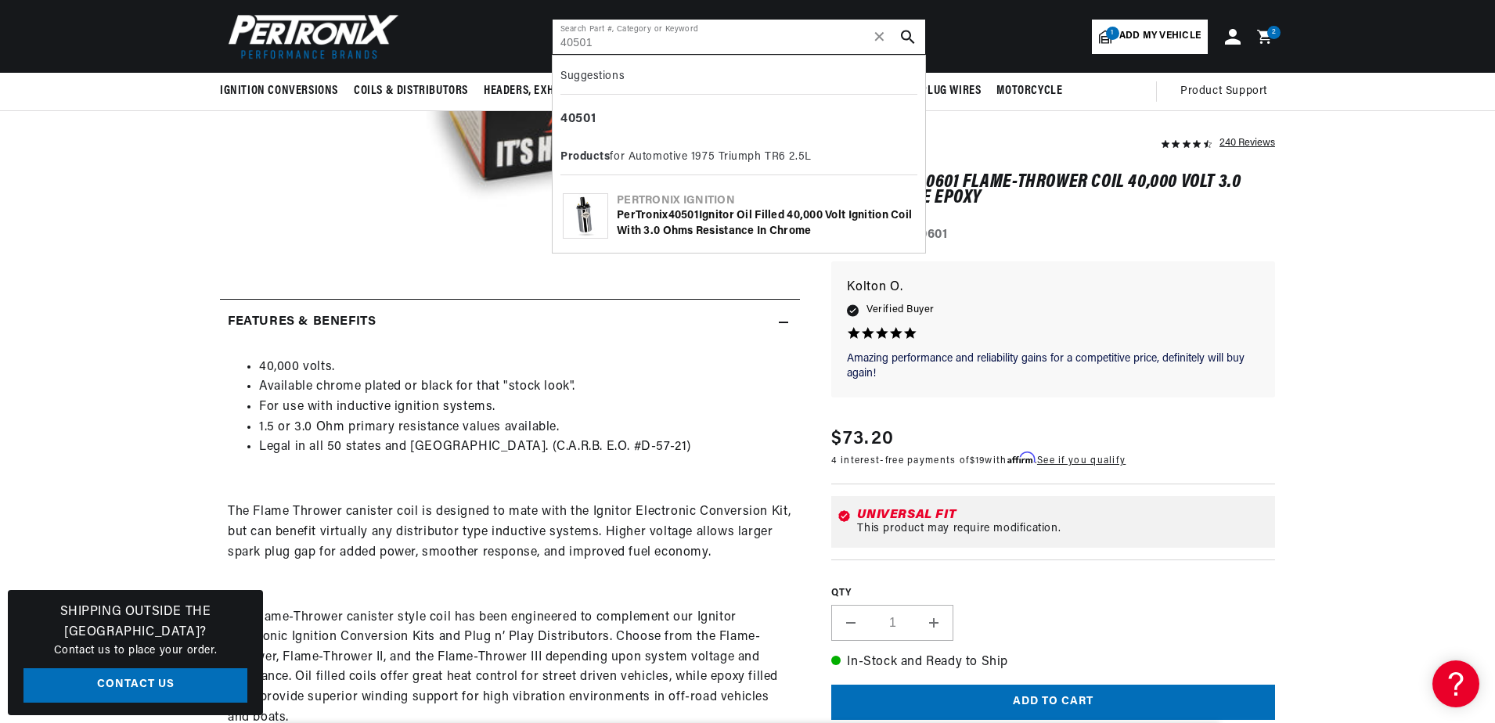
type input "40501"
click at [657, 225] on div "PerTronix 40501 Ignitor Oil Filled 40,000 Volt Ignition Coil with 3.0 Ohms Resi…" at bounding box center [766, 223] width 298 height 31
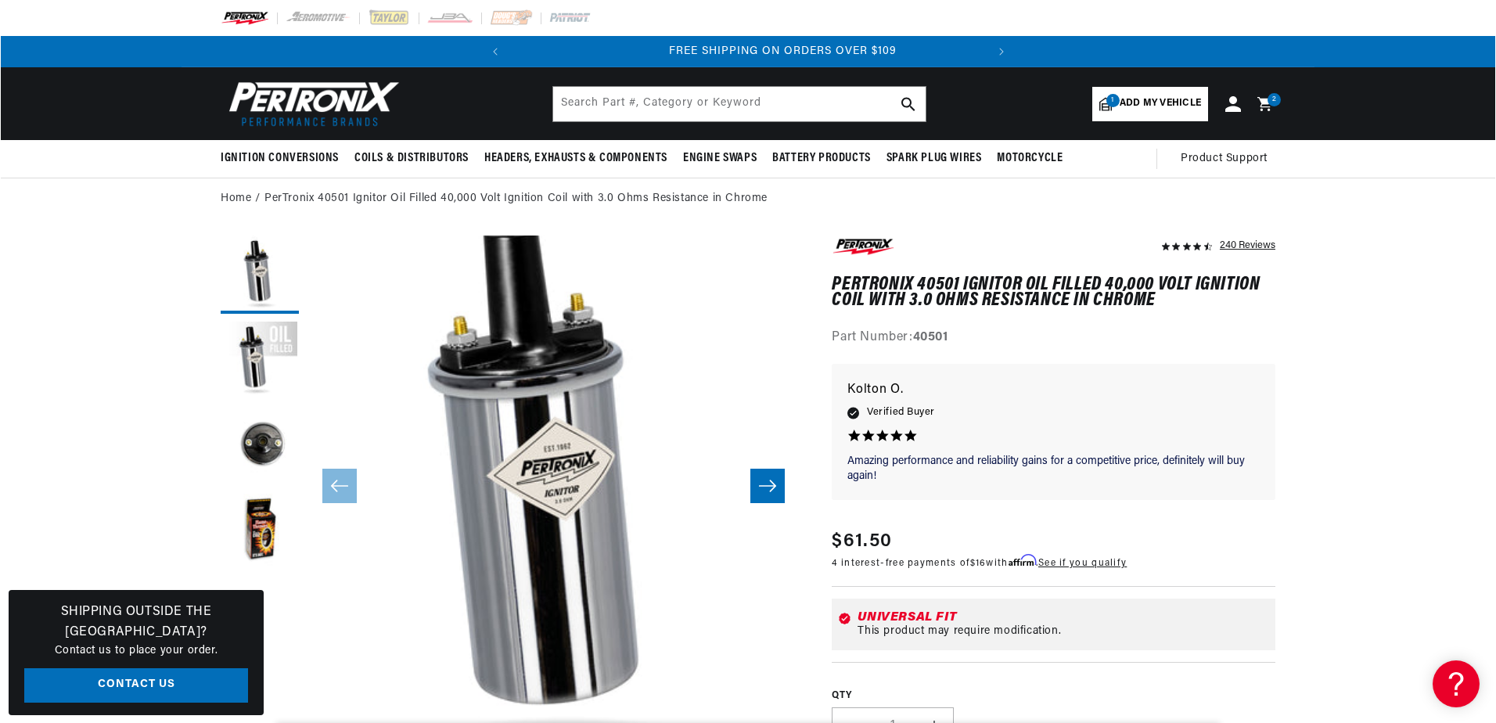
scroll to position [0, 474]
click at [1266, 105] on icon at bounding box center [1266, 104] width 37 height 19
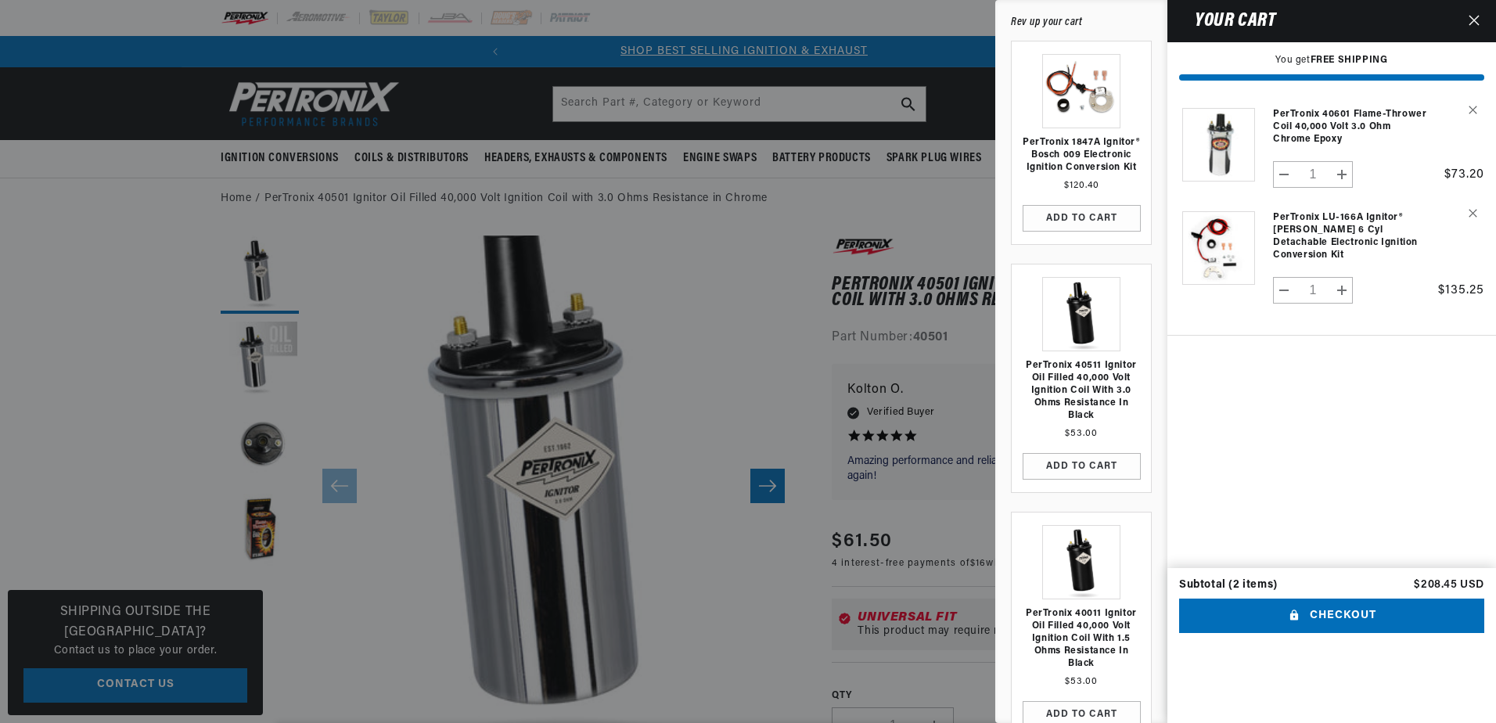
scroll to position [0, 0]
click at [1281, 180] on button "Decrease quantity for PerTronix 40601 Flame-Thrower Coil 40,000 Volt 3.0 ohm Ch…" at bounding box center [1284, 174] width 21 height 27
type input "0"
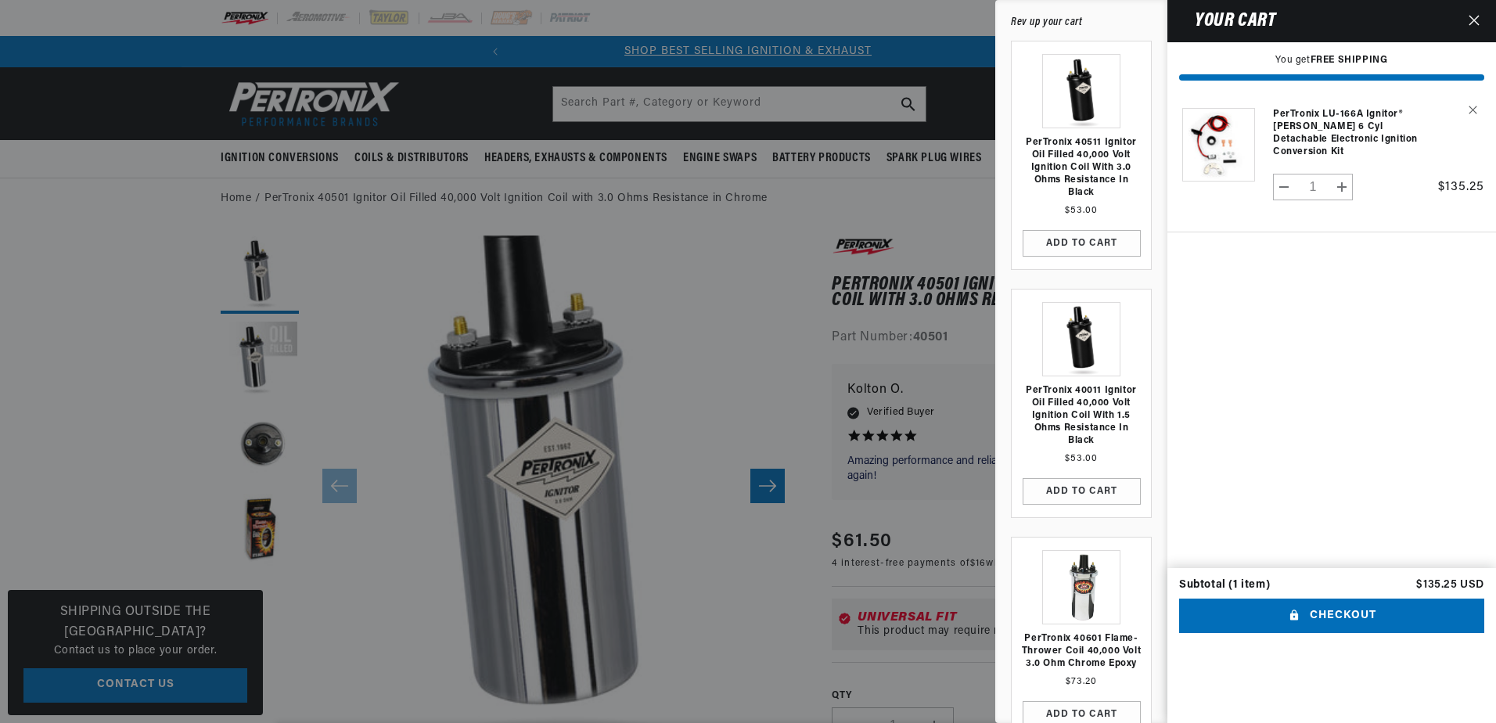
click at [746, 297] on div at bounding box center [748, 361] width 1496 height 723
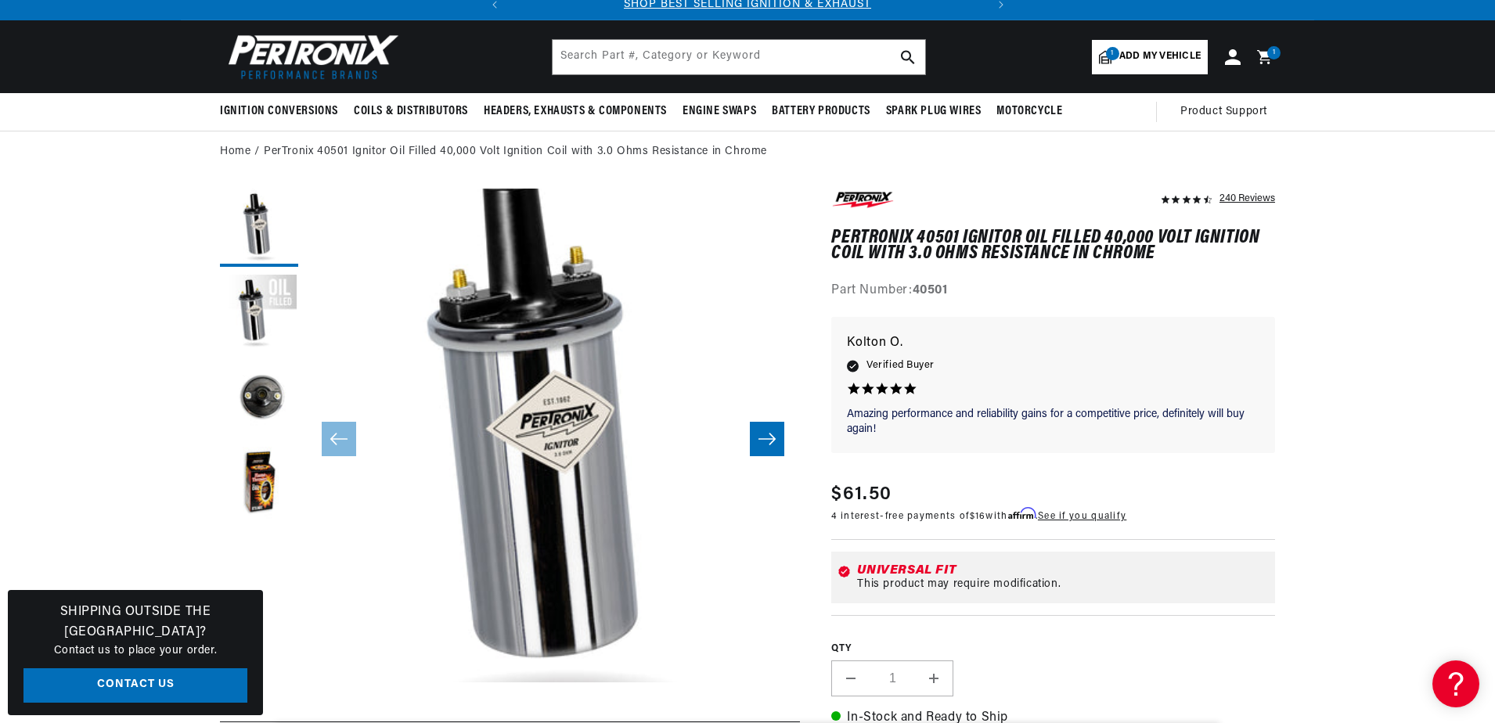
scroll to position [313, 0]
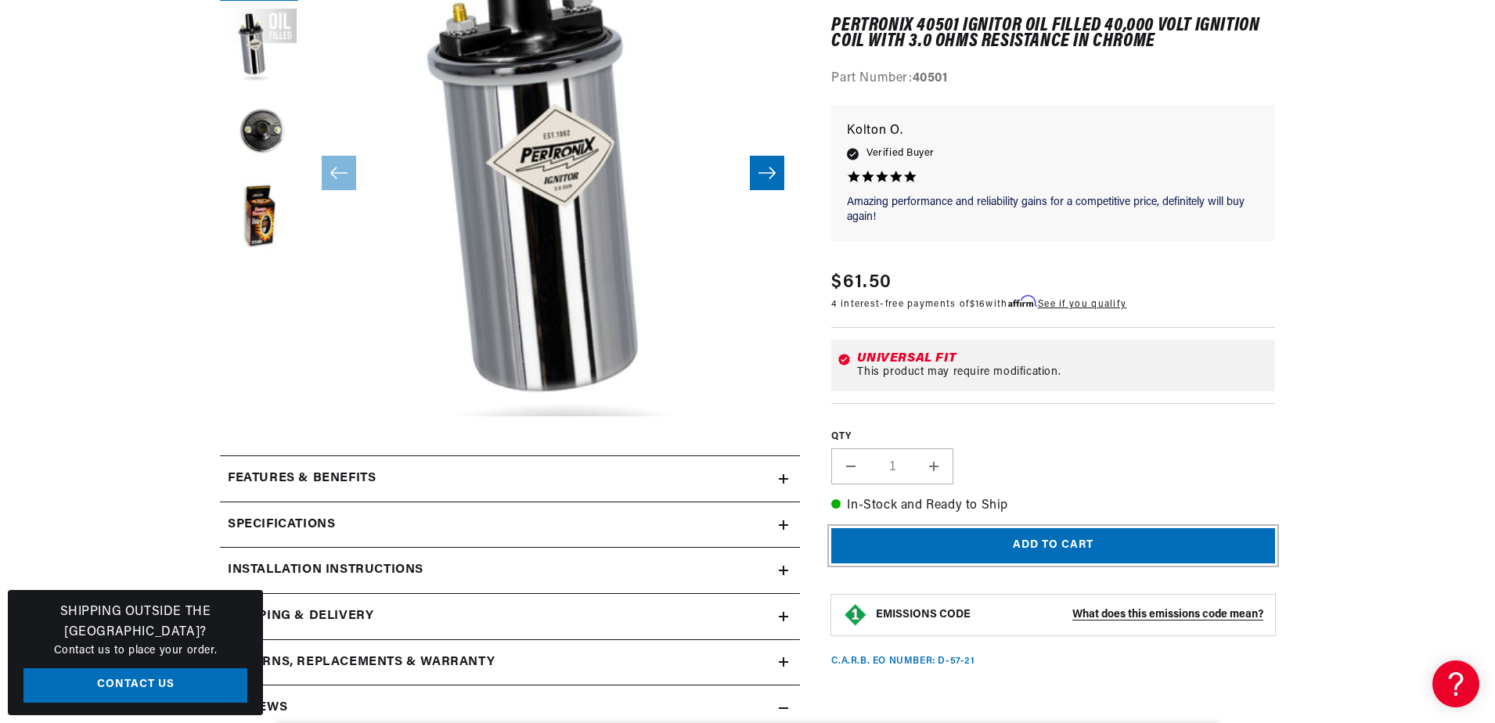
click at [1042, 543] on button "Add to cart" at bounding box center [1053, 545] width 444 height 35
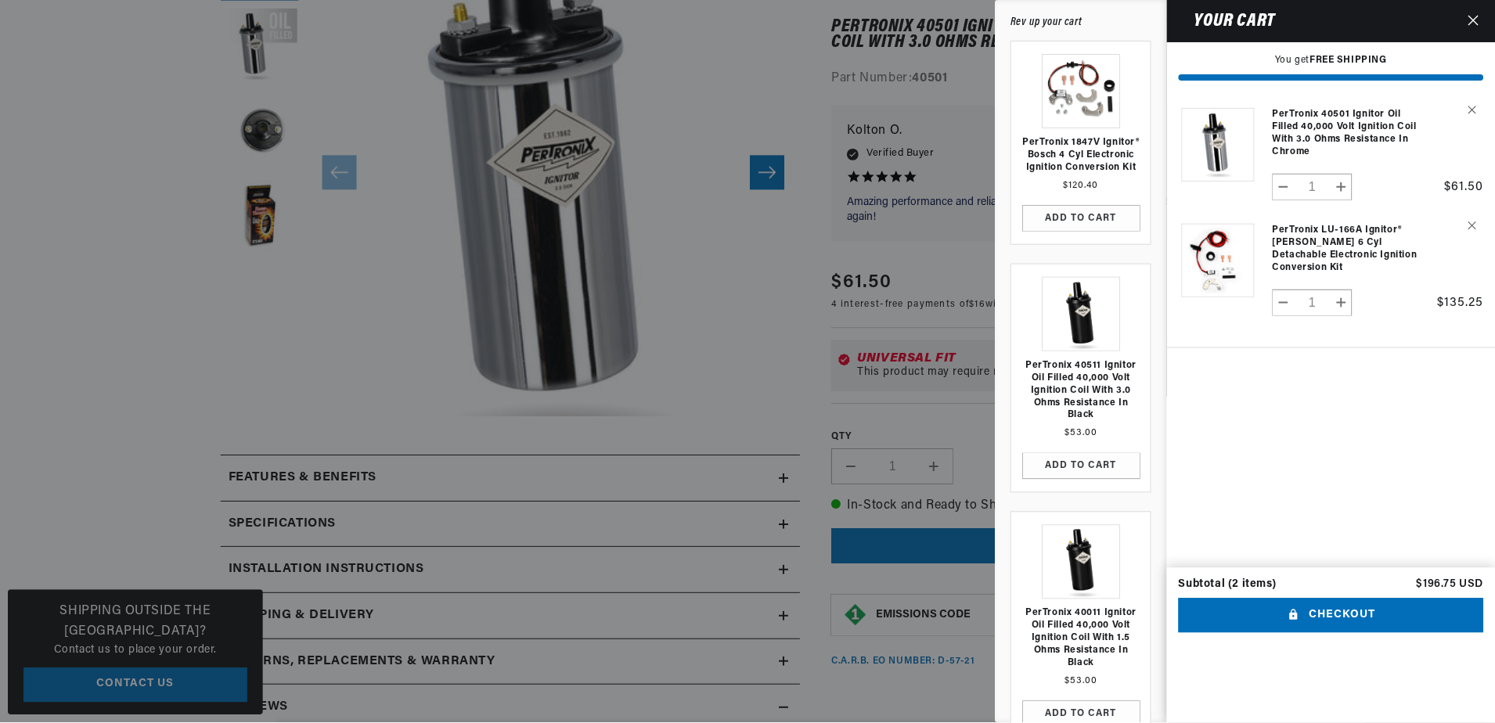
scroll to position [0, 474]
click at [1472, 21] on icon "Close" at bounding box center [1474, 20] width 11 height 11
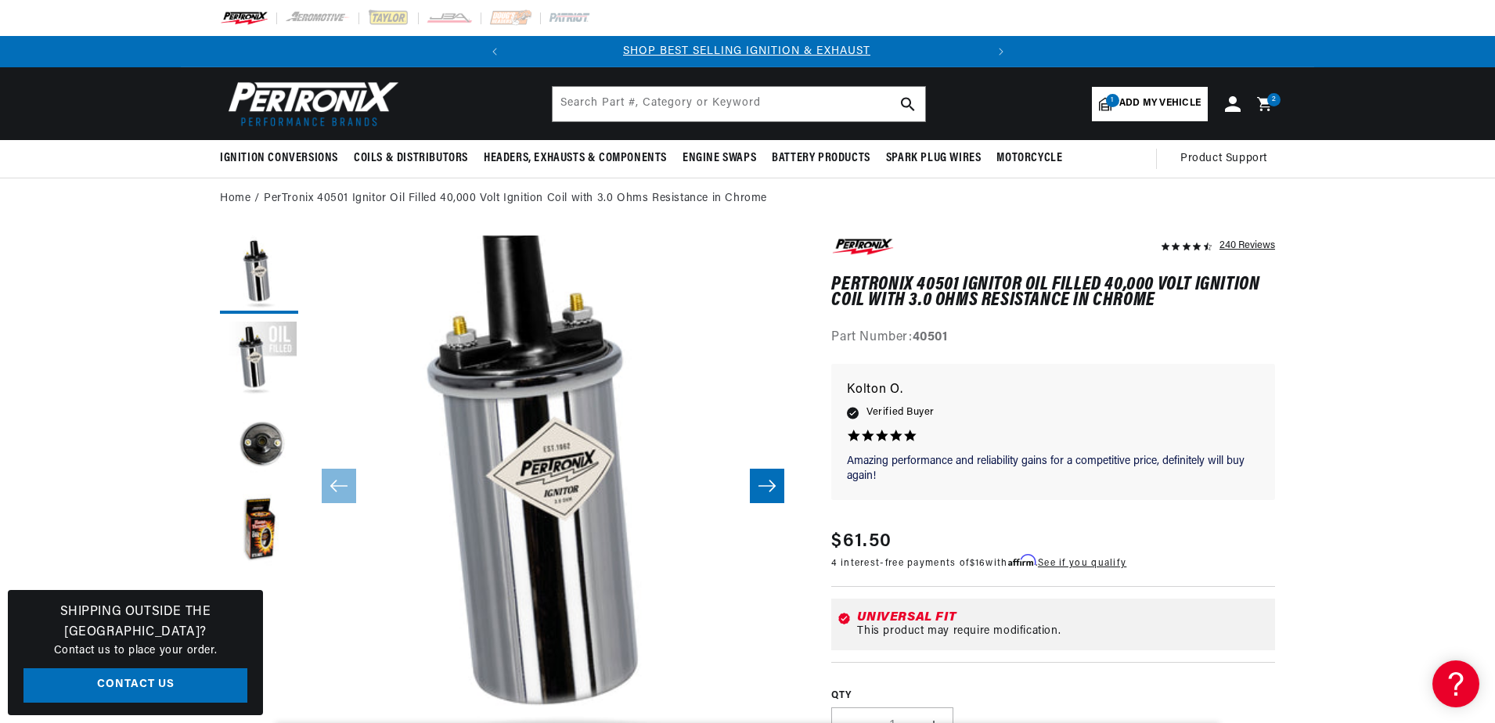
scroll to position [0, 0]
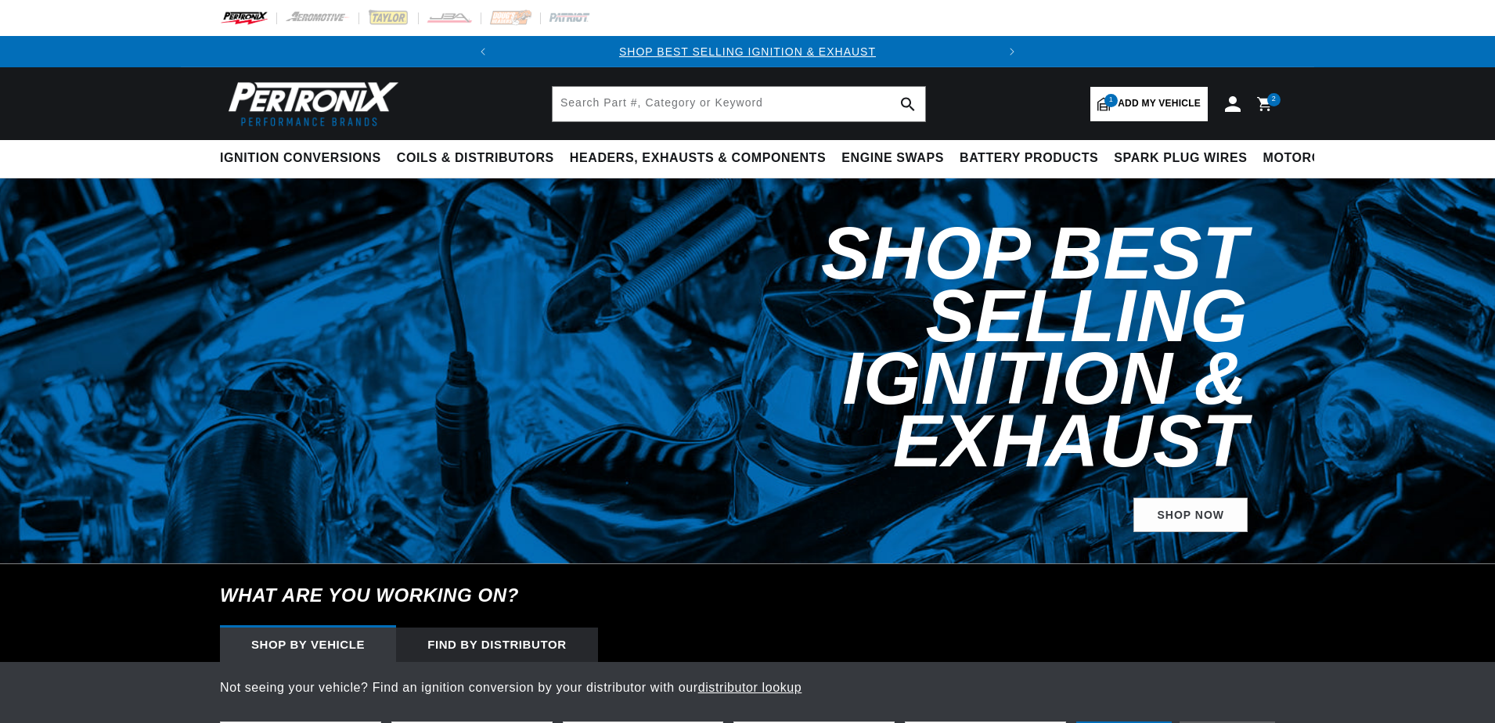
select select "1975"
select select "Triumph"
select select "TR6"
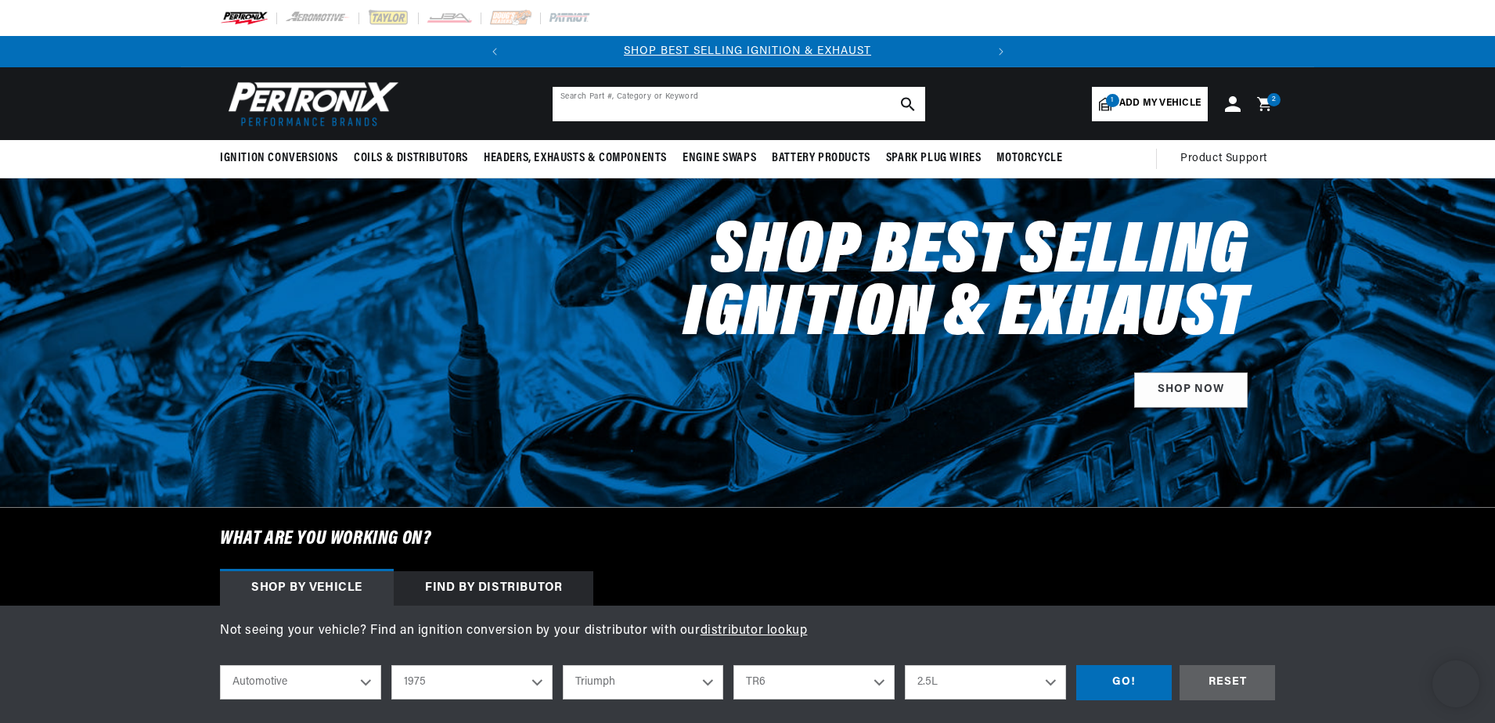
click at [611, 106] on input "text" at bounding box center [739, 104] width 373 height 34
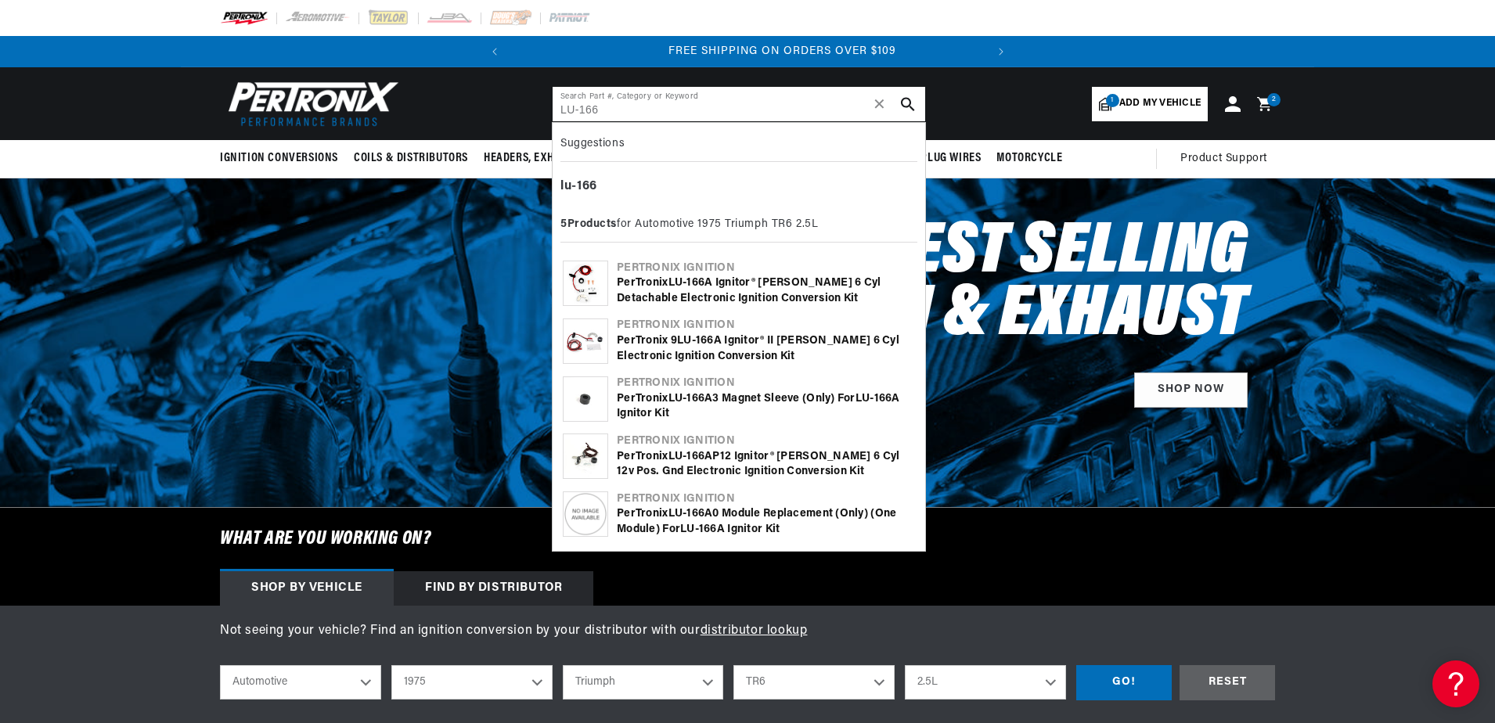
scroll to position [0, 474]
type input "LU-166"
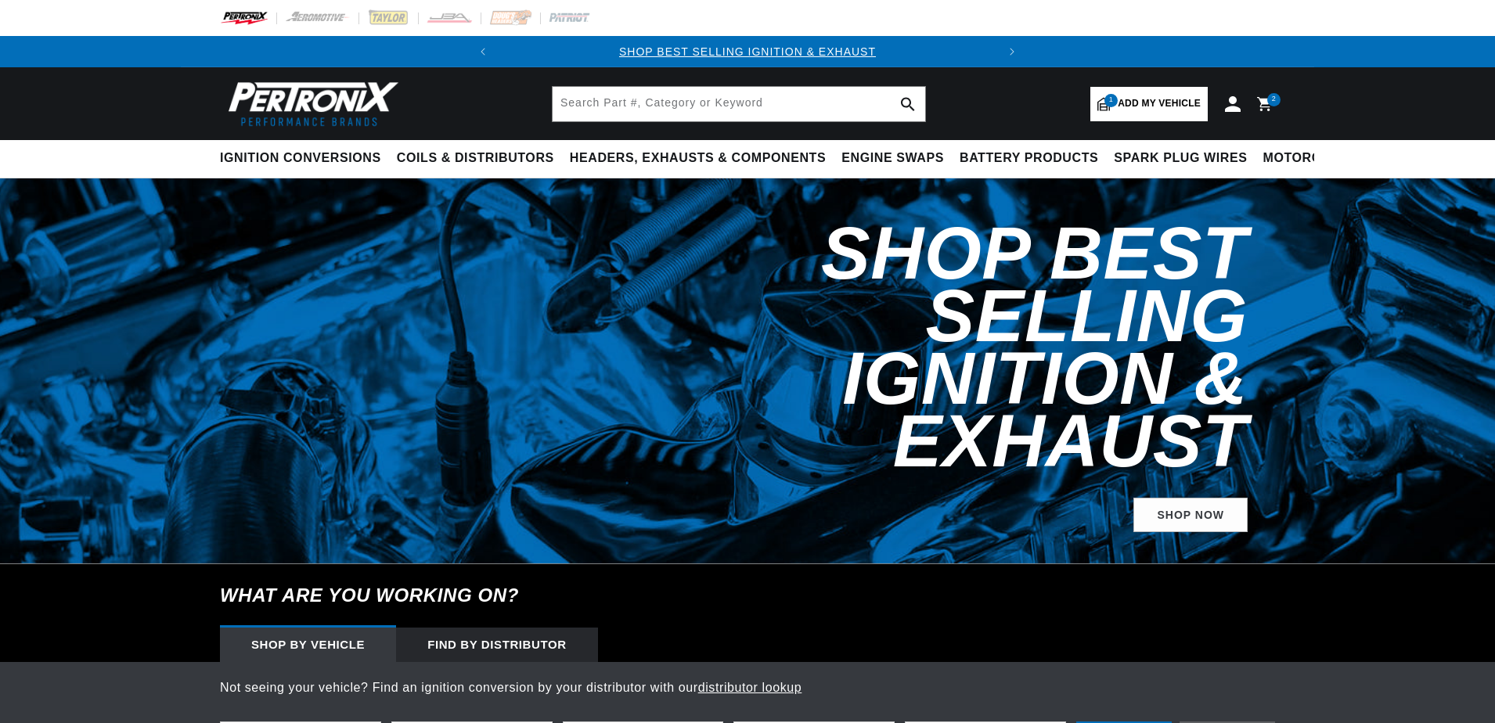
select select "1975"
select select "Triumph"
select select "TR6"
select select "1975"
select select "Triumph"
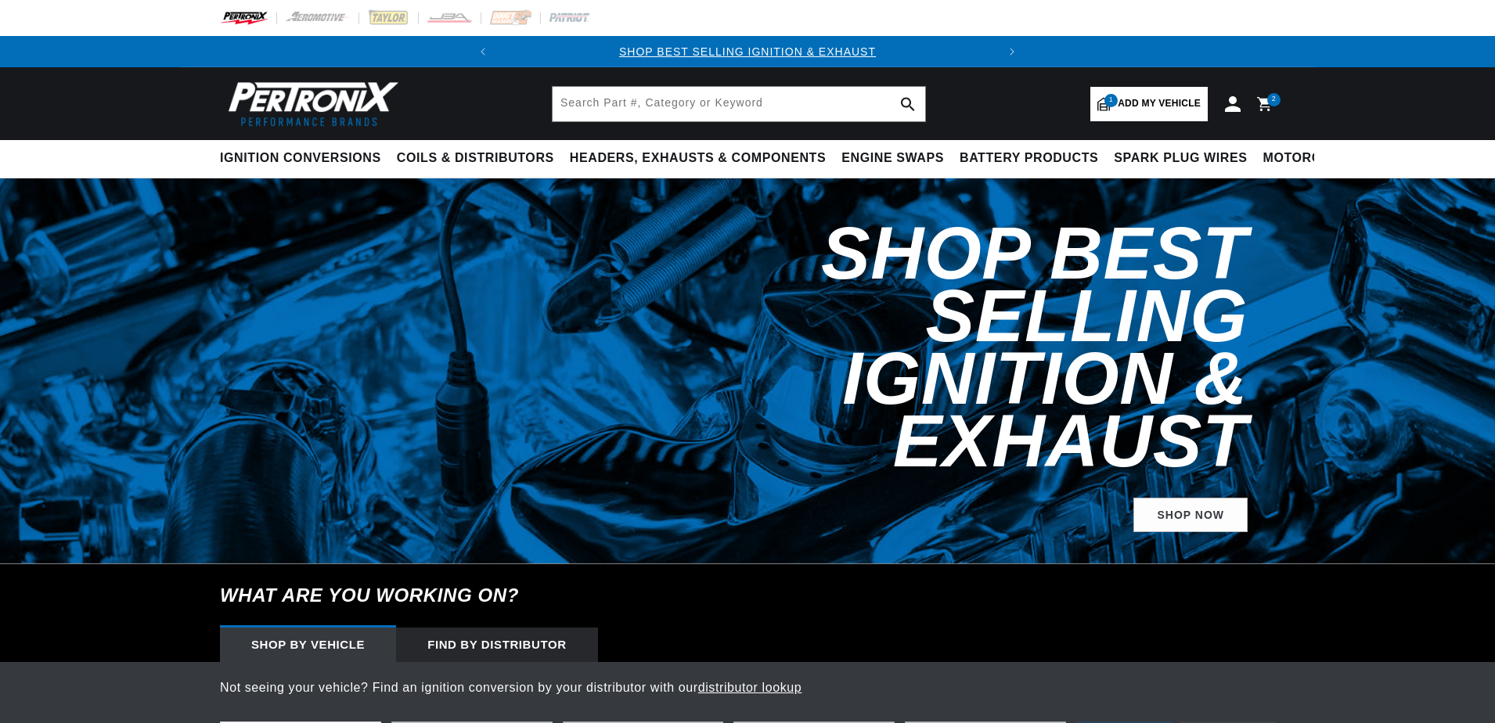
select select "TR6"
click at [633, 103] on input "text" at bounding box center [739, 104] width 373 height 34
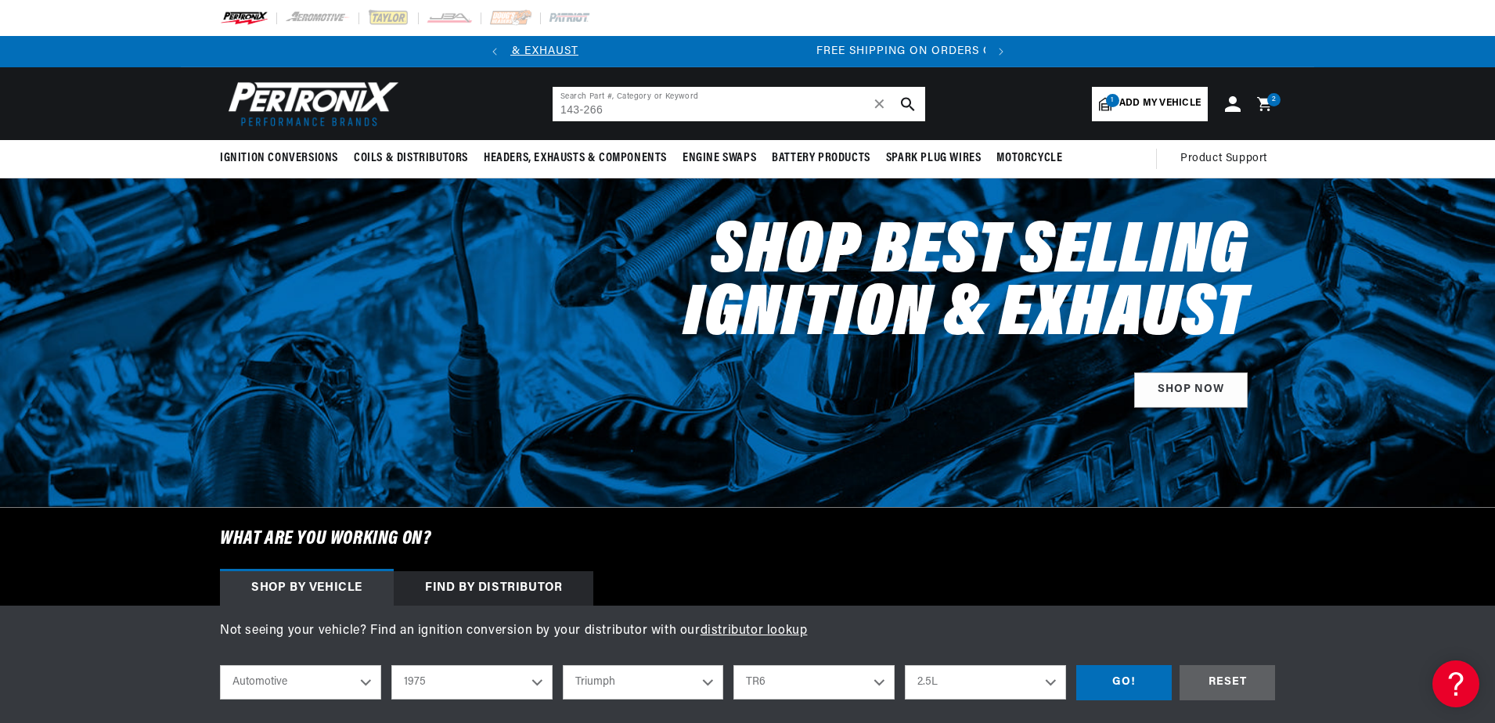
scroll to position [0, 474]
type input "143-266"
click at [902, 106] on use "search button" at bounding box center [907, 103] width 13 height 13
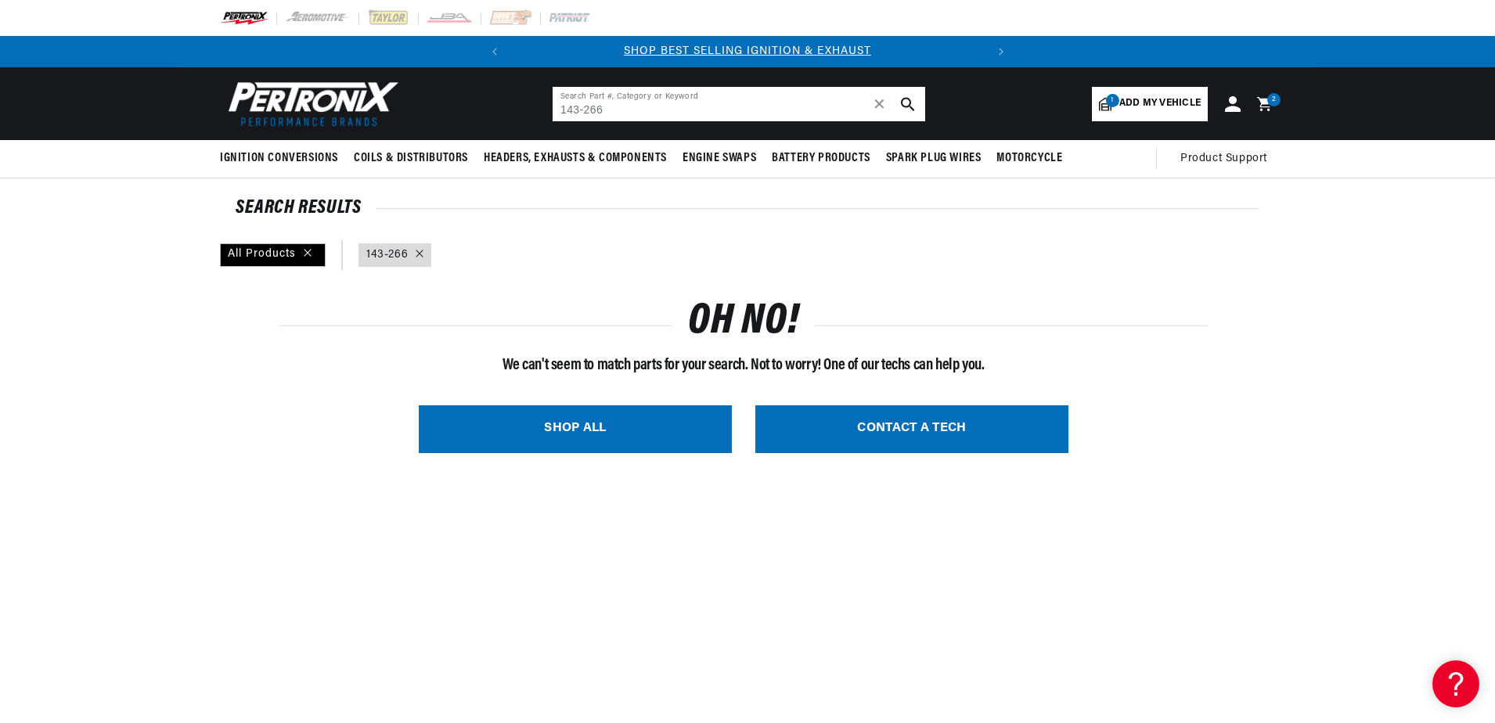
click at [692, 100] on input "143-266" at bounding box center [739, 104] width 373 height 34
type input "1"
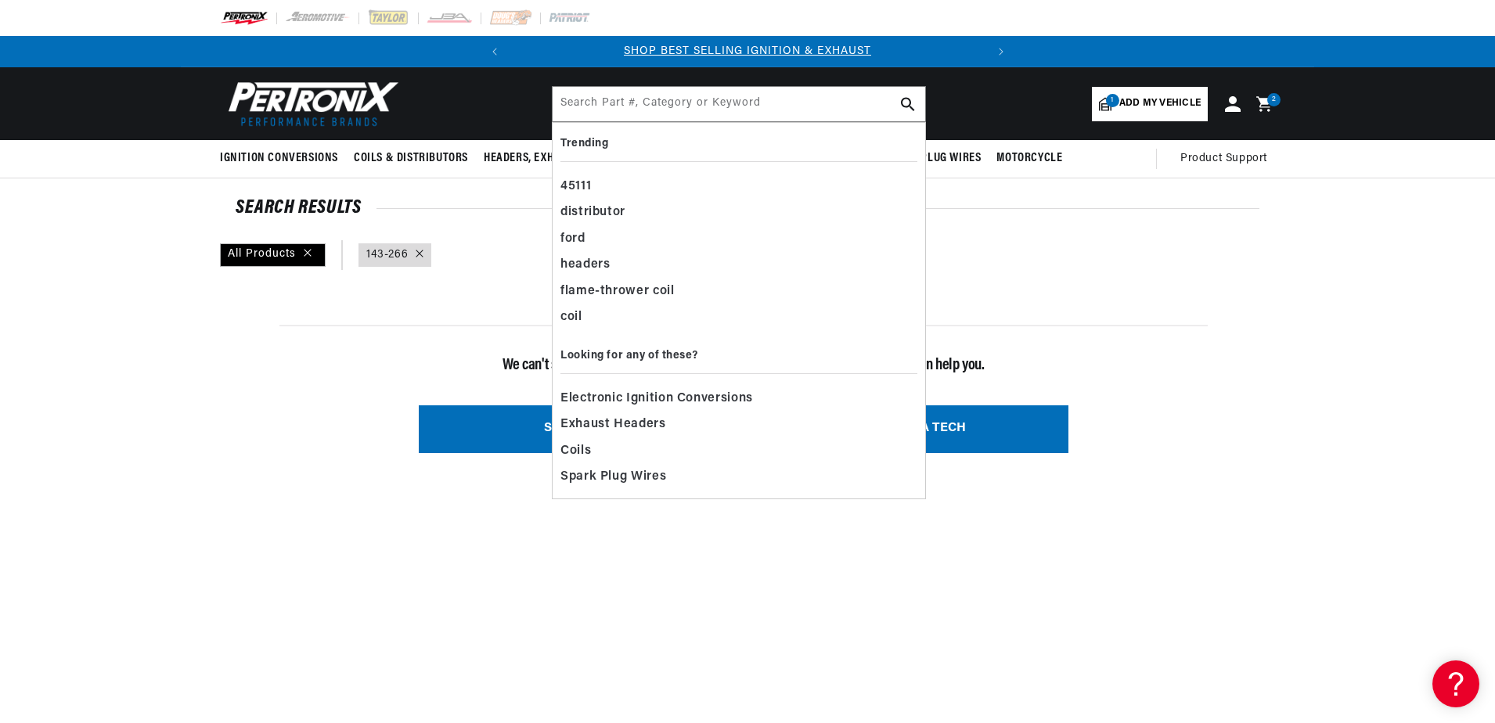
click at [1262, 103] on icon at bounding box center [1263, 103] width 15 height 15
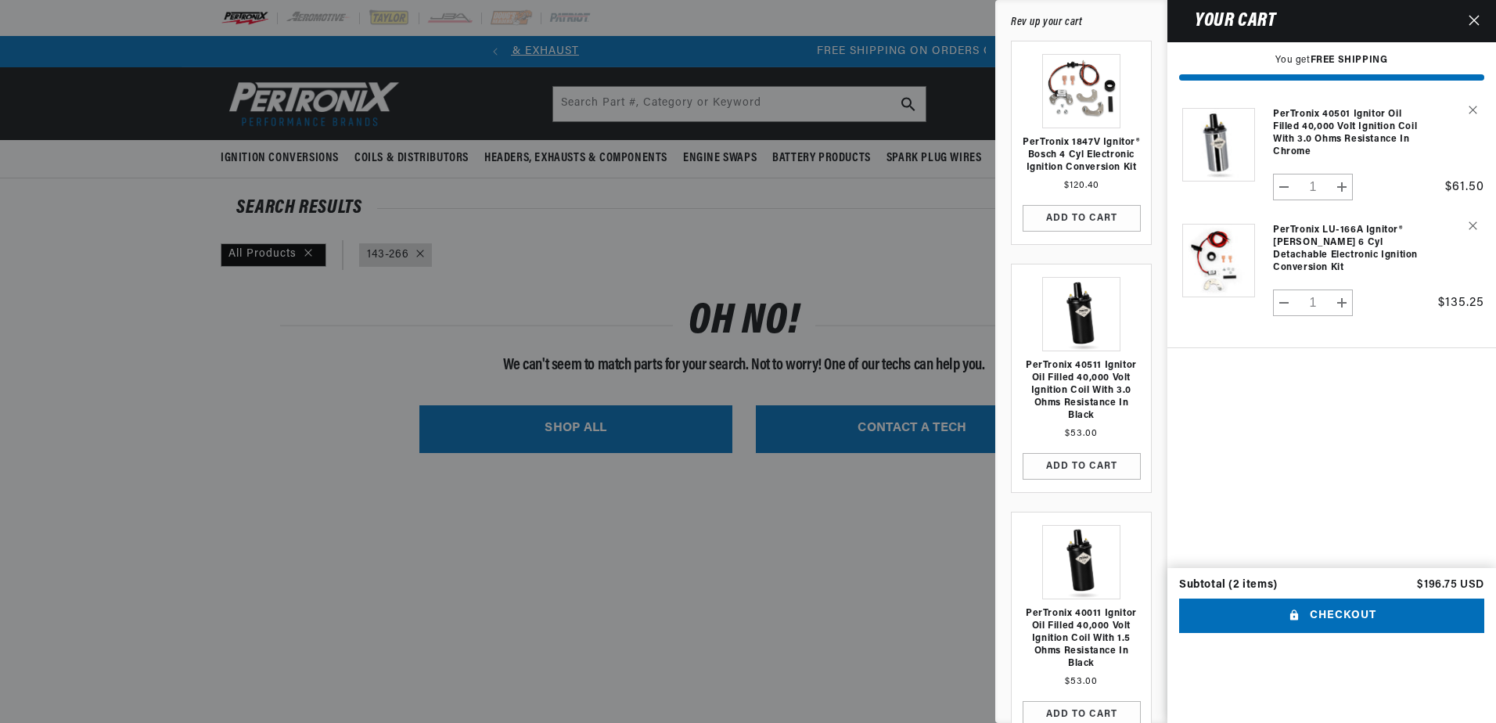
click at [1476, 20] on icon "Close" at bounding box center [1474, 20] width 11 height 11
